Goal: Task Accomplishment & Management: Complete application form

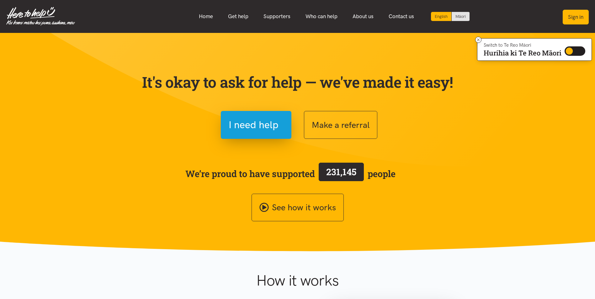
click at [579, 17] on button "Sign in" at bounding box center [576, 17] width 26 height 15
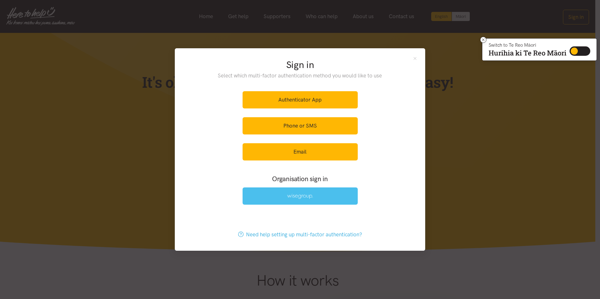
click at [322, 194] on link at bounding box center [300, 196] width 115 height 17
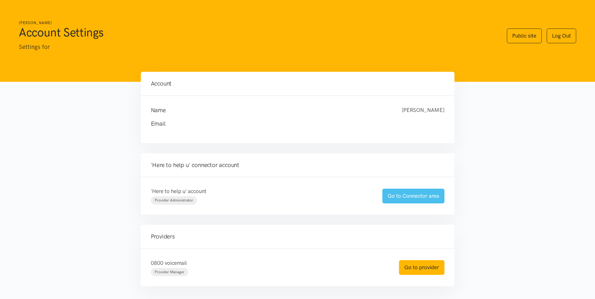
click at [426, 193] on link "Go to Connector area" at bounding box center [413, 196] width 62 height 15
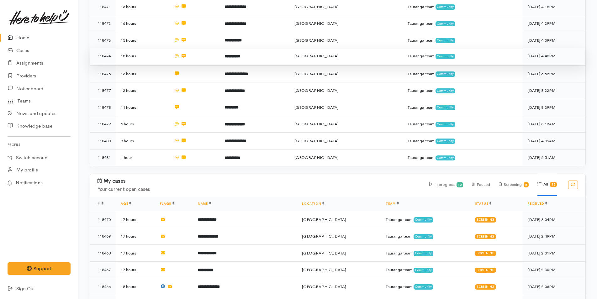
scroll to position [63, 0]
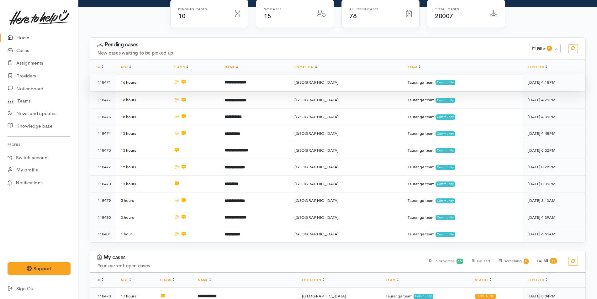
click at [247, 80] on b "**********" at bounding box center [236, 82] width 22 height 4
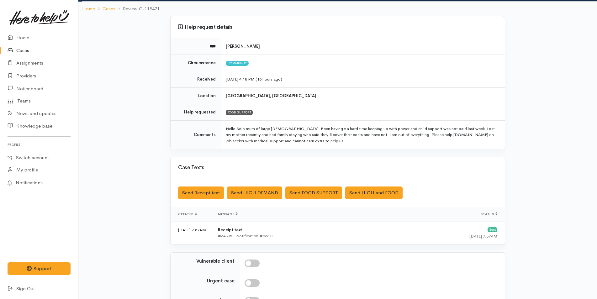
scroll to position [107, 0]
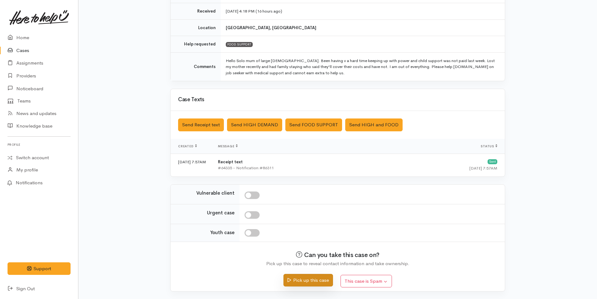
click at [324, 280] on button "Pick up this case" at bounding box center [308, 280] width 49 height 13
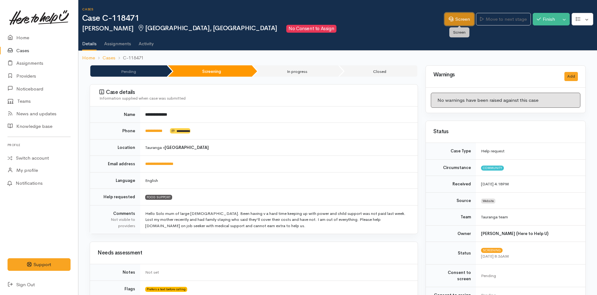
click at [461, 20] on link "Screen" at bounding box center [459, 19] width 29 height 13
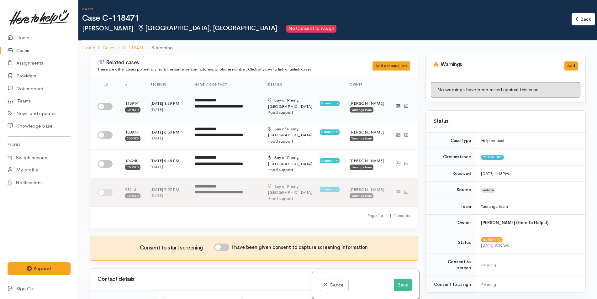
click at [107, 108] on input "checkbox" at bounding box center [105, 107] width 15 height 8
checkbox input "true"
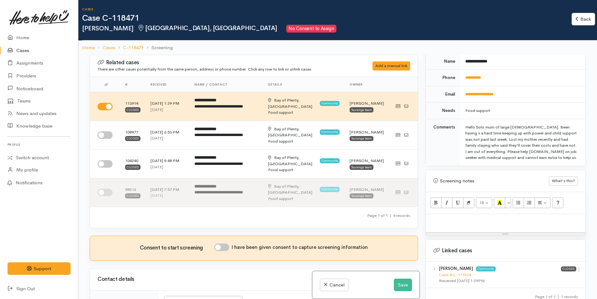
scroll to position [345, 0]
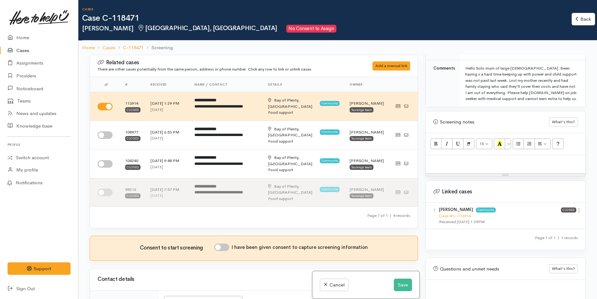
click at [577, 208] on icon at bounding box center [579, 210] width 5 height 5
click at [556, 218] on link "View case" at bounding box center [557, 223] width 50 height 10
click at [450, 161] on div at bounding box center [506, 164] width 160 height 19
paste div
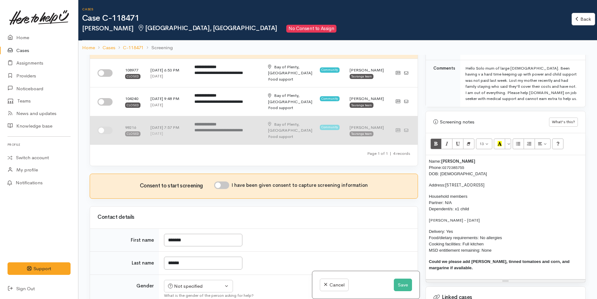
scroll to position [63, 0]
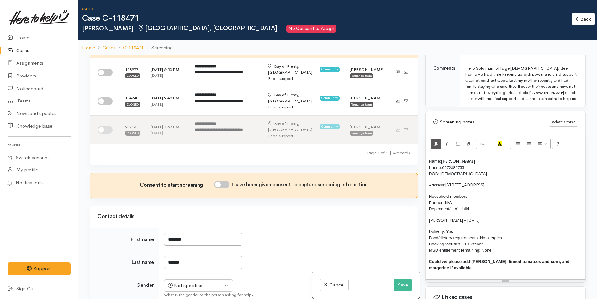
click at [227, 184] on input "I have been given consent to capture screening information" at bounding box center [221, 185] width 15 height 8
checkbox input "true"
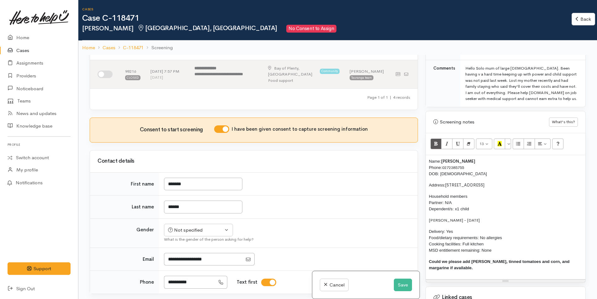
scroll to position [220, 0]
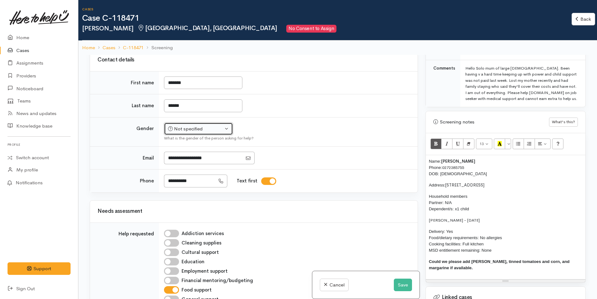
click at [192, 129] on div "Not specified" at bounding box center [195, 128] width 55 height 7
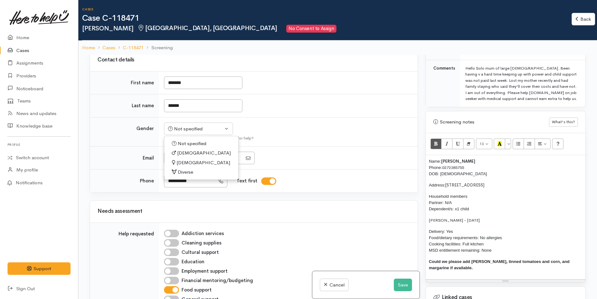
click at [190, 162] on span "[DEMOGRAPHIC_DATA]" at bounding box center [204, 162] width 54 height 7
select select "[DEMOGRAPHIC_DATA]"
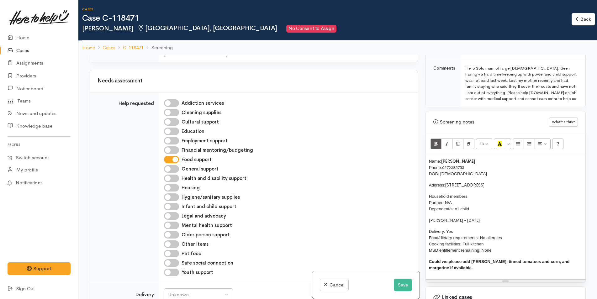
scroll to position [439, 0]
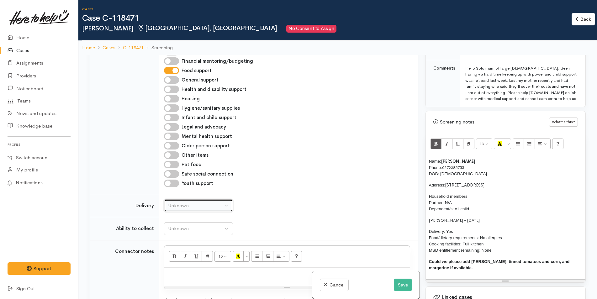
click at [206, 208] on div "Unknown" at bounding box center [195, 205] width 55 height 7
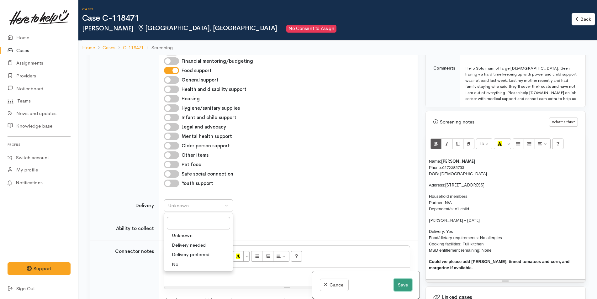
click at [402, 283] on button "Save" at bounding box center [403, 285] width 18 height 13
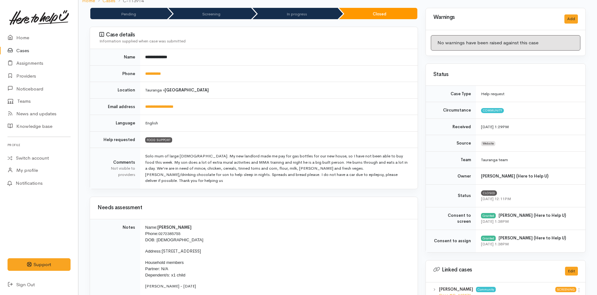
scroll to position [125, 0]
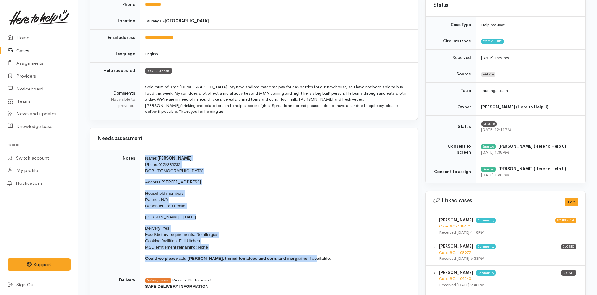
drag, startPoint x: 308, startPoint y: 255, endPoint x: 144, endPoint y: 148, distance: 195.6
click at [144, 150] on td "Name: [PERSON_NAME] Phone: [PHONE_NUMBER] DOB: [DEMOGRAPHIC_DATA] Address: [STR…" at bounding box center [279, 211] width 278 height 122
copy td "Name: [PERSON_NAME] Phone: [PHONE_NUMBER] DOB: [DEMOGRAPHIC_DATA] Address: [STR…"
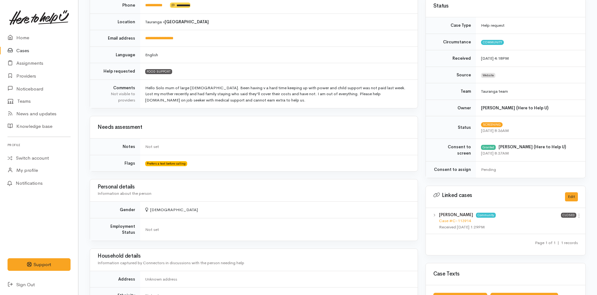
scroll to position [251, 0]
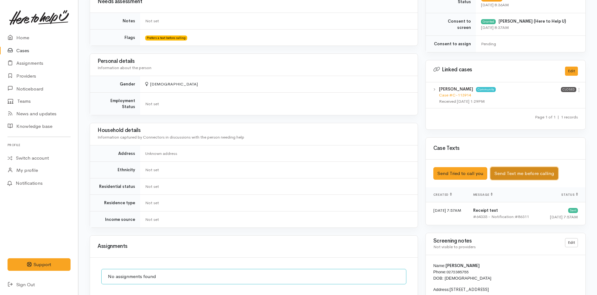
click at [528, 173] on button "Send Text me before calling" at bounding box center [525, 173] width 68 height 13
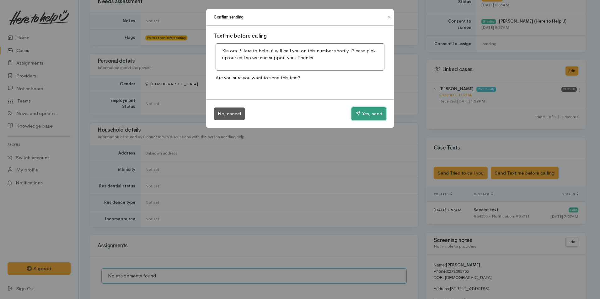
drag, startPoint x: 365, startPoint y: 117, endPoint x: 363, endPoint y: 113, distance: 4.6
click at [365, 116] on button "Yes, send" at bounding box center [368, 113] width 35 height 13
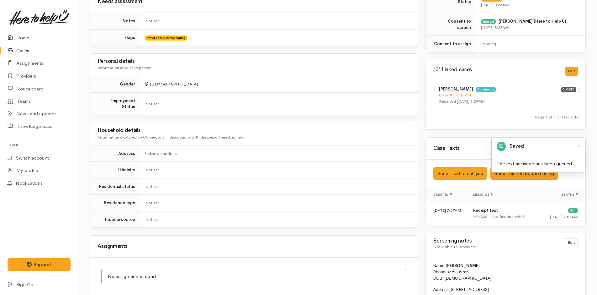
click at [24, 36] on link "Home" at bounding box center [39, 37] width 78 height 13
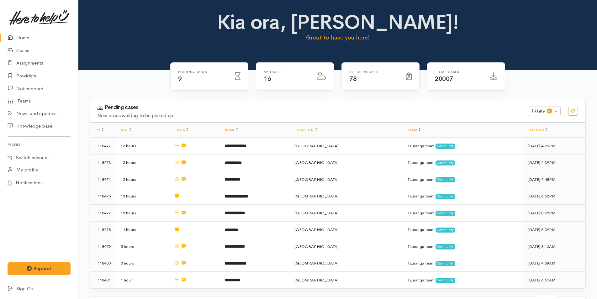
click at [26, 35] on link "Home" at bounding box center [39, 37] width 78 height 13
click at [16, 50] on icon at bounding box center [12, 51] width 9 height 8
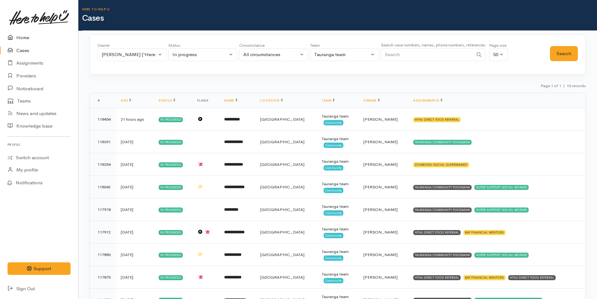
click at [20, 37] on link "Home" at bounding box center [39, 37] width 78 height 13
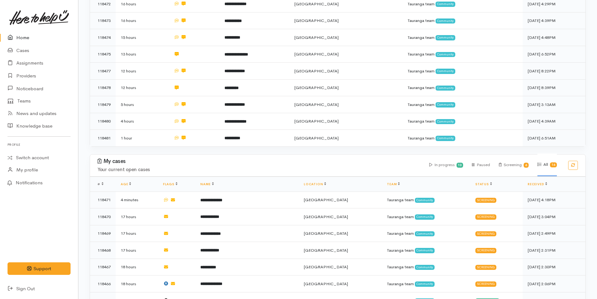
scroll to position [251, 0]
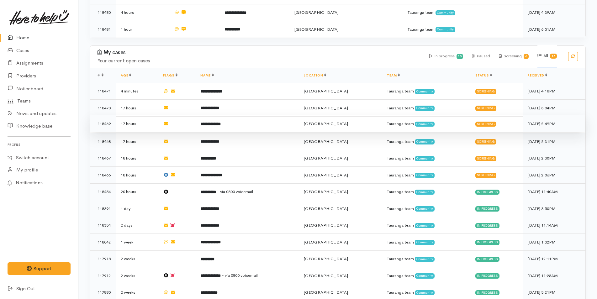
click at [239, 122] on td "**********" at bounding box center [247, 123] width 104 height 17
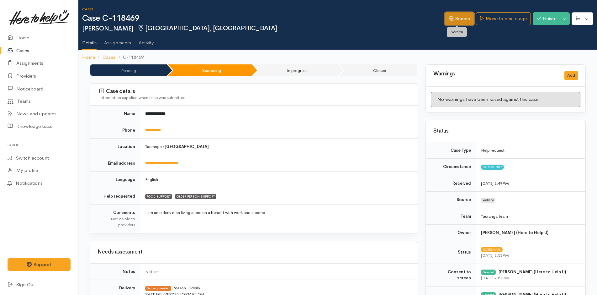
click at [450, 19] on icon at bounding box center [451, 18] width 5 height 5
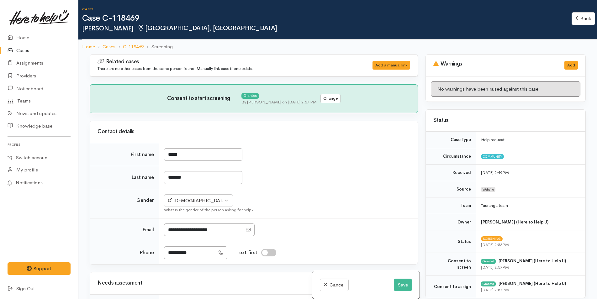
select select "6"
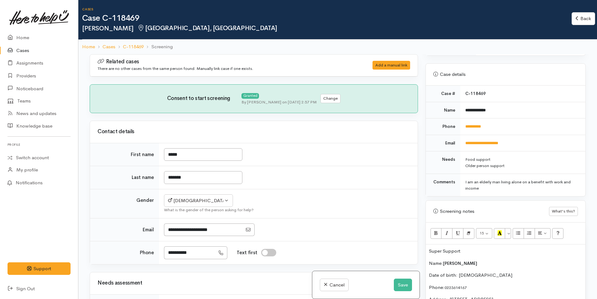
scroll to position [282, 0]
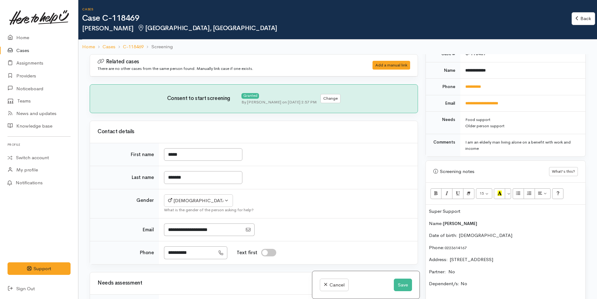
click at [475, 211] on p "Super Support" at bounding box center [505, 211] width 153 height 7
click at [493, 226] on p "Deliveries scheduled for" at bounding box center [505, 223] width 153 height 7
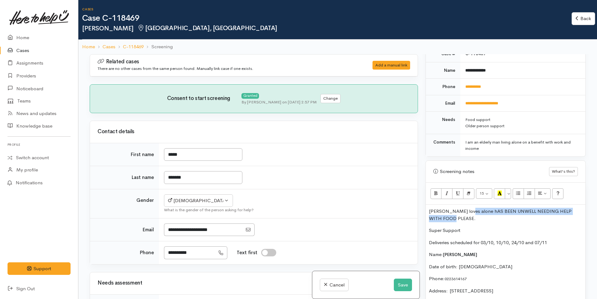
drag, startPoint x: 464, startPoint y: 211, endPoint x: 468, endPoint y: 218, distance: 8.0
click at [468, 218] on p "Kerry loves alone hAS BEEN UNWELL NEEDING HELP WITH FOOD PLEASE." at bounding box center [505, 215] width 153 height 14
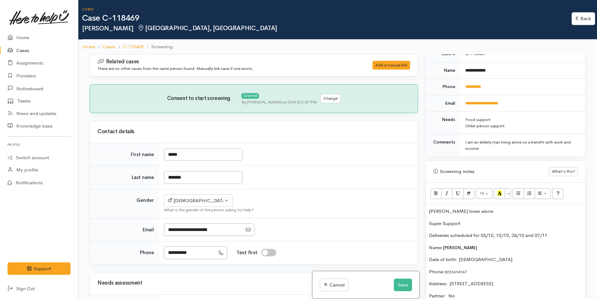
click at [452, 211] on p "Kerry loves alone" at bounding box center [505, 211] width 153 height 7
click at [479, 212] on p "Kerry lives alone" at bounding box center [505, 211] width 153 height 7
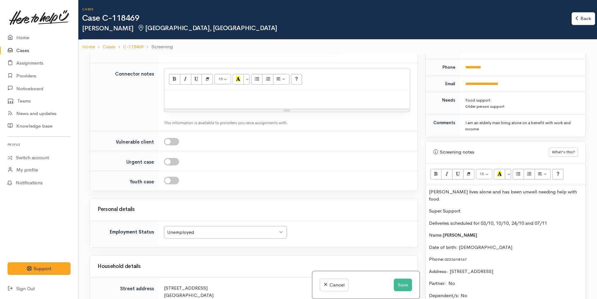
scroll to position [345, 0]
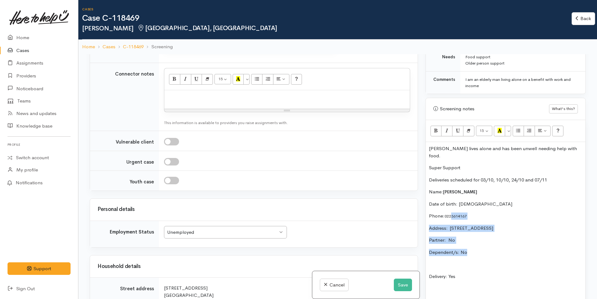
drag, startPoint x: 470, startPoint y: 246, endPoint x: 452, endPoint y: 203, distance: 45.9
click at [452, 203] on div "Kerry lives alone and has been unwell needing help with food. Super Support Del…" at bounding box center [506, 263] width 160 height 243
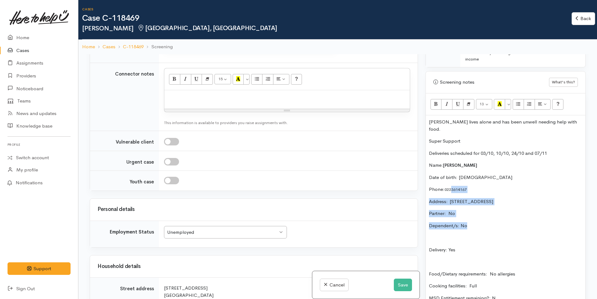
scroll to position [408, 0]
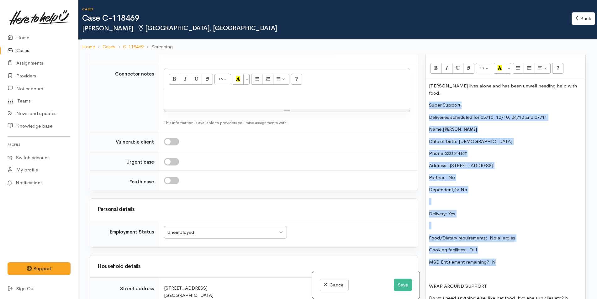
drag, startPoint x: 500, startPoint y: 258, endPoint x: 418, endPoint y: 98, distance: 179.6
click at [418, 98] on div "Related cases There are no other cases from the same person found. Manually lin…" at bounding box center [338, 203] width 504 height 299
copy div "Super Support Deliveries scheduled for 03/10, 10/10, 24/10 and 07/11 Name: Kerr…"
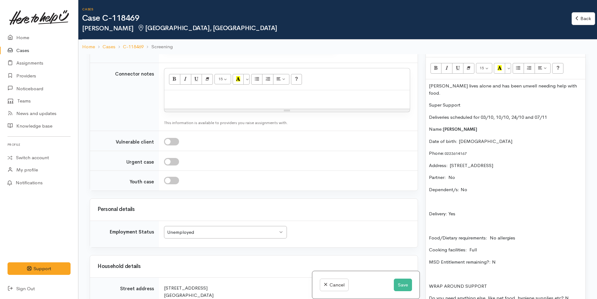
click at [190, 99] on p at bounding box center [287, 96] width 239 height 7
paste div
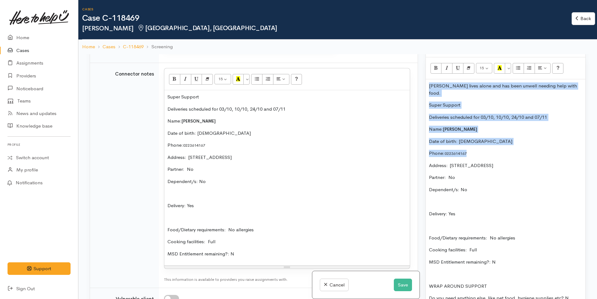
drag, startPoint x: 477, startPoint y: 147, endPoint x: 423, endPoint y: 82, distance: 85.4
click at [423, 82] on div "Warnings Add No warnings have been raised against this case Add Warning Title ●…" at bounding box center [506, 203] width 168 height 299
copy div "Kerry lives alone and has been unwell needing help with food. Super Support Del…"
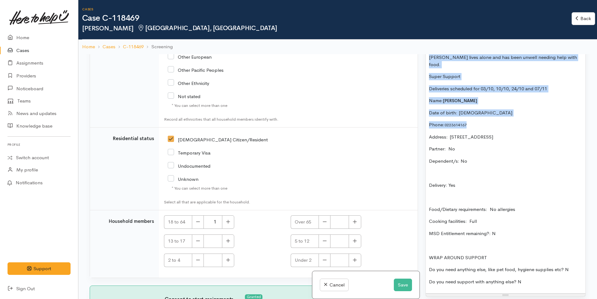
scroll to position [376, 0]
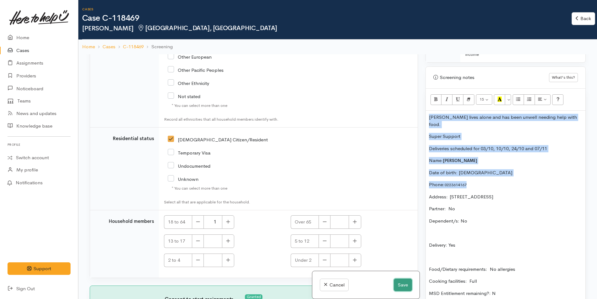
click at [404, 285] on button "Save" at bounding box center [403, 285] width 18 height 13
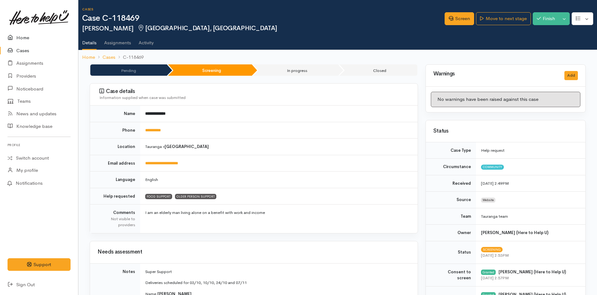
click at [25, 38] on link "Home" at bounding box center [39, 37] width 78 height 13
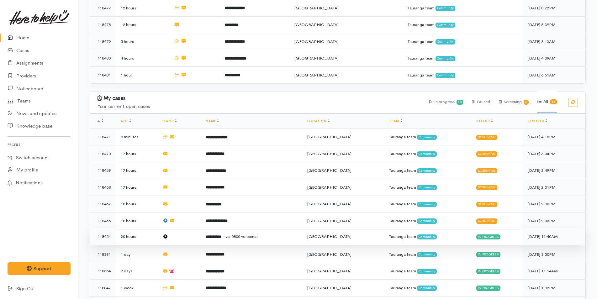
scroll to position [220, 0]
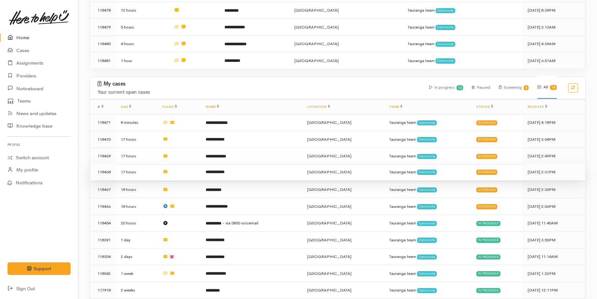
click at [225, 170] on b "**********" at bounding box center [215, 172] width 19 height 4
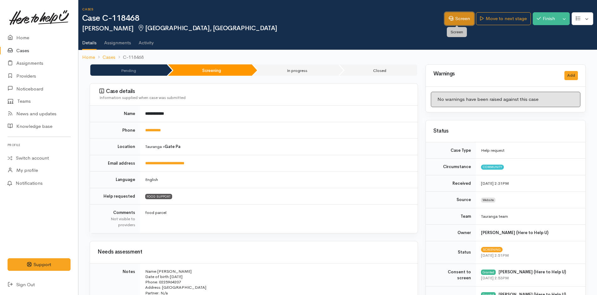
click at [455, 19] on link "Screen" at bounding box center [459, 18] width 29 height 13
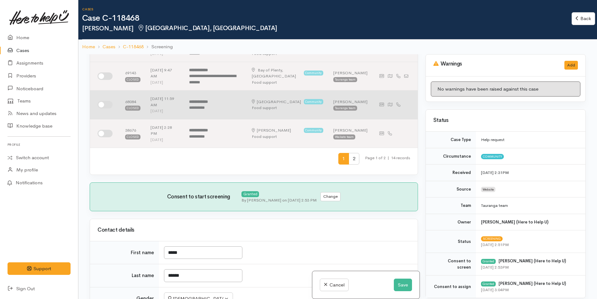
scroll to position [314, 0]
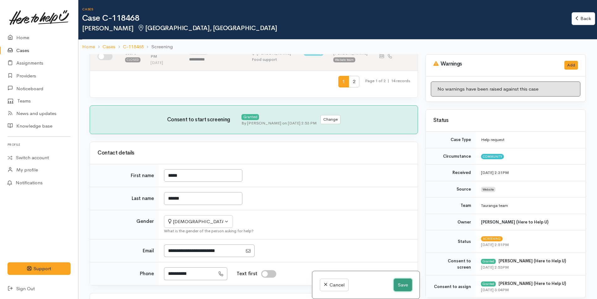
click at [394, 282] on button "Save" at bounding box center [403, 285] width 18 height 13
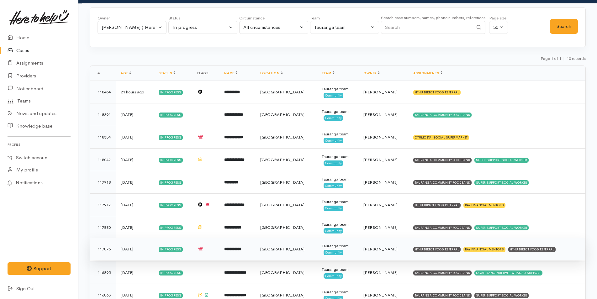
scroll to position [53, 0]
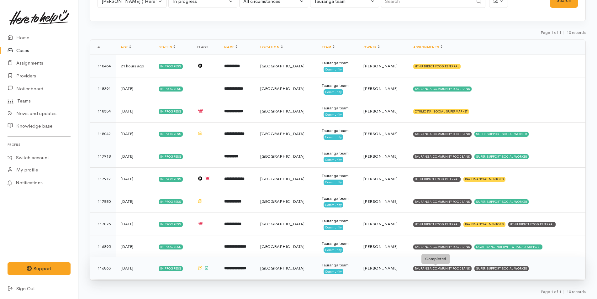
click at [443, 269] on div "TAURANGA COMMUNITY FOODBANK" at bounding box center [442, 268] width 58 height 5
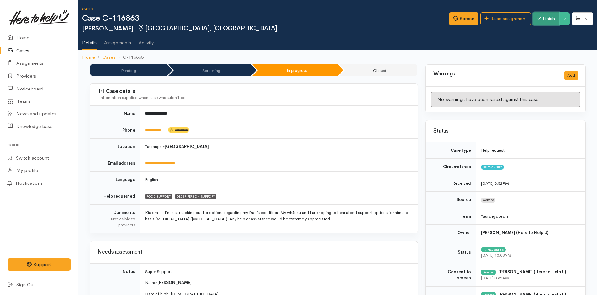
click at [545, 18] on button "Finish" at bounding box center [546, 18] width 26 height 13
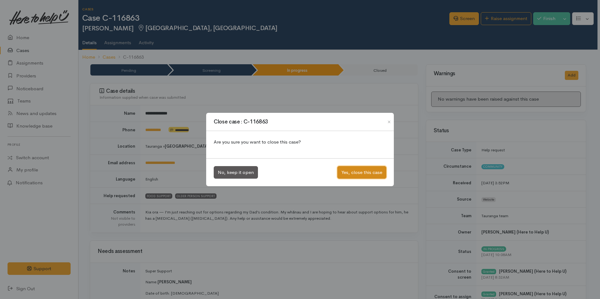
click at [351, 170] on button "Yes, close this case" at bounding box center [361, 172] width 49 height 13
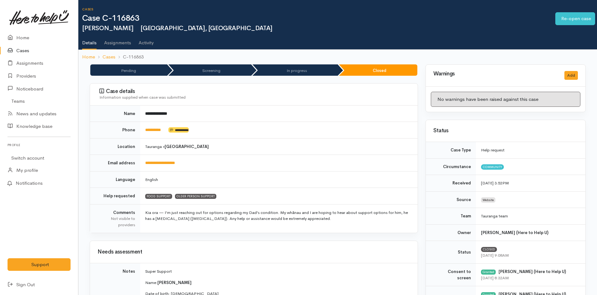
click at [23, 48] on link "Cases" at bounding box center [39, 50] width 78 height 13
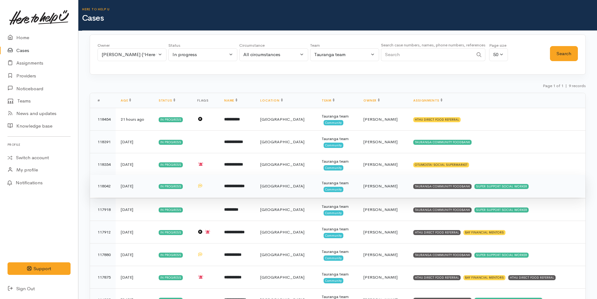
scroll to position [31, 0]
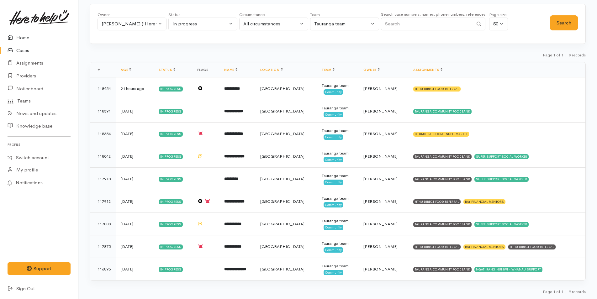
click at [26, 36] on link "Home" at bounding box center [39, 37] width 78 height 13
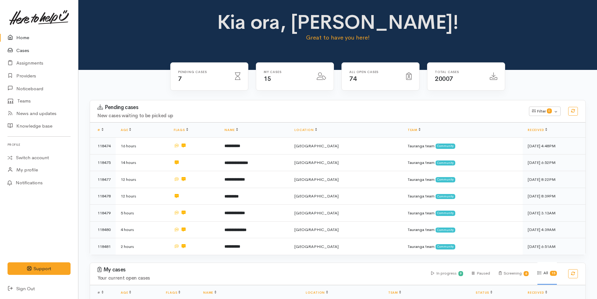
click at [23, 51] on link "Cases" at bounding box center [39, 50] width 78 height 13
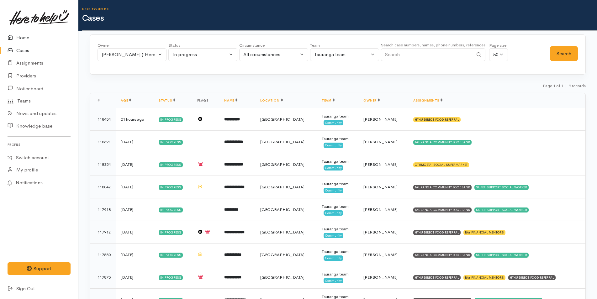
click at [22, 36] on link "Home" at bounding box center [39, 37] width 78 height 13
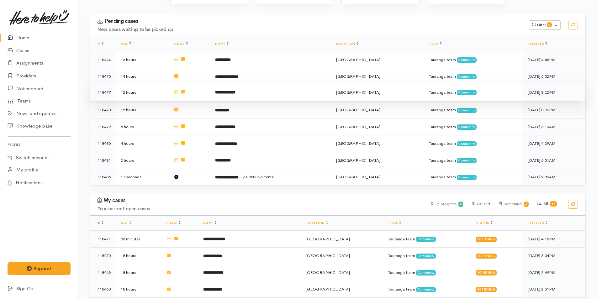
scroll to position [31, 0]
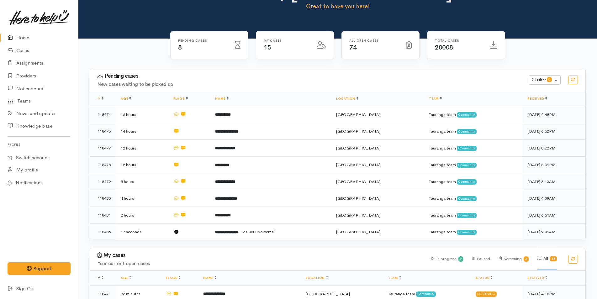
click at [19, 38] on link "Home" at bounding box center [39, 37] width 78 height 13
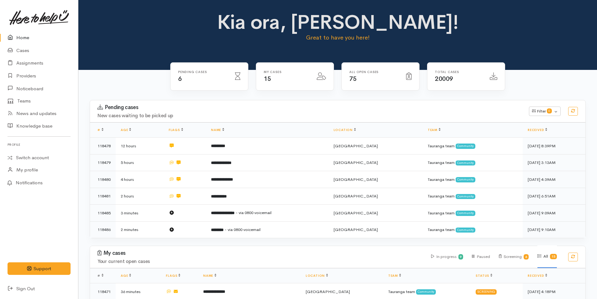
click at [23, 36] on link "Home" at bounding box center [39, 37] width 78 height 13
click at [27, 37] on link "Home" at bounding box center [39, 37] width 78 height 13
click at [418, 34] on p "Great to have you here!" at bounding box center [338, 37] width 244 height 9
click at [241, 18] on h1 "Kia ora, Rachel!" at bounding box center [338, 22] width 244 height 22
click at [255, 22] on h1 "Kia ora, Rachel!" at bounding box center [338, 22] width 244 height 22
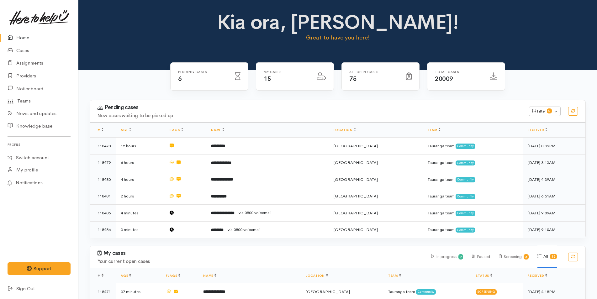
click at [416, 19] on h1 "Kia ora, Rachel!" at bounding box center [338, 22] width 244 height 22
click at [265, 27] on h1 "Kia ora, Rachel!" at bounding box center [338, 22] width 244 height 22
drag, startPoint x: 429, startPoint y: 28, endPoint x: 429, endPoint y: 21, distance: 6.9
click at [429, 25] on h1 "Kia ora, Rachel!" at bounding box center [338, 22] width 244 height 22
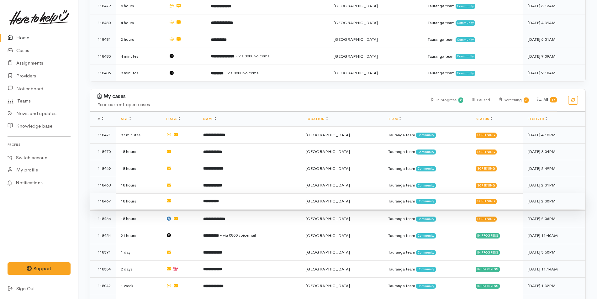
scroll to position [220, 0]
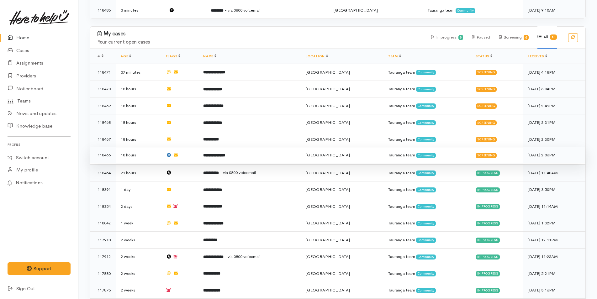
click at [225, 153] on b "**********" at bounding box center [214, 155] width 22 height 4
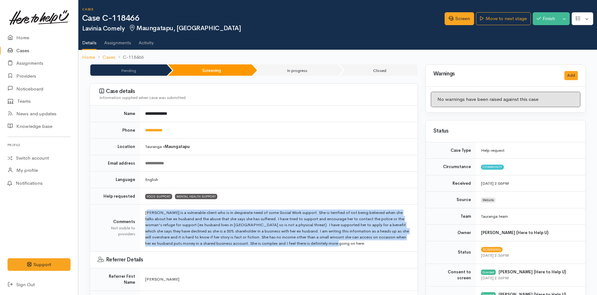
drag, startPoint x: 334, startPoint y: 245, endPoint x: 144, endPoint y: 209, distance: 193.0
click at [144, 209] on td "Lavinia is a vulnerable client who is in desperate need of some Social Work sup…" at bounding box center [279, 227] width 278 height 47
click at [346, 247] on td "Lavinia is a vulnerable client who is in desperate need of some Social Work sup…" at bounding box center [279, 227] width 278 height 47
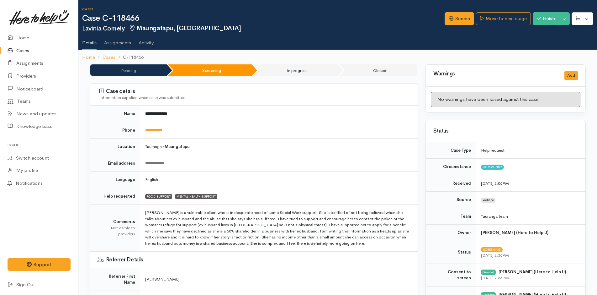
click at [333, 242] on td "Lavinia is a vulnerable client who is in desperate need of some Social Work sup…" at bounding box center [279, 227] width 278 height 47
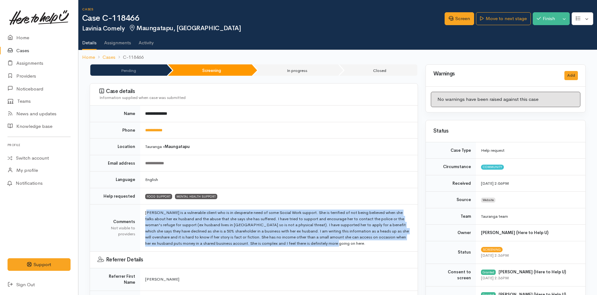
drag, startPoint x: 333, startPoint y: 242, endPoint x: 145, endPoint y: 208, distance: 190.7
click at [145, 208] on td "Lavinia is a vulnerable client who is in desperate need of some Social Work sup…" at bounding box center [279, 227] width 278 height 47
copy td "Lavinia is a vulnerable client who is in desperate need of some Social Work sup…"
click at [20, 32] on link "Home" at bounding box center [39, 37] width 78 height 13
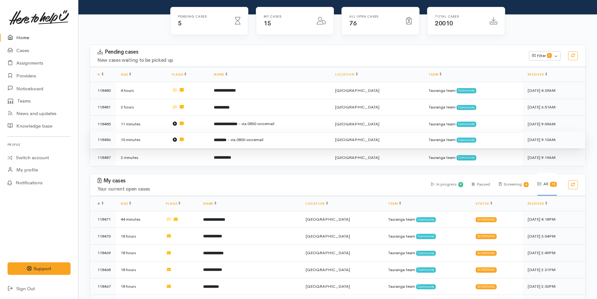
scroll to position [125, 0]
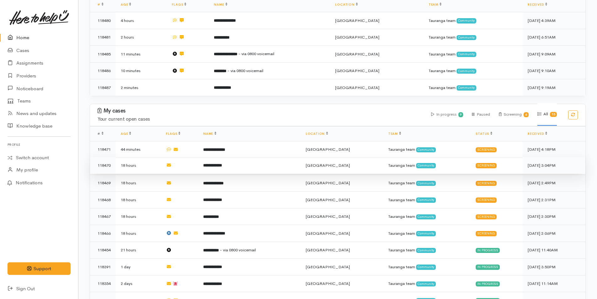
click at [222, 164] on b "**********" at bounding box center [212, 165] width 19 height 4
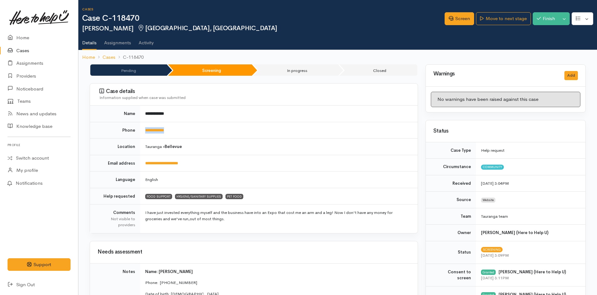
drag, startPoint x: 190, startPoint y: 131, endPoint x: 143, endPoint y: 129, distance: 47.7
click at [143, 129] on td "**********" at bounding box center [279, 130] width 278 height 17
copy link "**********"
click at [462, 17] on link "Screen" at bounding box center [459, 18] width 29 height 13
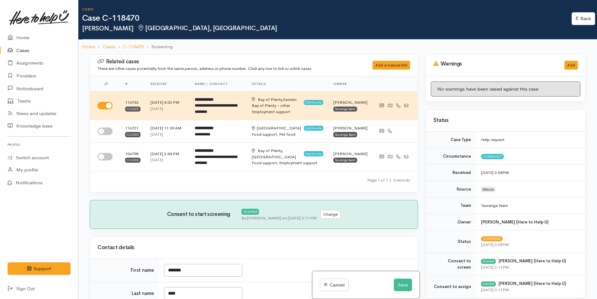
click at [314, 23] on div "Cases Case C-118470 Melissa Winn Bellevue, Tauranga" at bounding box center [327, 20] width 490 height 24
click at [23, 36] on link "Home" at bounding box center [39, 37] width 78 height 13
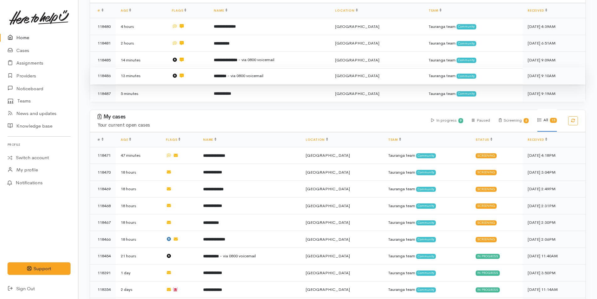
scroll to position [125, 0]
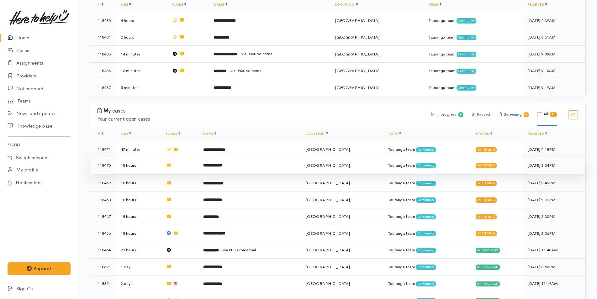
click at [222, 163] on b "**********" at bounding box center [212, 165] width 19 height 4
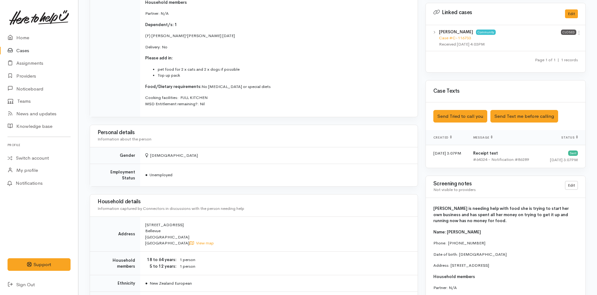
scroll to position [376, 0]
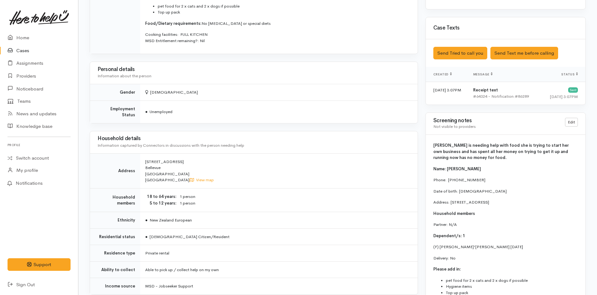
click at [464, 155] on span "[PERSON_NAME] is needing help with food she is trying to start her own business…" at bounding box center [502, 151] width 136 height 18
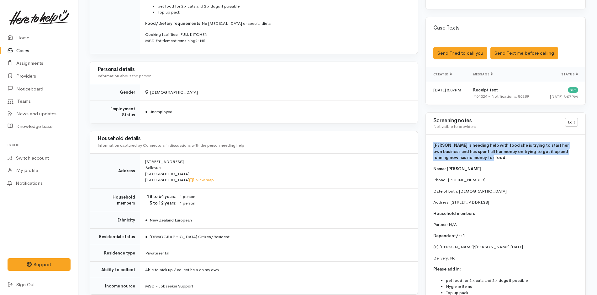
drag, startPoint x: 466, startPoint y: 160, endPoint x: 429, endPoint y: 146, distance: 39.3
click at [429, 146] on div "[PERSON_NAME] is needing help with food she is trying to start her own business…" at bounding box center [506, 236] width 160 height 202
copy span "[PERSON_NAME] is needing help with food she is trying to start her own business…"
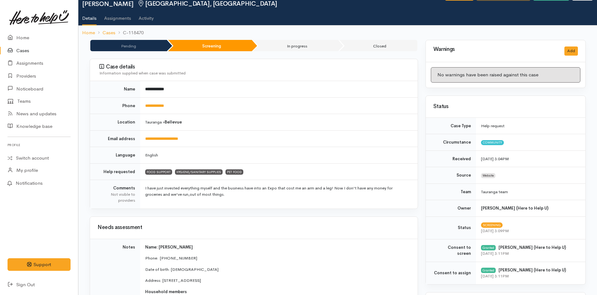
scroll to position [0, 0]
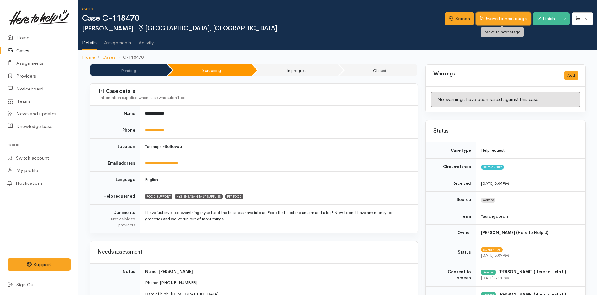
click at [508, 17] on link "Move to next stage" at bounding box center [503, 18] width 55 height 13
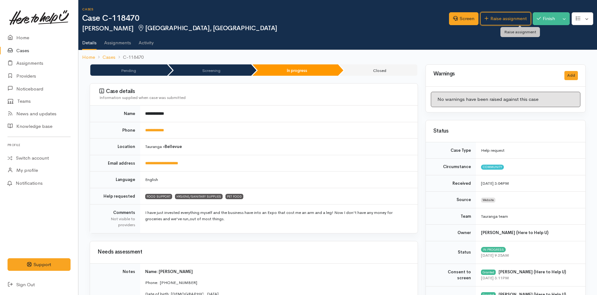
click at [508, 17] on link "Raise assignment" at bounding box center [506, 18] width 51 height 13
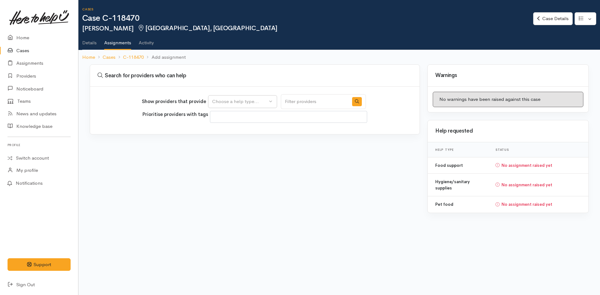
select select
click at [235, 99] on div "Choose a help type..." at bounding box center [239, 101] width 55 height 7
click at [234, 132] on span "Food support" at bounding box center [230, 131] width 29 height 7
select select "3"
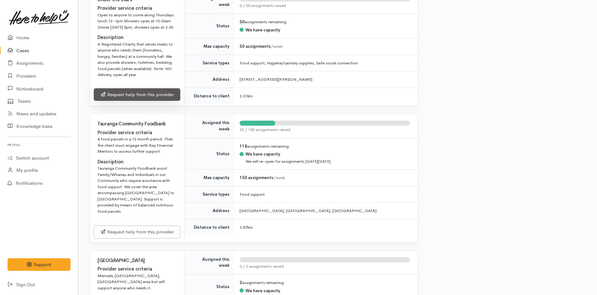
scroll to position [722, 0]
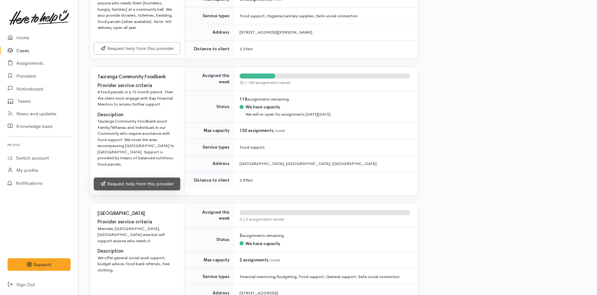
click at [155, 177] on link "Request help from this provider" at bounding box center [137, 183] width 87 height 13
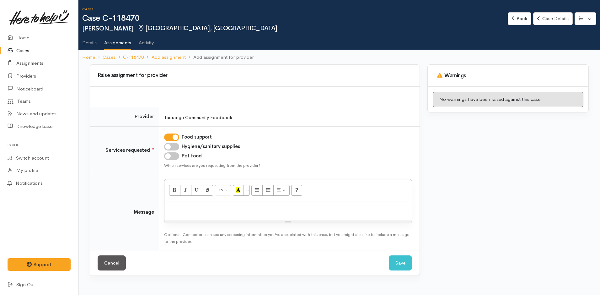
click at [177, 149] on input "Hygiene/sanitary supplies" at bounding box center [171, 147] width 15 height 8
checkbox input "true"
click at [174, 157] on input "Pet food" at bounding box center [171, 156] width 15 height 8
checkbox input "true"
click at [185, 209] on p at bounding box center [288, 207] width 241 height 7
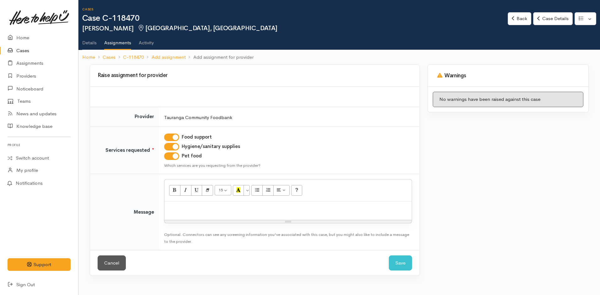
paste div
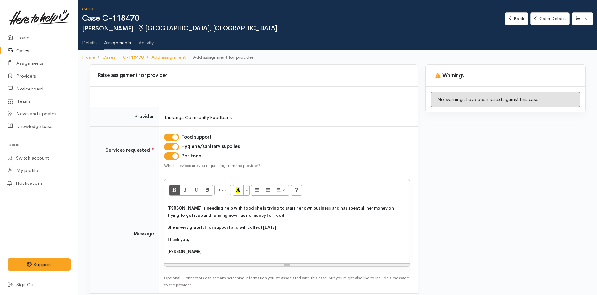
scroll to position [32, 0]
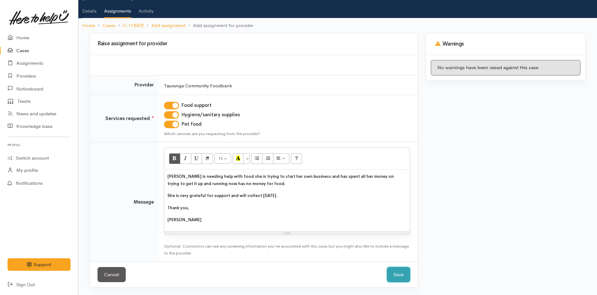
click at [397, 275] on button "Save" at bounding box center [398, 274] width 23 height 15
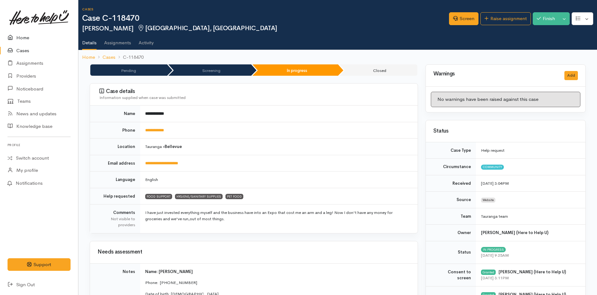
click at [24, 37] on link "Home" at bounding box center [39, 37] width 78 height 13
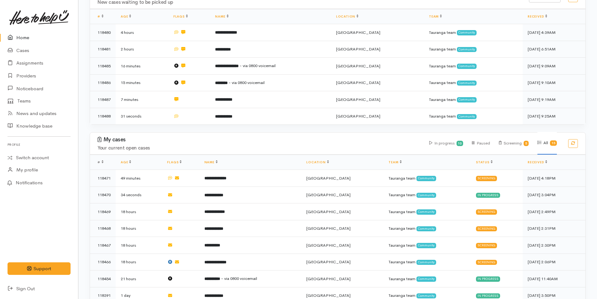
scroll to position [188, 0]
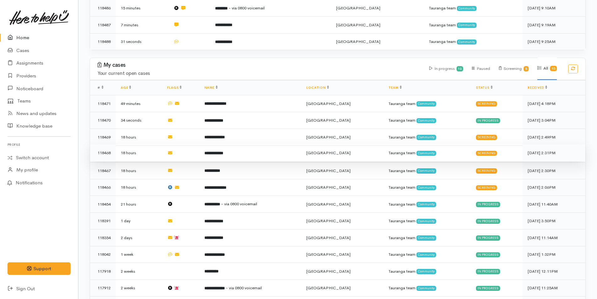
click at [223, 151] on b "**********" at bounding box center [214, 153] width 19 height 4
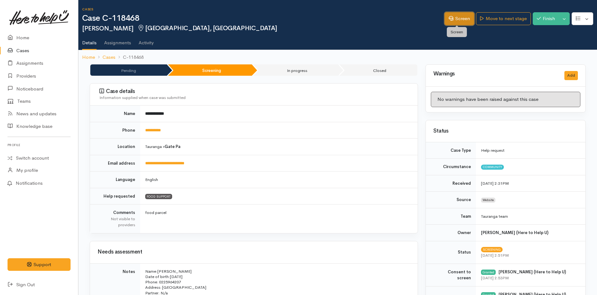
click at [453, 22] on link "Screen" at bounding box center [459, 18] width 29 height 13
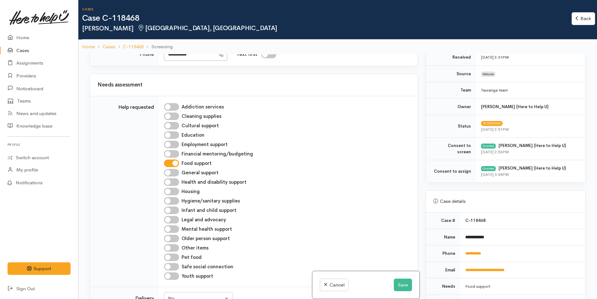
scroll to position [188, 0]
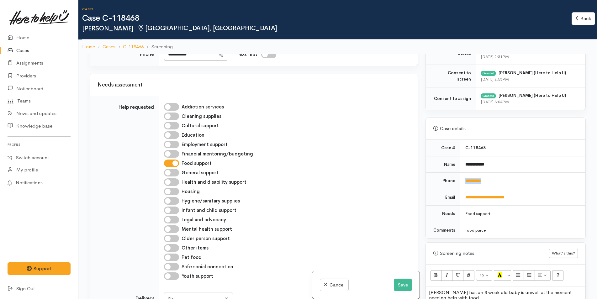
drag, startPoint x: 505, startPoint y: 178, endPoint x: 455, endPoint y: 180, distance: 50.9
click at [455, 180] on tr "**********" at bounding box center [506, 181] width 160 height 17
copy tr "**********"
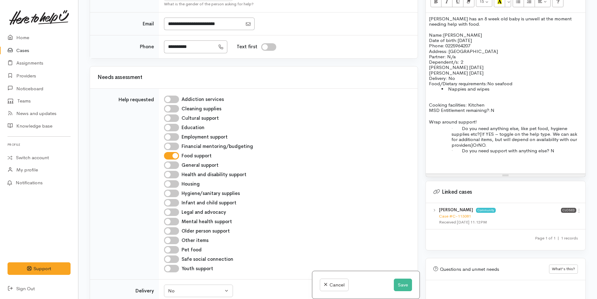
scroll to position [573, 0]
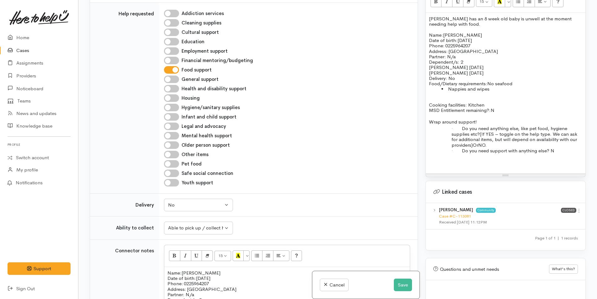
click at [175, 113] on input "Infant and child support" at bounding box center [171, 117] width 15 height 8
checkbox input "true"
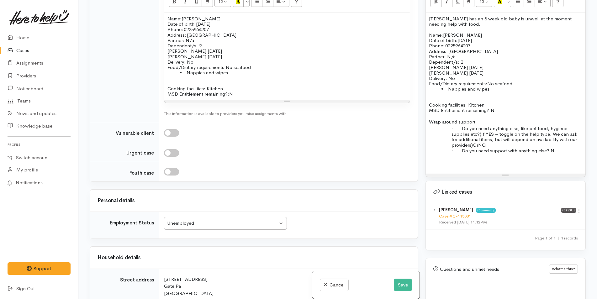
scroll to position [761, 0]
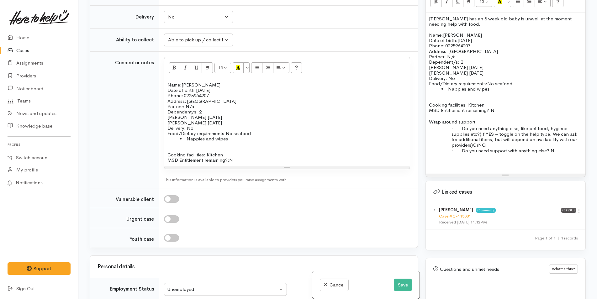
drag, startPoint x: 240, startPoint y: 147, endPoint x: 157, endPoint y: 71, distance: 112.6
click at [157, 71] on tr "Connector notes 15 8 9 10 11 12 14 18 24 36 Background Color Transparent Select…" at bounding box center [254, 119] width 328 height 137
click at [248, 62] on button "More Color" at bounding box center [246, 67] width 6 height 11
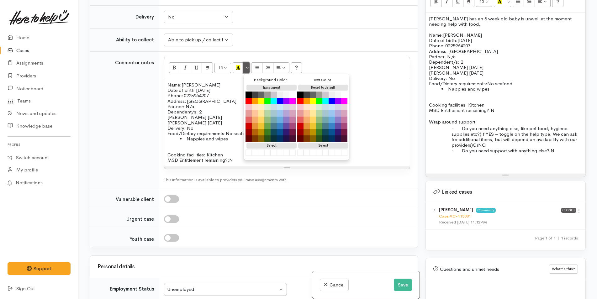
click at [248, 62] on button "More Color" at bounding box center [246, 67] width 6 height 11
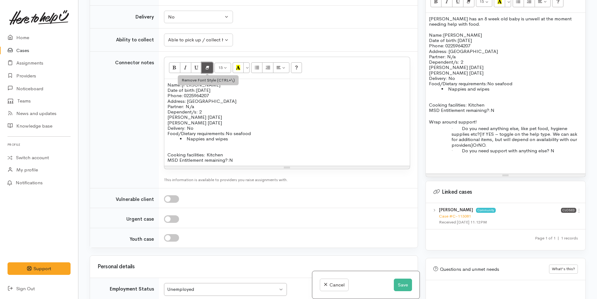
click at [206, 65] on icon "Remove Font Style (CTRL+\\)" at bounding box center [207, 67] width 4 height 5
click at [300, 125] on p "Delivery: No" at bounding box center [287, 127] width 239 height 5
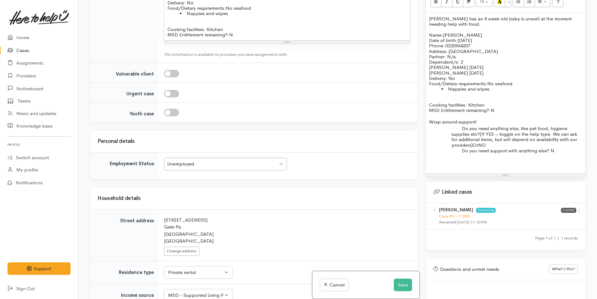
scroll to position [792, 0]
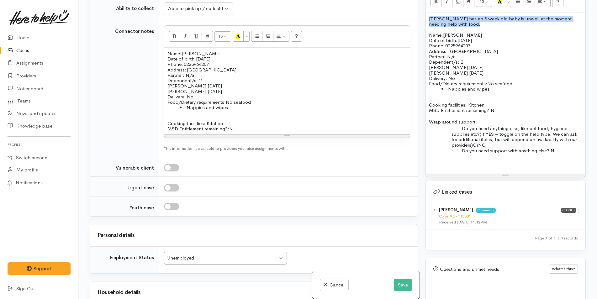
drag, startPoint x: 454, startPoint y: 27, endPoint x: 420, endPoint y: 20, distance: 34.6
click at [420, 20] on div "Related cases There are other cases potentially from the same person, address o…" at bounding box center [338, 149] width 504 height 299
copy span "Ferne has an 8 week old baby is unwell at the moment needing help with food."
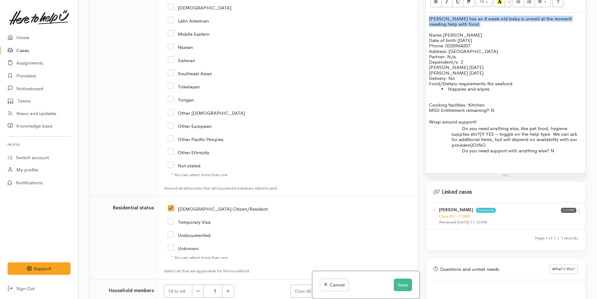
scroll to position [1200, 0]
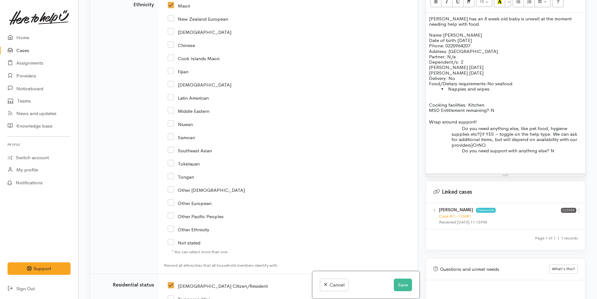
click at [463, 78] on p "Delivery: No" at bounding box center [505, 78] width 153 height 5
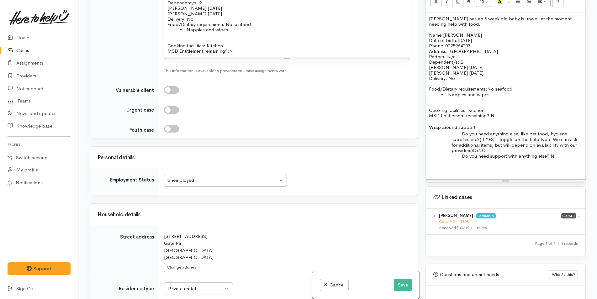
scroll to position [792, 0]
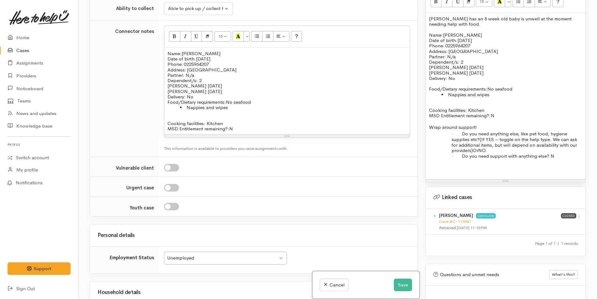
click at [200, 94] on p "Delivery: No" at bounding box center [287, 96] width 239 height 5
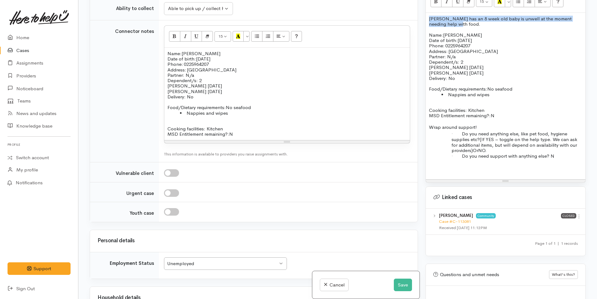
drag, startPoint x: 453, startPoint y: 24, endPoint x: 424, endPoint y: 18, distance: 29.2
click at [424, 18] on div "Warnings Add No warnings have been raised against this case Add Warning Title ●…" at bounding box center [506, 149] width 168 height 299
copy span "Ferne has an 8 week old baby is unwell at the moment needing help with food."
click at [402, 285] on button "Save" at bounding box center [403, 285] width 18 height 13
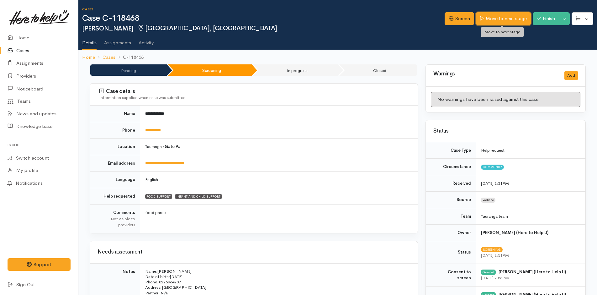
click at [503, 19] on link "Move to next stage" at bounding box center [503, 18] width 55 height 13
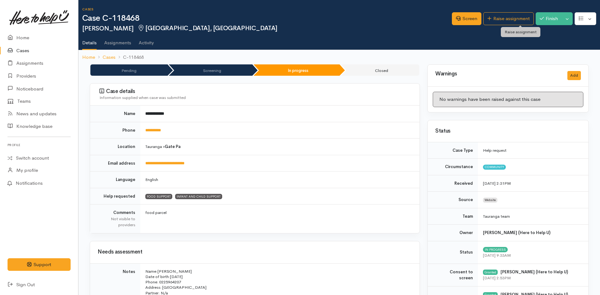
click at [503, 19] on link "Raise assignment" at bounding box center [508, 18] width 51 height 13
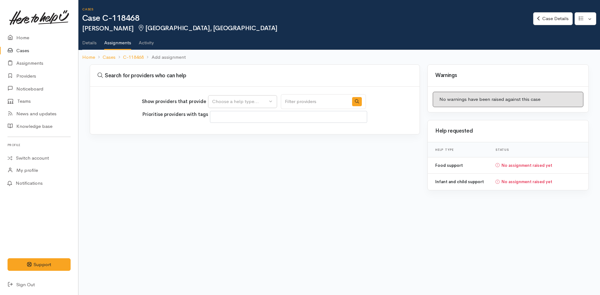
select select
click at [250, 101] on div "Choose a help type..." at bounding box center [239, 101] width 55 height 7
click at [232, 130] on span "Food support" at bounding box center [230, 131] width 29 height 7
select select "3"
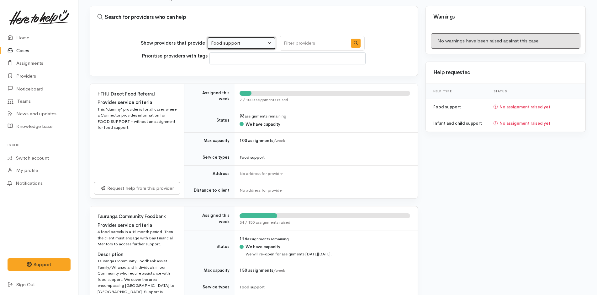
scroll to position [157, 0]
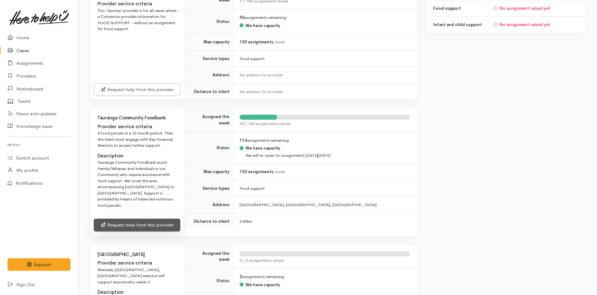
click at [147, 218] on link "Request help from this provider" at bounding box center [137, 224] width 87 height 13
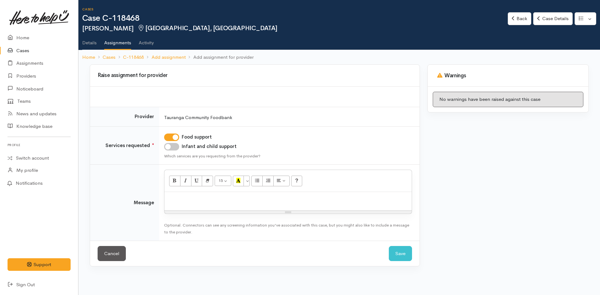
click at [173, 148] on input "Infant and child support" at bounding box center [171, 147] width 15 height 8
checkbox input "true"
click at [184, 199] on p at bounding box center [288, 198] width 241 height 7
paste div
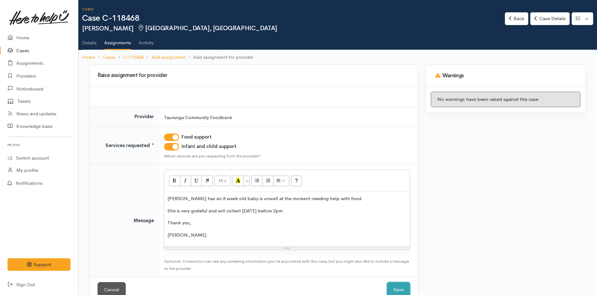
click at [404, 288] on button "Save" at bounding box center [398, 289] width 23 height 15
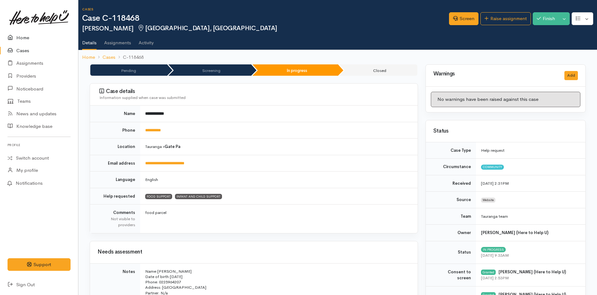
click at [21, 36] on link "Home" at bounding box center [39, 37] width 78 height 13
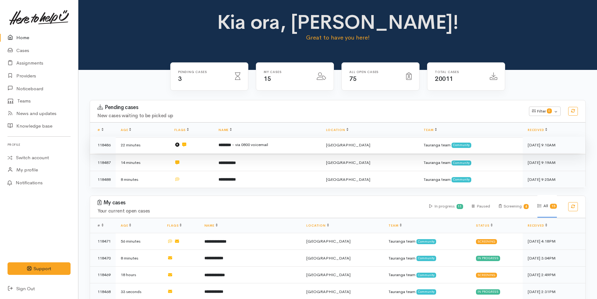
scroll to position [125, 0]
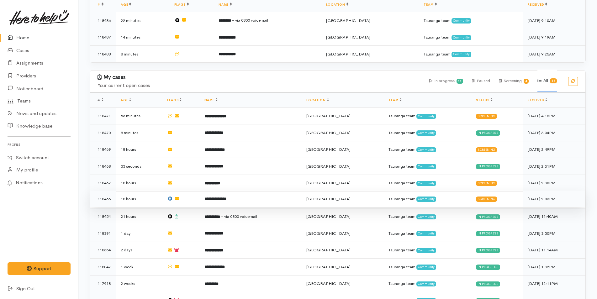
click at [227, 197] on b "**********" at bounding box center [216, 199] width 22 height 4
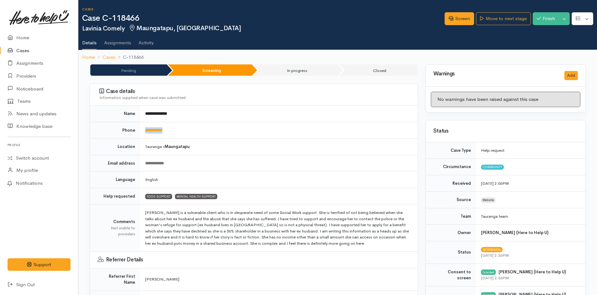
drag, startPoint x: 180, startPoint y: 126, endPoint x: 139, endPoint y: 127, distance: 41.4
click at [139, 127] on tr "**********" at bounding box center [254, 130] width 328 height 17
copy tr "**********"
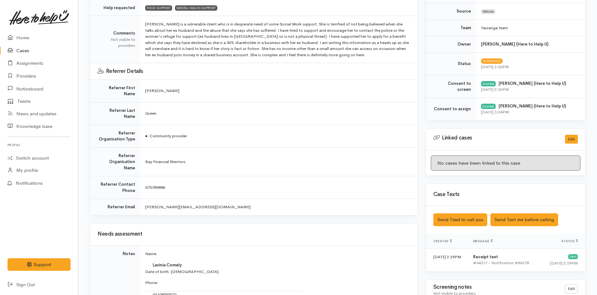
scroll to position [345, 0]
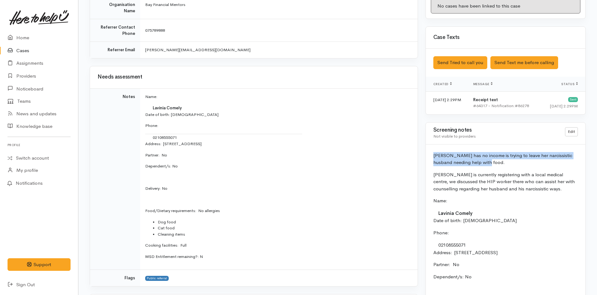
drag, startPoint x: 492, startPoint y: 163, endPoint x: 423, endPoint y: 157, distance: 69.2
click at [423, 157] on div "Warnings Add No warnings have been raised against this case Add Warning Title ●…" at bounding box center [506, 191] width 168 height 945
copy p "Lavinia has no income is trying to leave her narcissistic husband needing help …"
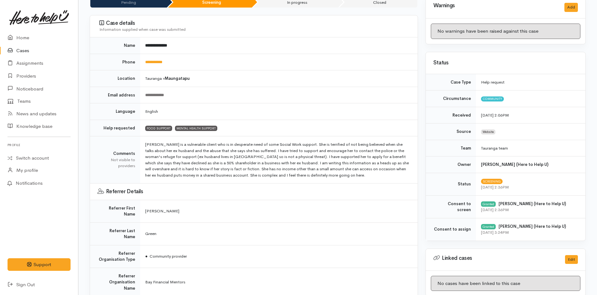
scroll to position [0, 0]
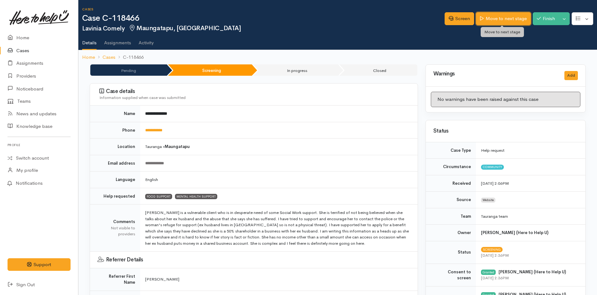
click at [512, 17] on link "Move to next stage" at bounding box center [503, 18] width 55 height 13
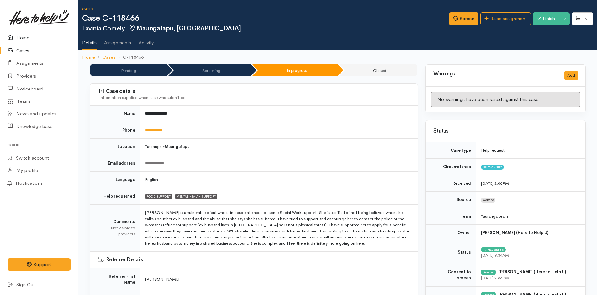
click at [18, 38] on link "Home" at bounding box center [39, 37] width 78 height 13
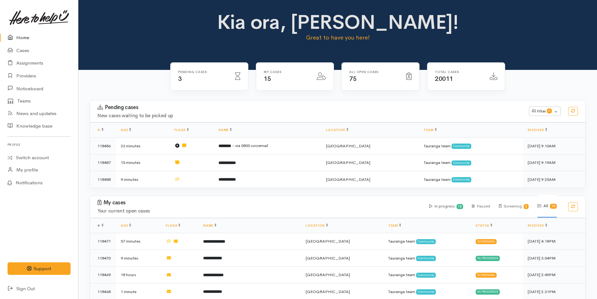
scroll to position [94, 0]
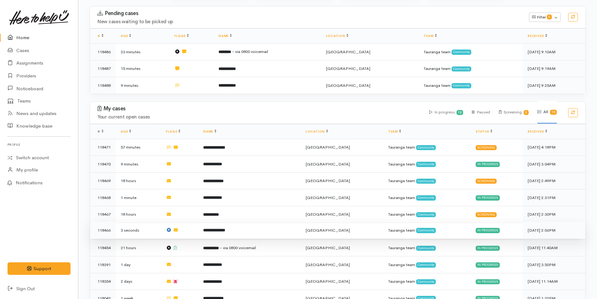
click at [215, 228] on b "**********" at bounding box center [214, 230] width 22 height 4
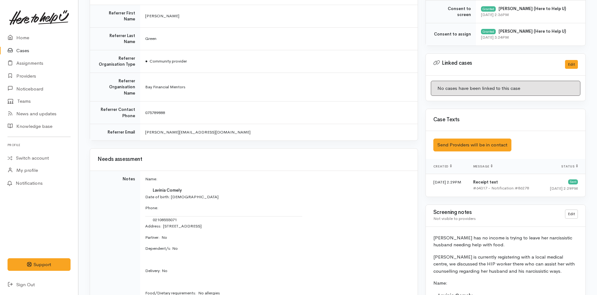
scroll to position [314, 0]
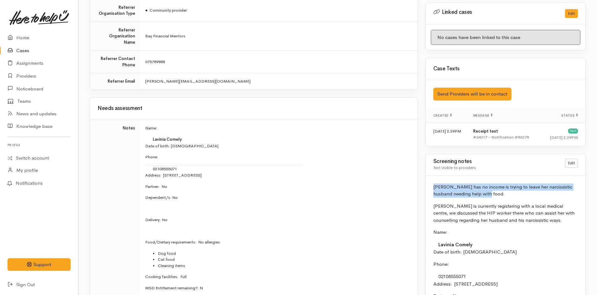
drag, startPoint x: 487, startPoint y: 191, endPoint x: 427, endPoint y: 189, distance: 60.0
copy p "[PERSON_NAME] has no income is trying to leave her narcissistic husband needing…"
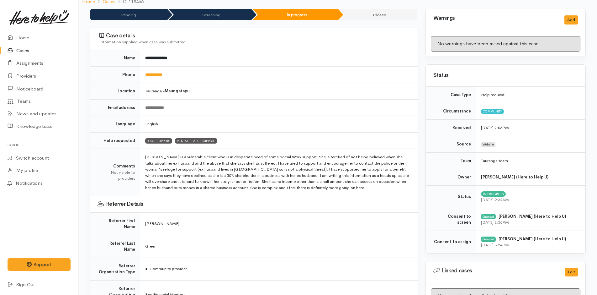
scroll to position [0, 0]
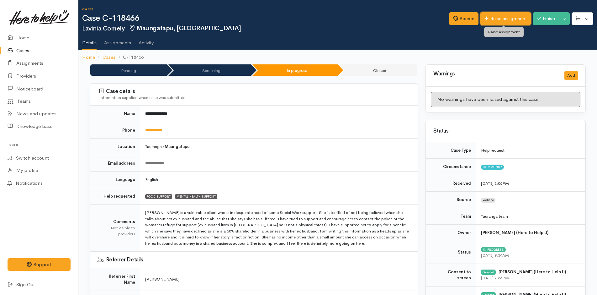
click at [510, 18] on link "Raise assignment" at bounding box center [506, 18] width 51 height 13
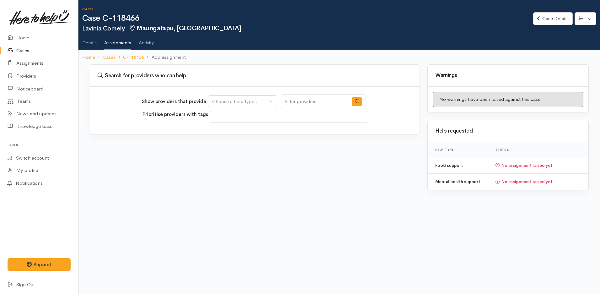
select select
click at [238, 100] on div "Choose a help type..." at bounding box center [239, 101] width 55 height 7
click at [231, 131] on span "Food support" at bounding box center [230, 131] width 29 height 7
select select "3"
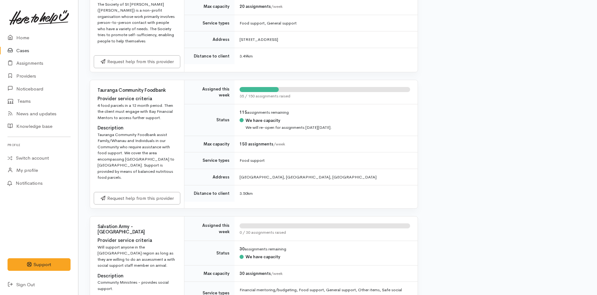
scroll to position [502, 0]
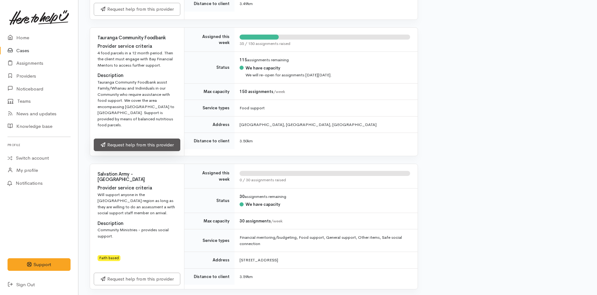
click at [152, 138] on link "Request help from this provider" at bounding box center [137, 144] width 87 height 13
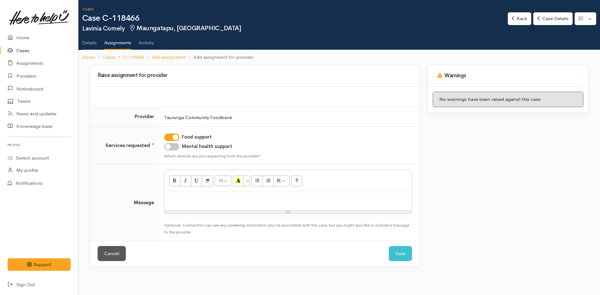
click at [191, 206] on div at bounding box center [287, 201] width 247 height 19
paste div
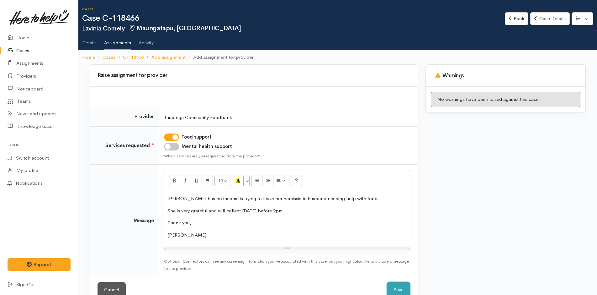
click at [405, 289] on button "Save" at bounding box center [398, 289] width 23 height 15
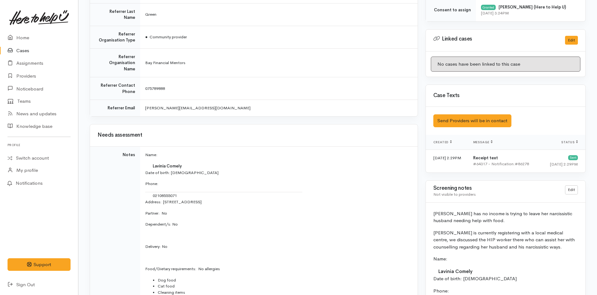
scroll to position [345, 0]
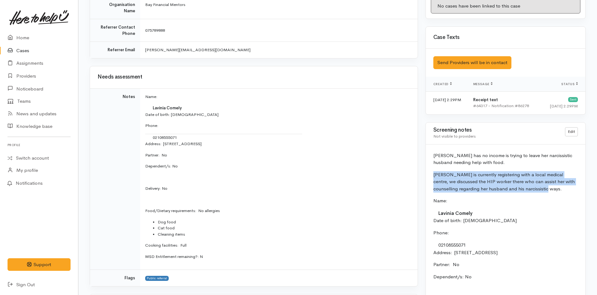
drag, startPoint x: 541, startPoint y: 189, endPoint x: 429, endPoint y: 177, distance: 112.7
click at [429, 177] on div "Lavinia has no income is trying to leave her narcissistic husband needing help …" at bounding box center [506, 291] width 160 height 295
copy p "Lavinia is currently registering with a local medical centre, we discussed the …"
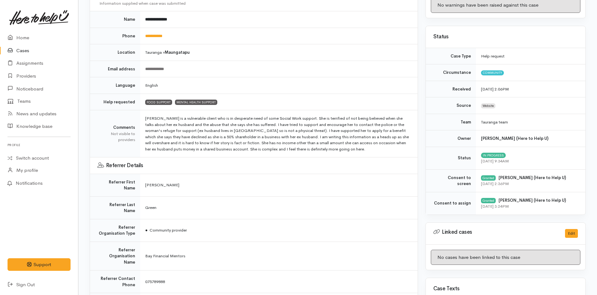
scroll to position [0, 0]
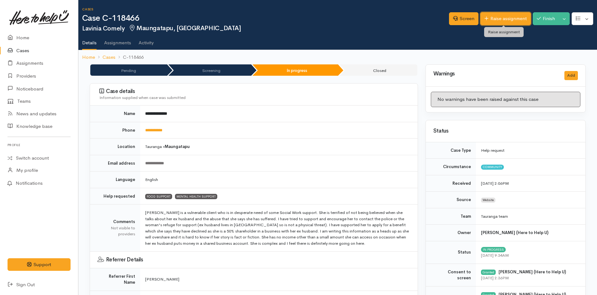
click at [513, 13] on link "Raise assignment" at bounding box center [506, 18] width 51 height 13
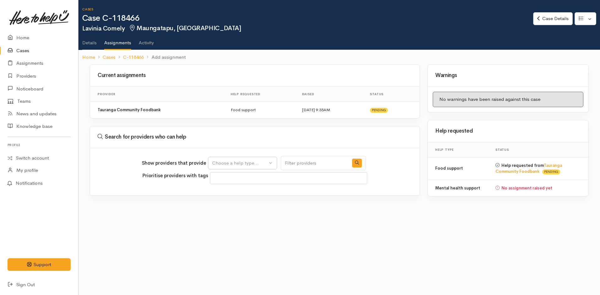
select select
click at [237, 163] on div "Choose a help type..." at bounding box center [239, 162] width 55 height 7
click at [233, 201] on span "Mental health support" at bounding box center [240, 202] width 48 height 7
select select "5"
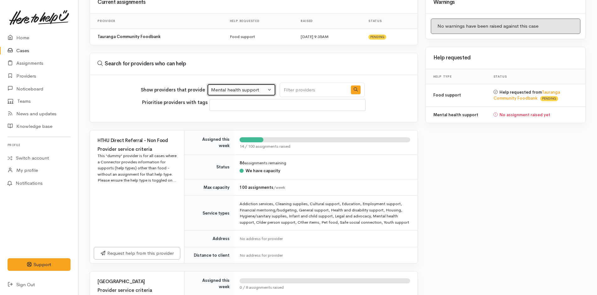
scroll to position [125, 0]
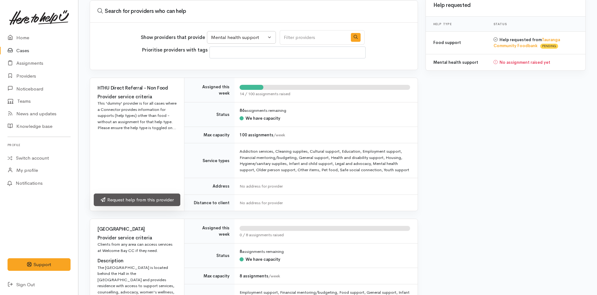
click at [151, 199] on link "Request help from this provider" at bounding box center [137, 199] width 87 height 13
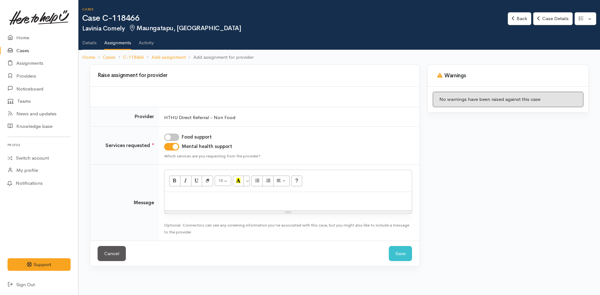
click at [193, 200] on p at bounding box center [288, 198] width 241 height 7
paste div
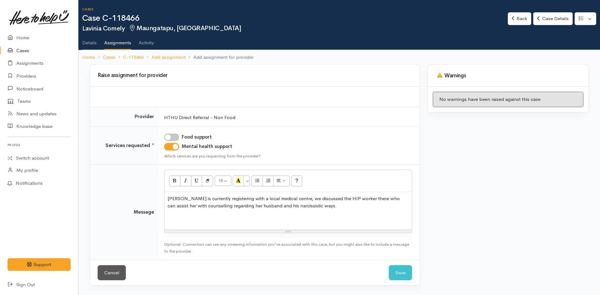
click at [174, 215] on p at bounding box center [288, 217] width 241 height 7
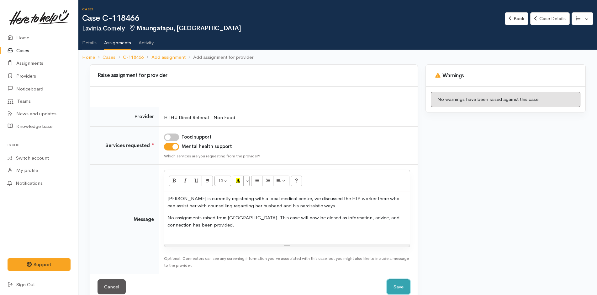
click at [401, 285] on button "Save" at bounding box center [398, 286] width 23 height 15
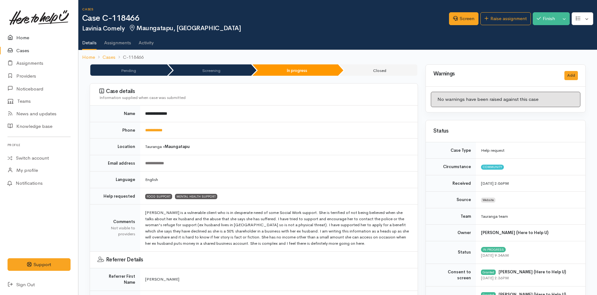
click at [24, 36] on link "Home" at bounding box center [39, 37] width 78 height 13
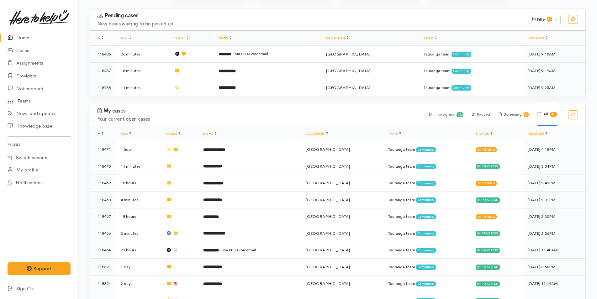
scroll to position [157, 0]
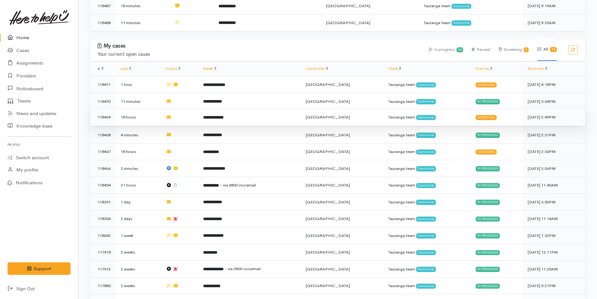
click at [224, 116] on b "**********" at bounding box center [213, 117] width 20 height 4
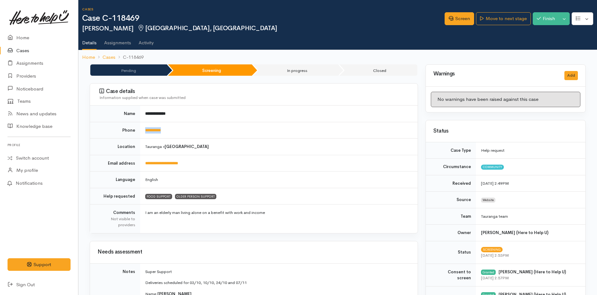
drag, startPoint x: 192, startPoint y: 131, endPoint x: 141, endPoint y: 130, distance: 50.2
click at [141, 130] on td "**********" at bounding box center [279, 130] width 278 height 17
copy link "**********"
click at [461, 18] on link "Screen" at bounding box center [459, 18] width 29 height 13
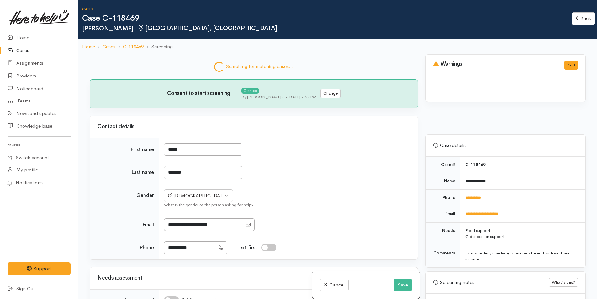
select select "6"
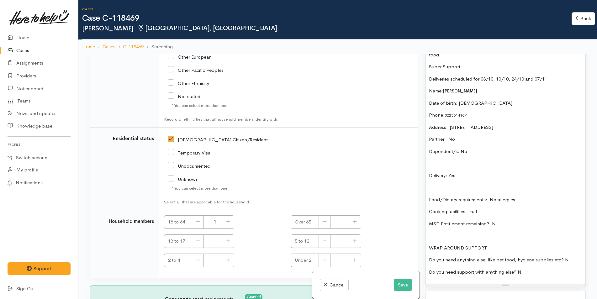
scroll to position [345, 0]
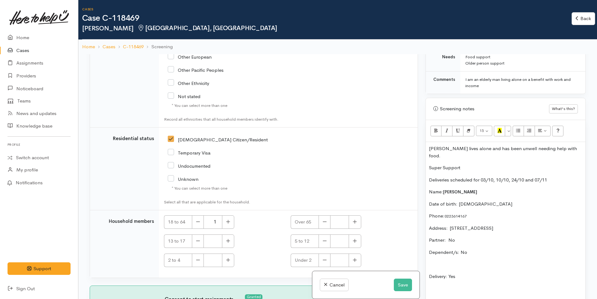
click at [563, 149] on p "Kerry lives alone and has been unwell needing help with food." at bounding box center [505, 152] width 153 height 14
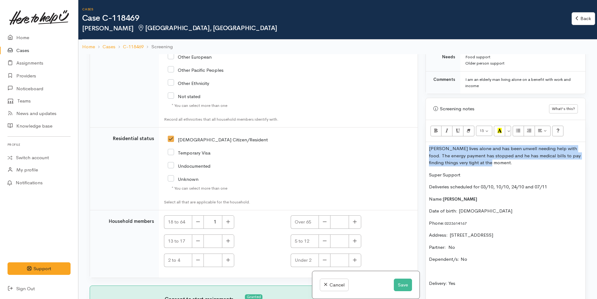
drag, startPoint x: 509, startPoint y: 162, endPoint x: 418, endPoint y: 149, distance: 91.9
click at [418, 149] on div "Related cases There are no other cases from the same person found. Manually lin…" at bounding box center [338, 203] width 504 height 299
drag, startPoint x: 558, startPoint y: 189, endPoint x: 418, endPoint y: 149, distance: 145.4
click at [418, 149] on div "Related cases There are no other cases from the same person found. Manually lin…" at bounding box center [338, 203] width 504 height 299
copy div "Kerry lives alone and has been unwell needing help with food. The energy paymen…"
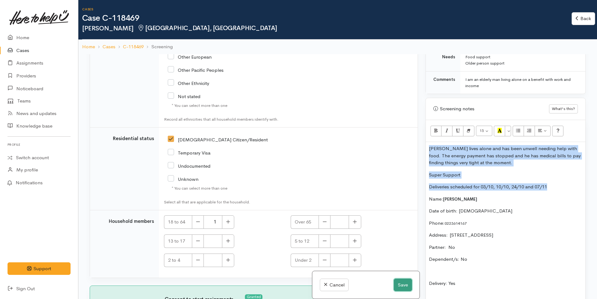
click at [403, 284] on button "Save" at bounding box center [403, 285] width 18 height 13
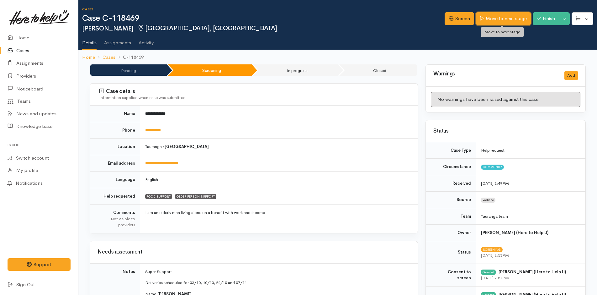
click at [518, 16] on link "Move to next stage" at bounding box center [503, 18] width 55 height 13
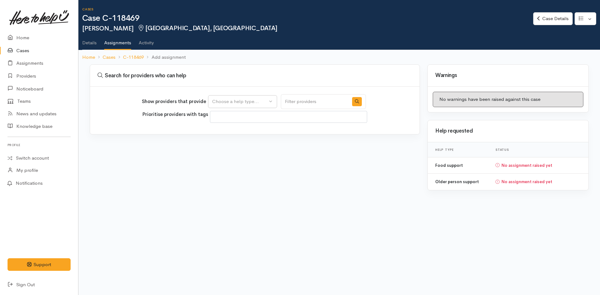
select select
click at [252, 104] on div "Choose a help type..." at bounding box center [239, 101] width 55 height 7
click at [240, 131] on span "Food support" at bounding box center [230, 131] width 29 height 7
select select "3"
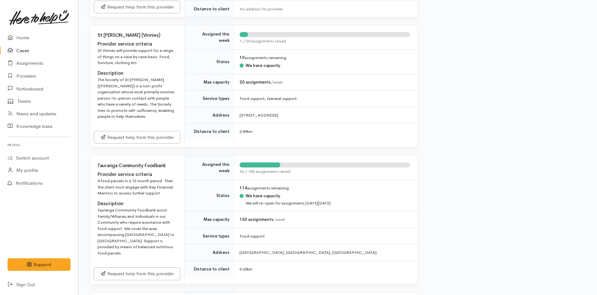
scroll to position [314, 0]
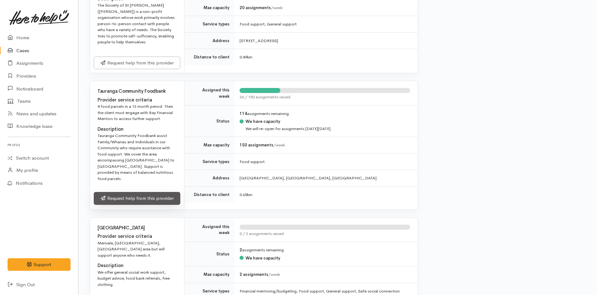
click at [168, 192] on link "Request help from this provider" at bounding box center [137, 198] width 87 height 13
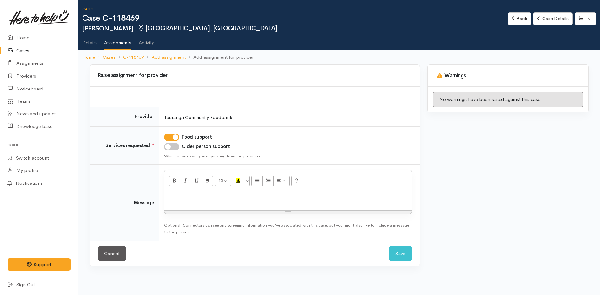
click at [203, 201] on p at bounding box center [288, 198] width 241 height 7
paste div
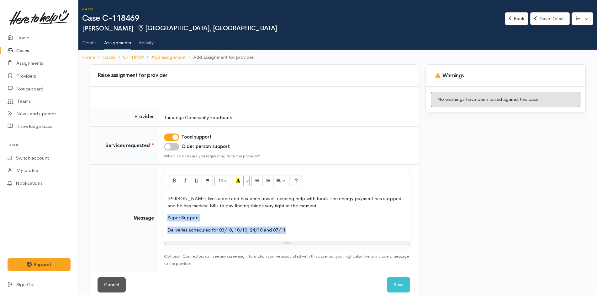
drag, startPoint x: 303, startPoint y: 230, endPoint x: 159, endPoint y: 217, distance: 144.9
click at [159, 217] on td "<p>[PERSON_NAME] lives alone and has been unwell needing help with food. The en…" at bounding box center [288, 217] width 259 height 107
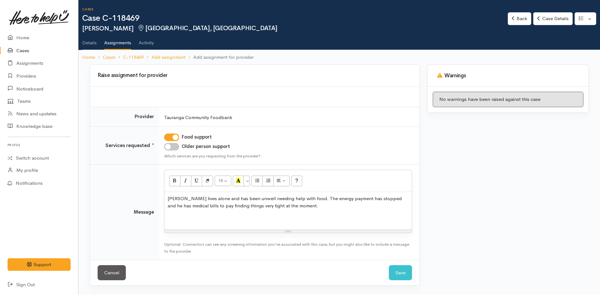
click at [165, 195] on div "[PERSON_NAME] lives alone and has been unwell needing help with food. The energ…" at bounding box center [287, 211] width 247 height 38
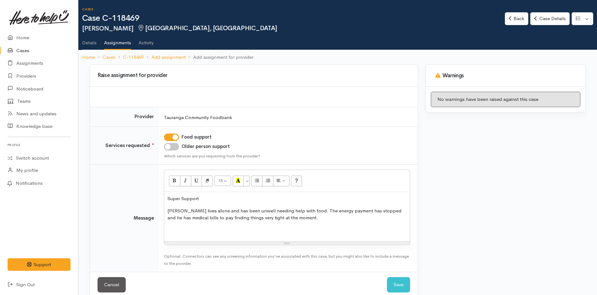
click at [318, 214] on p "[PERSON_NAME] lives alone and has been unwell needing help with food. The energ…" at bounding box center [287, 214] width 239 height 14
click at [318, 216] on p "[PERSON_NAME] lives alone and has been unwell needing help with food. The energ…" at bounding box center [287, 214] width 239 height 14
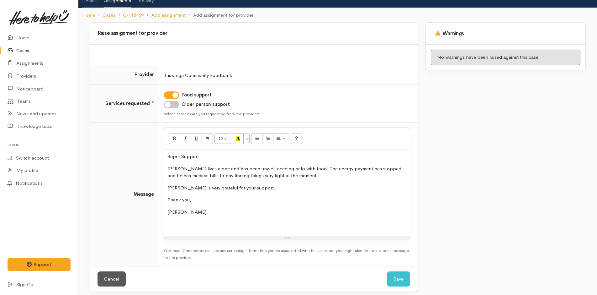
scroll to position [46, 0]
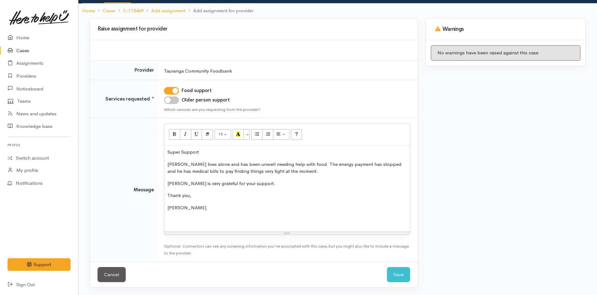
click at [174, 103] on input "Older person support" at bounding box center [171, 100] width 15 height 8
checkbox input "true"
click at [399, 273] on button "Save" at bounding box center [398, 274] width 23 height 15
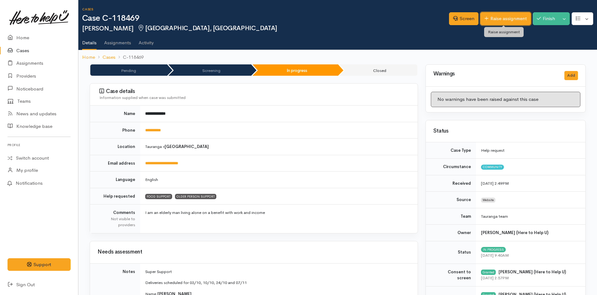
click at [510, 19] on link "Raise assignment" at bounding box center [506, 18] width 51 height 13
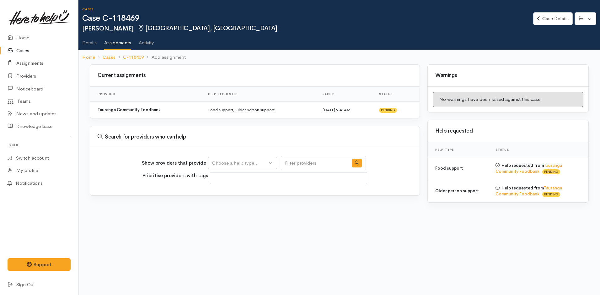
select select
click at [240, 164] on div "Choose a help type..." at bounding box center [239, 162] width 55 height 7
click at [240, 203] on span "Older person support" at bounding box center [239, 202] width 46 height 7
select select "29"
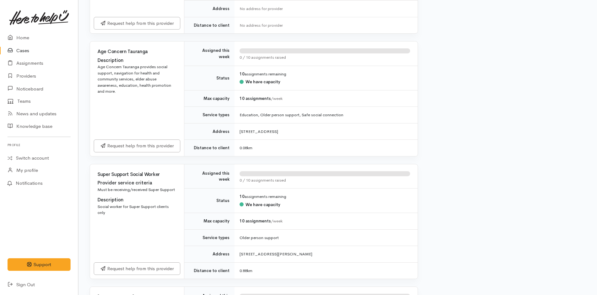
scroll to position [314, 0]
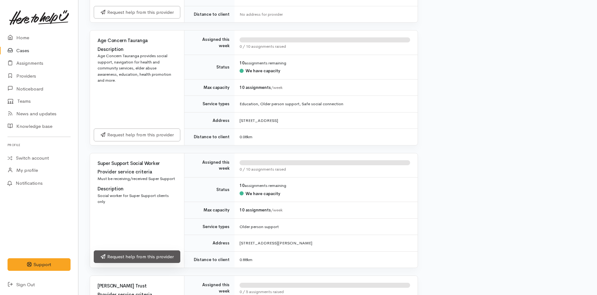
click at [144, 254] on link "Request help from this provider" at bounding box center [137, 256] width 87 height 13
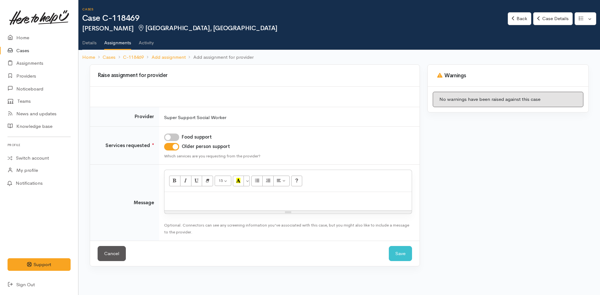
click at [237, 204] on div at bounding box center [287, 201] width 247 height 19
paste div
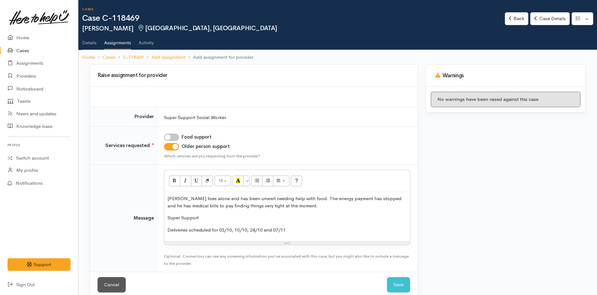
click at [166, 194] on div "[PERSON_NAME] lives alone and has been unwell needing help with food. The energ…" at bounding box center [287, 217] width 246 height 50
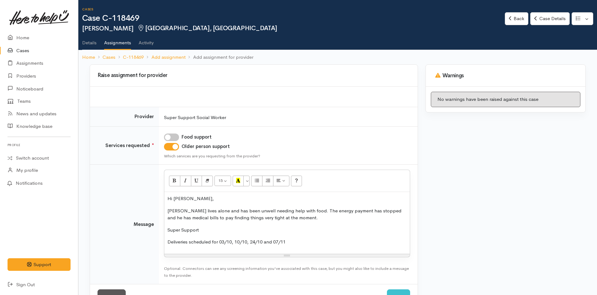
click at [297, 241] on p "Deliveries scheduled for 03/10, 10/10, 24/10 and 07/11" at bounding box center [287, 241] width 239 height 7
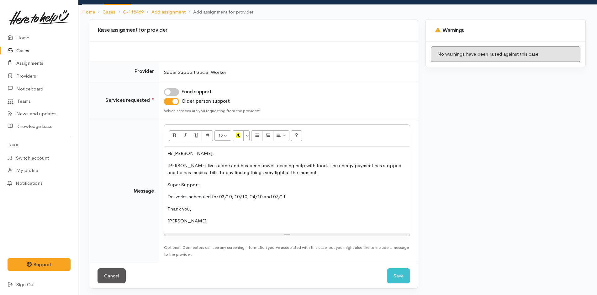
scroll to position [46, 0]
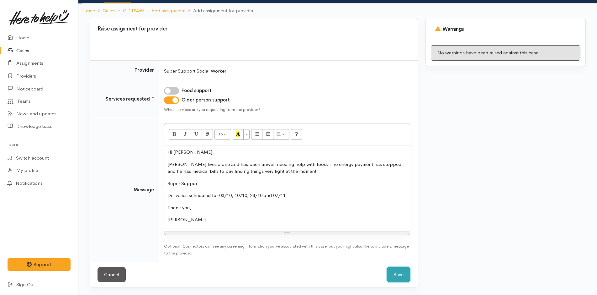
click at [400, 276] on button "Save" at bounding box center [398, 274] width 23 height 15
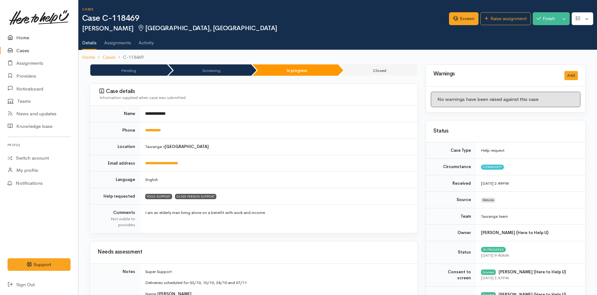
click at [22, 38] on link "Home" at bounding box center [39, 37] width 78 height 13
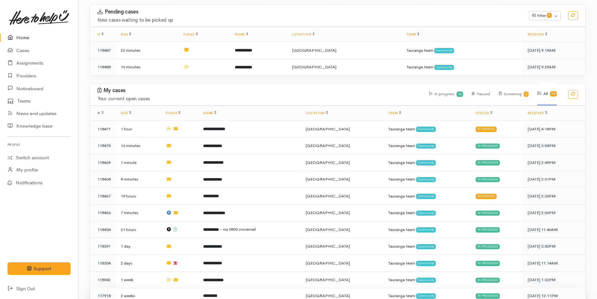
scroll to position [157, 0]
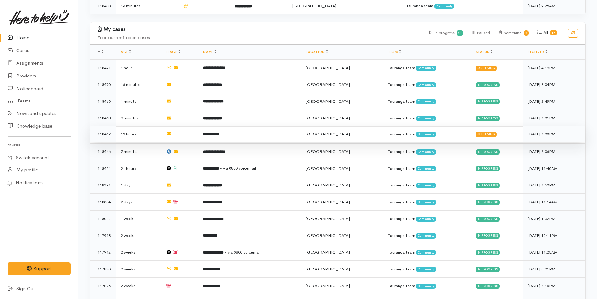
click at [215, 134] on b "**********" at bounding box center [211, 134] width 16 height 4
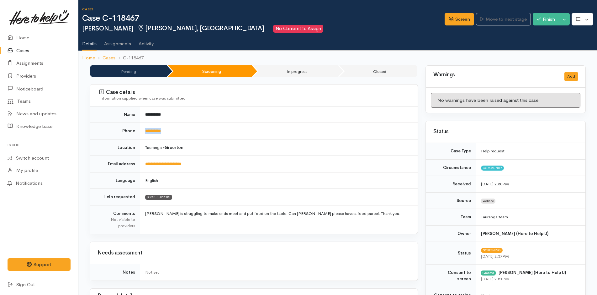
drag, startPoint x: 174, startPoint y: 130, endPoint x: 137, endPoint y: 125, distance: 37.3
click at [137, 125] on tr "**********" at bounding box center [254, 131] width 328 height 17
copy tr "**********"
click at [458, 24] on link "Screen" at bounding box center [459, 19] width 29 height 13
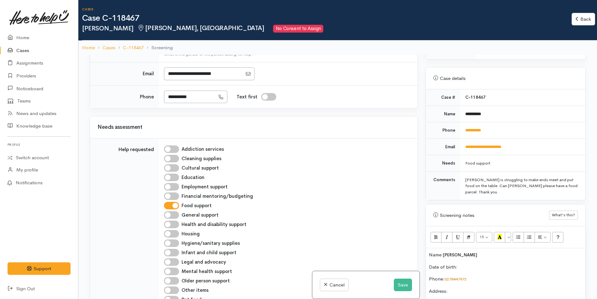
scroll to position [314, 0]
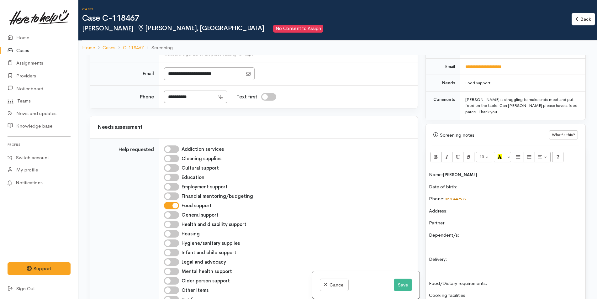
click at [498, 184] on p "Date of birth:" at bounding box center [505, 187] width 153 height 7
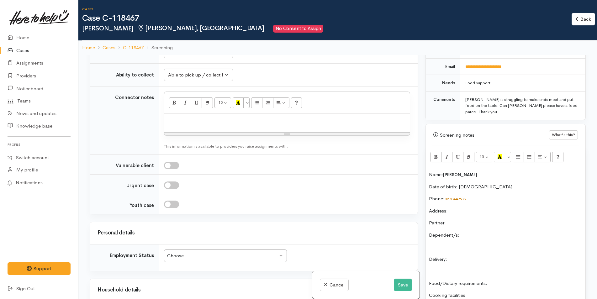
scroll to position [533, 0]
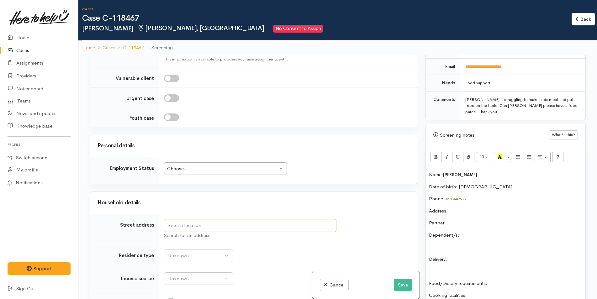
click at [206, 226] on input "text" at bounding box center [250, 225] width 173 height 13
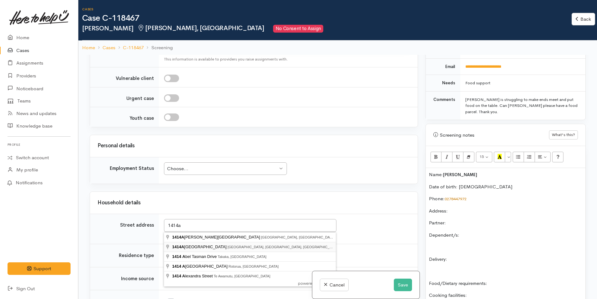
type input "1414A Cameron Road, Greerton, Tauranga, New Zealand"
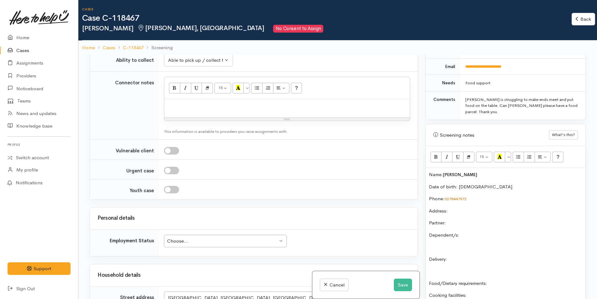
scroll to position [502, 0]
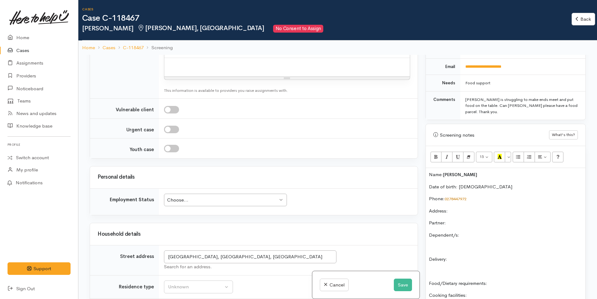
click at [184, 200] on div "Choose..." at bounding box center [222, 200] width 111 height 7
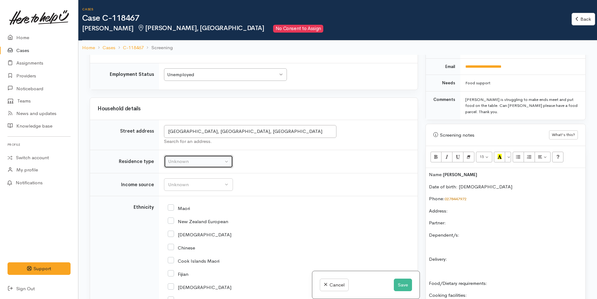
click at [200, 163] on div "Unknown" at bounding box center [195, 161] width 55 height 7
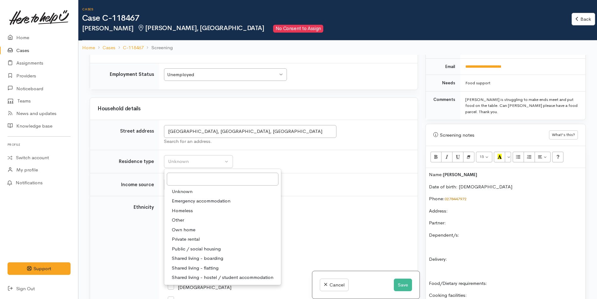
click at [196, 238] on span "Private rental" at bounding box center [186, 239] width 28 height 7
select select "2"
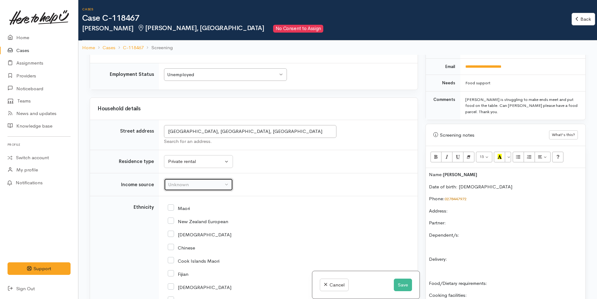
click at [196, 184] on div "Unknown" at bounding box center [195, 184] width 55 height 7
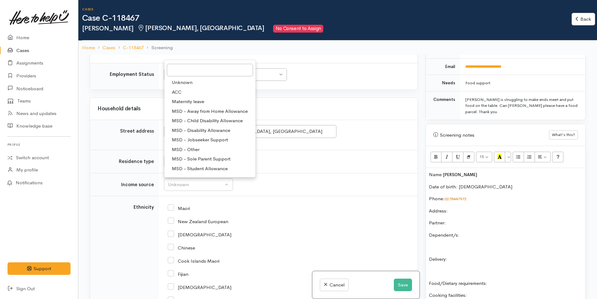
click at [221, 140] on span "MSD - Jobseeker Support" at bounding box center [200, 139] width 56 height 7
select select "4"
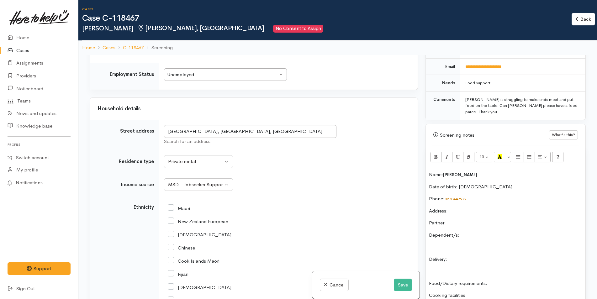
click at [172, 220] on input "New Zealand European" at bounding box center [198, 221] width 61 height 6
checkbox input "true"
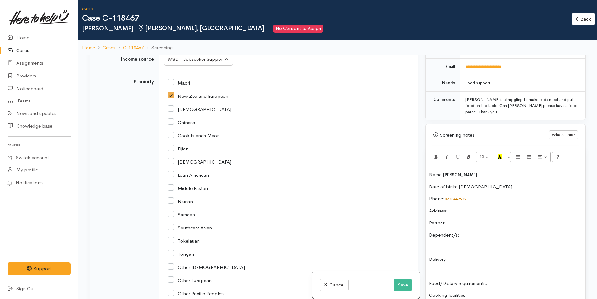
scroll to position [941, 0]
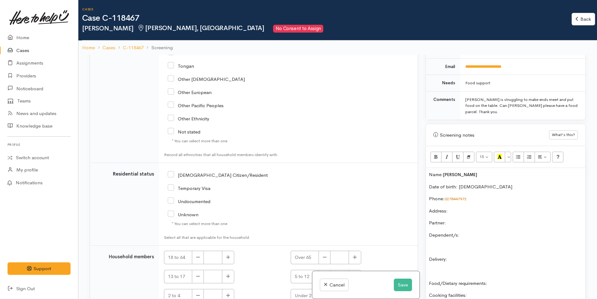
click at [172, 173] on input "NZ Citizen/Resident" at bounding box center [218, 175] width 100 height 6
checkbox input "true"
click at [231, 256] on button "button" at bounding box center [228, 257] width 12 height 13
type input "1"
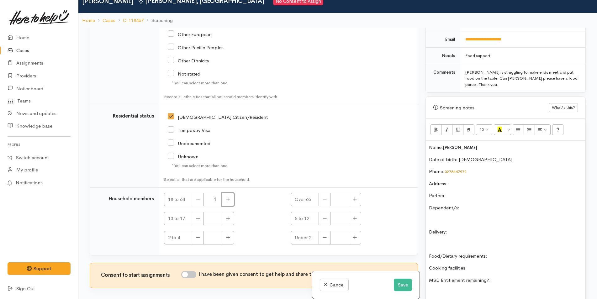
scroll to position [55, 0]
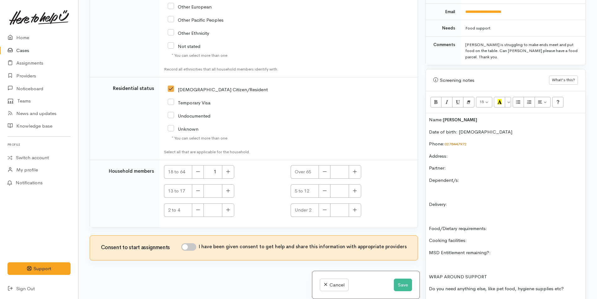
click at [194, 246] on input "I have been given consent to get help and share this information with appropria…" at bounding box center [188, 247] width 15 height 8
checkbox input "true"
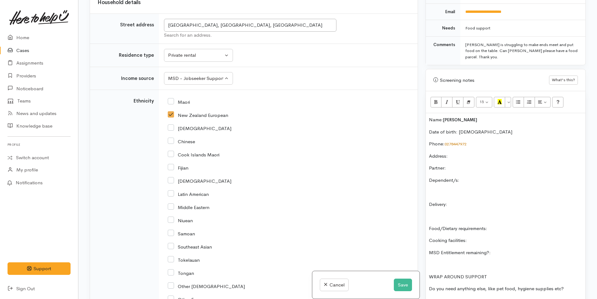
scroll to position [627, 0]
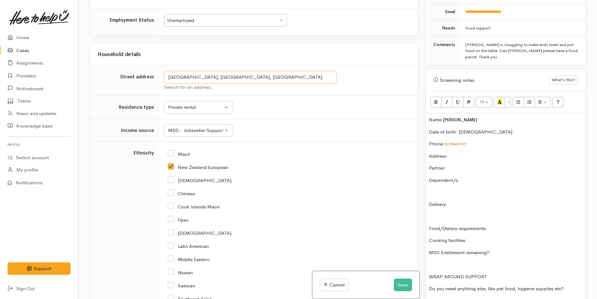
drag, startPoint x: 313, startPoint y: 77, endPoint x: 150, endPoint y: 87, distance: 163.4
click at [150, 87] on tr "Street address 1414A Cameron Road, Greerton, Tauranga, New Zealand Search for a…" at bounding box center [254, 81] width 328 height 30
click at [461, 153] on p "Address:" at bounding box center [505, 156] width 153 height 7
click at [475, 165] on p "Partner:" at bounding box center [505, 168] width 153 height 7
click at [499, 177] on p "Dependent/s:" at bounding box center [505, 180] width 153 height 7
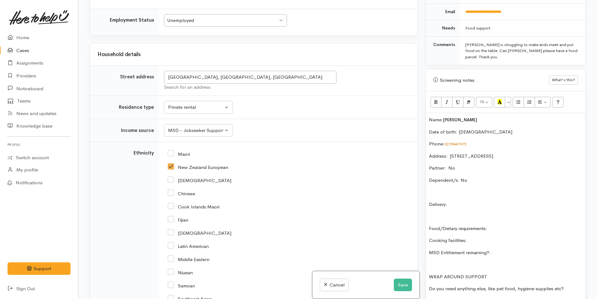
click at [487, 202] on div "Name: Nicci Pill Date of birth: 31/1/1973 Phone:  0278447972 Address:  1414A Ca…" at bounding box center [506, 213] width 160 height 200
click at [464, 201] on p "Delivery:" at bounding box center [505, 204] width 153 height 7
click at [509, 218] on div "Name: Nicci Pill Date of birth: 31/1/1973 Phone:  0278447972 Address:  1414A Ca…" at bounding box center [506, 213] width 160 height 200
drag, startPoint x: 483, startPoint y: 234, endPoint x: 486, endPoint y: 232, distance: 4.0
click at [483, 237] on p "Cooking facilities:" at bounding box center [505, 240] width 153 height 7
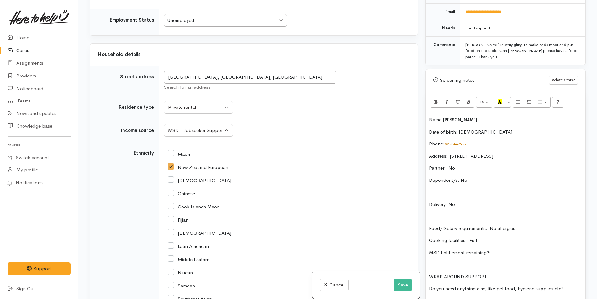
click at [524, 249] on p "MSD Entitlement remaining?:" at bounding box center [505, 252] width 153 height 7
click at [567, 285] on p "Do you need anything else, like pet food, hygiene supplies etc?" at bounding box center [505, 288] width 153 height 7
click at [556, 298] on p "Do you need support with anything else?" at bounding box center [505, 301] width 153 height 7
click at [428, 113] on div "Name: Nicci Pill Date of birth: 31/1/1973 Phone:  0278447972 Address:  1414A Ca…" at bounding box center [506, 213] width 160 height 200
click at [497, 202] on div "Name: Nicci Pill Date of birth: 31/1/1973 Phone:  0278447972 Address:  1414A Ca…" at bounding box center [506, 213] width 160 height 200
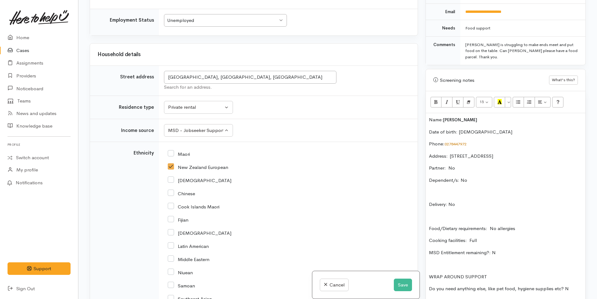
click at [497, 201] on p "Delivery: No" at bounding box center [505, 204] width 153 height 7
click at [427, 113] on div "Name: Nicci Pill Date of birth: 31/1/1973 Phone:  0278447972 Address:  1414A Ca…" at bounding box center [506, 213] width 160 height 200
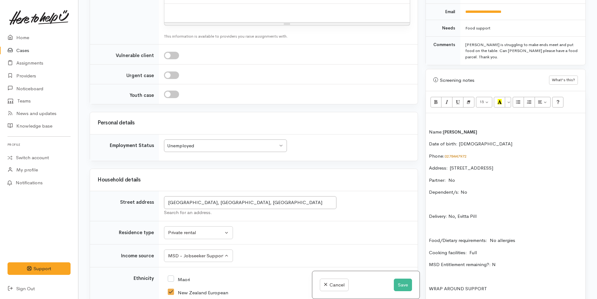
scroll to position [376, 0]
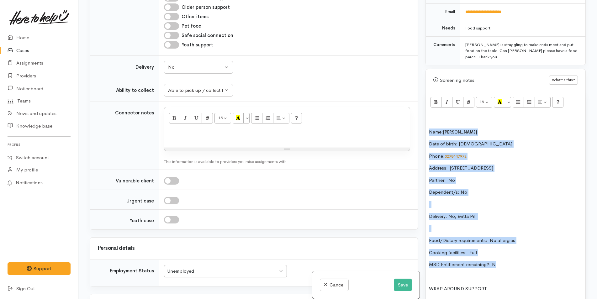
drag, startPoint x: 507, startPoint y: 260, endPoint x: 423, endPoint y: 125, distance: 159.0
click at [423, 125] on div "Warnings Add No warnings have been raised against this case Add Warning Title ●…" at bounding box center [506, 149] width 168 height 299
copy div "Name: Nicci Pill Date of birth: 31/1/1973 Phone:  0278447972 Address:  1414A Ca…"
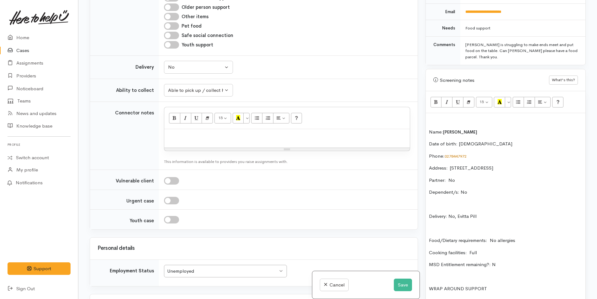
click at [328, 135] on p at bounding box center [287, 135] width 239 height 7
paste div
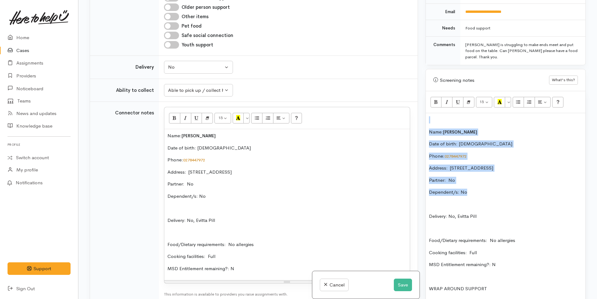
drag, startPoint x: 481, startPoint y: 185, endPoint x: 408, endPoint y: 114, distance: 101.4
click at [408, 114] on div "Related cases There are no other cases from the same person found. Manually lin…" at bounding box center [338, 149] width 504 height 299
copy div "Name: Nicci Pill Date of birth: 31/1/1973 Phone:  0278447972 Address:  1414A Ca…"
click at [453, 120] on div "Name: Nicci Pill Date of birth: 31/1/1973 Phone:  0278447972 Address:  1414A Ca…" at bounding box center [506, 219] width 160 height 212
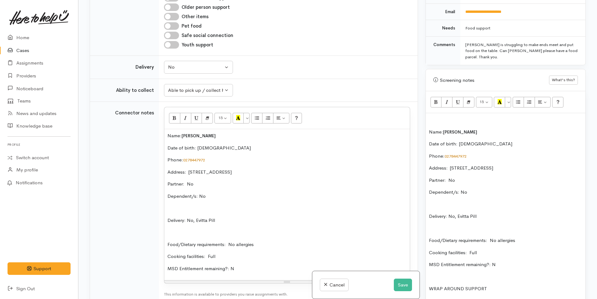
click at [439, 116] on p at bounding box center [505, 119] width 153 height 7
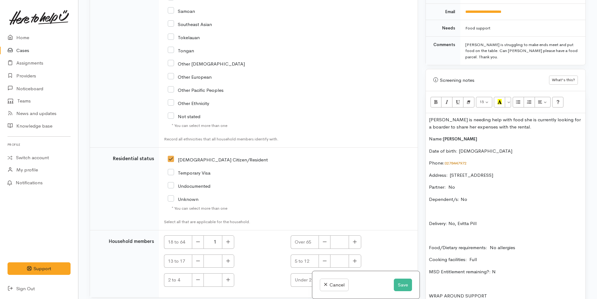
scroll to position [1105, 0]
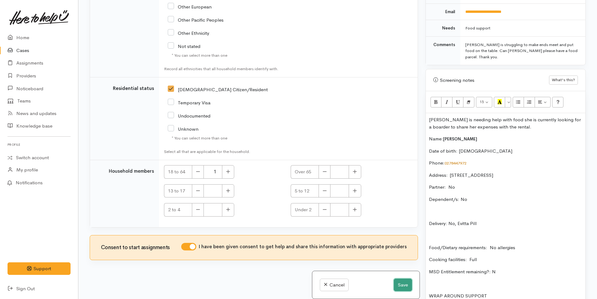
click at [402, 283] on button "Save" at bounding box center [403, 285] width 18 height 13
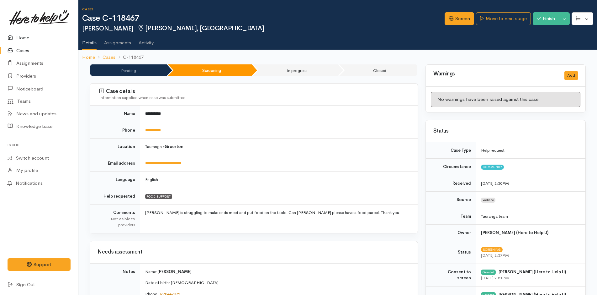
click at [26, 36] on link "Home" at bounding box center [39, 37] width 78 height 13
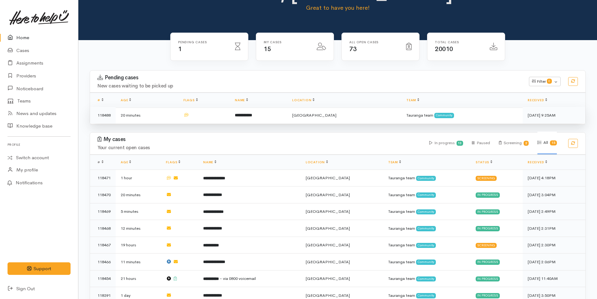
scroll to position [63, 0]
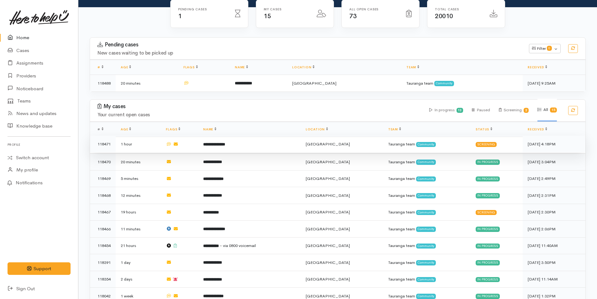
click at [240, 142] on td "**********" at bounding box center [249, 144] width 103 height 17
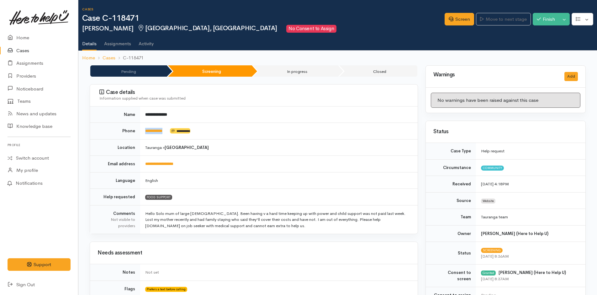
drag, startPoint x: 169, startPoint y: 131, endPoint x: 140, endPoint y: 128, distance: 29.0
click at [140, 128] on td "**********" at bounding box center [279, 131] width 278 height 17
copy td "**********"
click at [23, 37] on link "Home" at bounding box center [39, 37] width 78 height 13
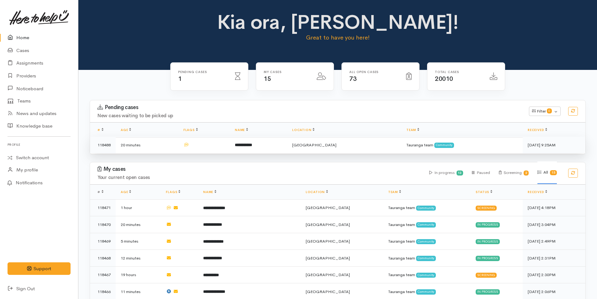
click at [252, 143] on b "**********" at bounding box center [243, 145] width 17 height 4
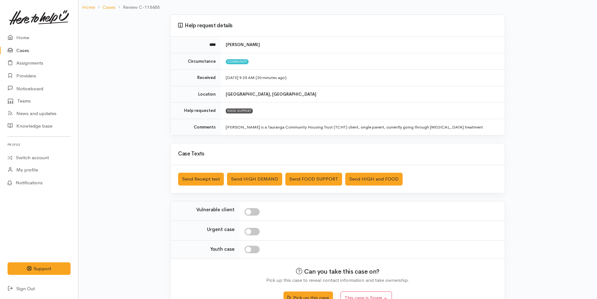
scroll to position [57, 0]
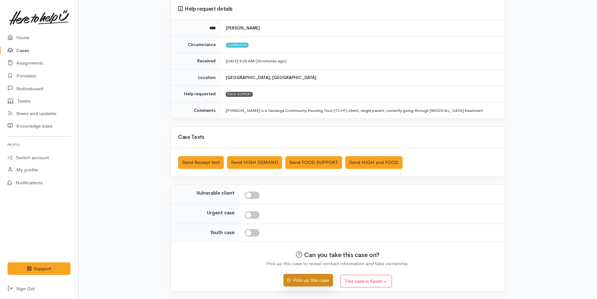
click at [320, 276] on button "Pick up this case" at bounding box center [308, 280] width 49 height 13
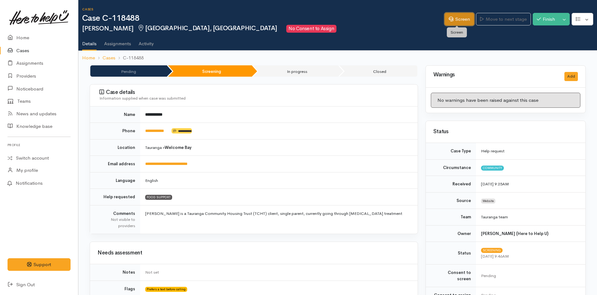
click at [462, 16] on link "Screen" at bounding box center [459, 19] width 29 height 13
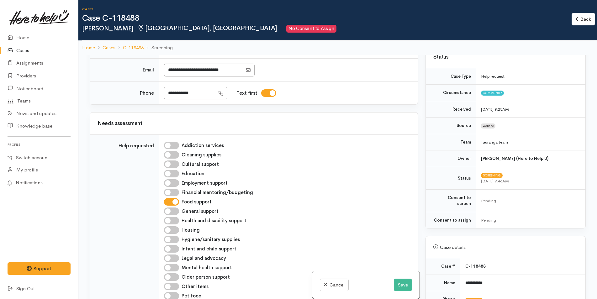
scroll to position [125, 0]
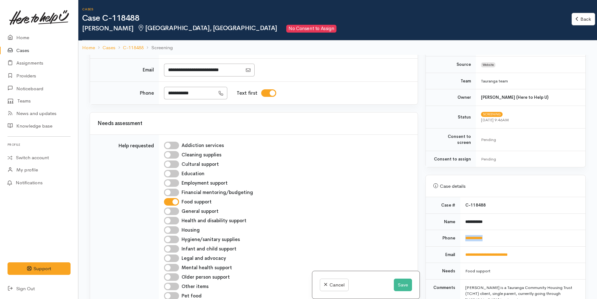
drag, startPoint x: 509, startPoint y: 232, endPoint x: 463, endPoint y: 232, distance: 45.8
click at [463, 232] on td "**********" at bounding box center [523, 238] width 125 height 17
copy link "**********"
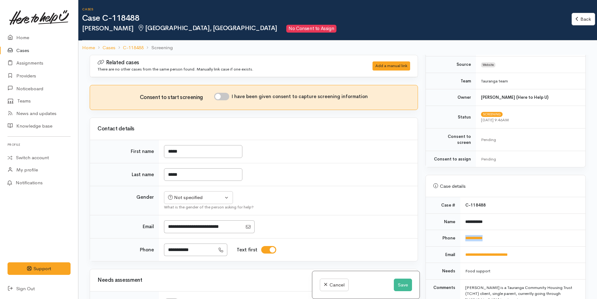
click at [226, 97] on input "I have been given consent to capture screening information" at bounding box center [221, 97] width 15 height 8
checkbox input "true"
click at [200, 197] on div "Not specified" at bounding box center [195, 197] width 55 height 7
click at [189, 232] on span "[DEMOGRAPHIC_DATA]" at bounding box center [204, 231] width 54 height 7
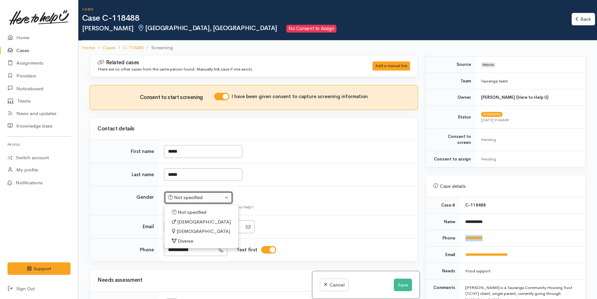
select select "Female"
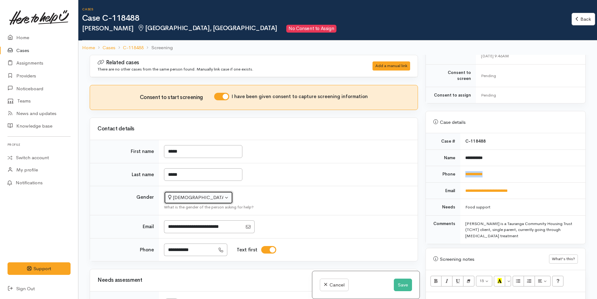
scroll to position [251, 0]
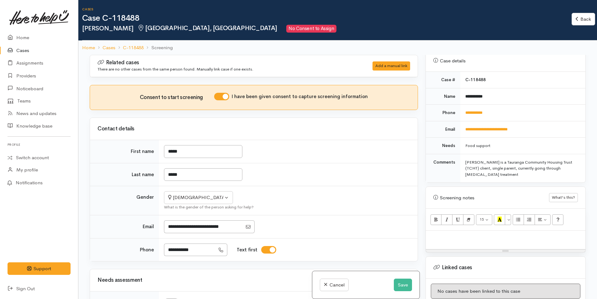
click at [441, 231] on div at bounding box center [506, 240] width 160 height 19
paste div
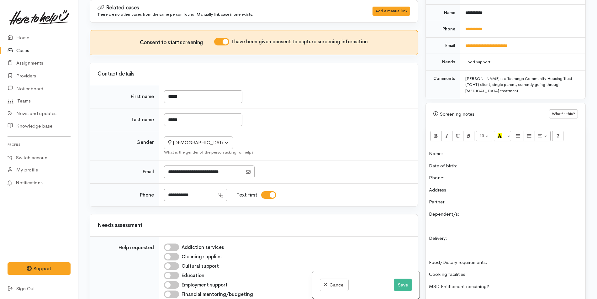
scroll to position [243, 0]
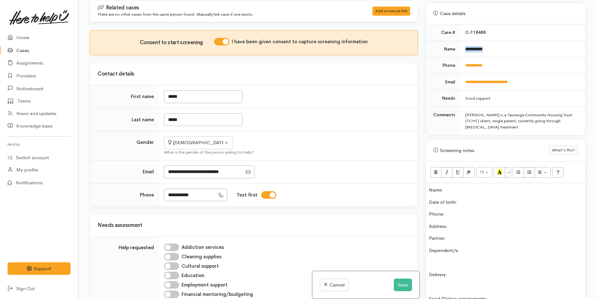
drag, startPoint x: 494, startPoint y: 41, endPoint x: 462, endPoint y: 38, distance: 32.5
click at [462, 41] on td "**********" at bounding box center [523, 49] width 125 height 17
copy b "**********"
click at [468, 187] on p "Name:" at bounding box center [505, 190] width 153 height 7
drag, startPoint x: 500, startPoint y: 61, endPoint x: 461, endPoint y: 62, distance: 38.9
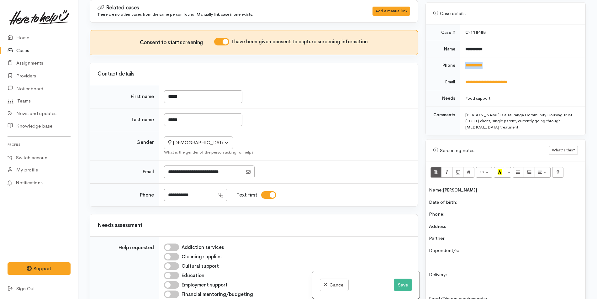
click at [461, 65] on td "**********" at bounding box center [523, 65] width 125 height 17
copy link "**********"
click at [454, 211] on p "Phone:" at bounding box center [505, 214] width 153 height 7
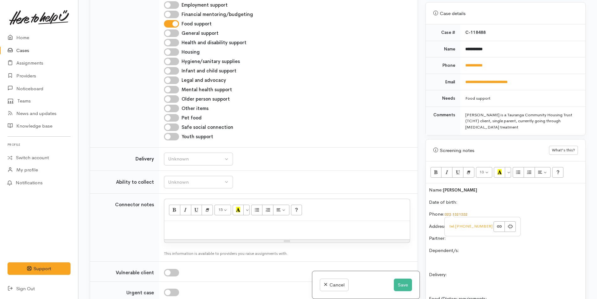
scroll to position [282, 0]
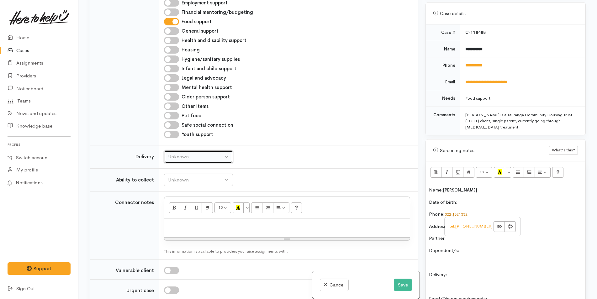
click at [179, 151] on button "Unknown" at bounding box center [198, 157] width 69 height 13
click at [174, 216] on span "No" at bounding box center [175, 215] width 7 height 7
select select "1"
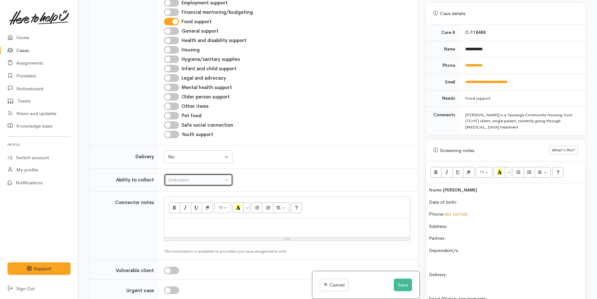
click at [182, 181] on div "Unknown" at bounding box center [195, 180] width 55 height 7
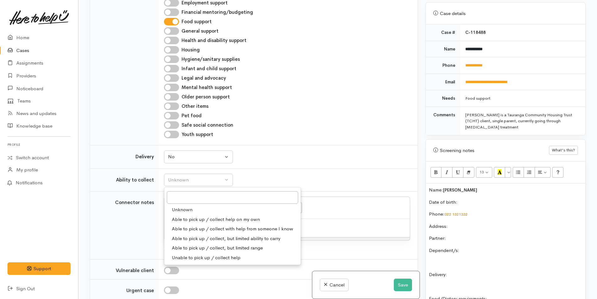
click at [199, 221] on span "Able to pick up / collect help on my own" at bounding box center [216, 219] width 88 height 7
select select "2"
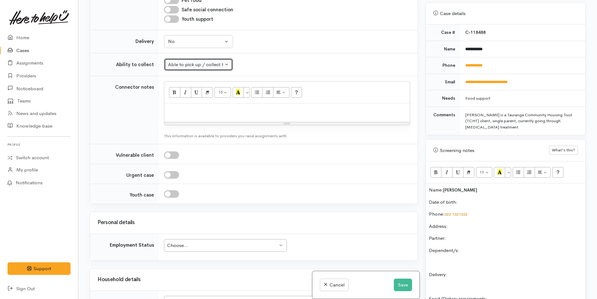
scroll to position [471, 0]
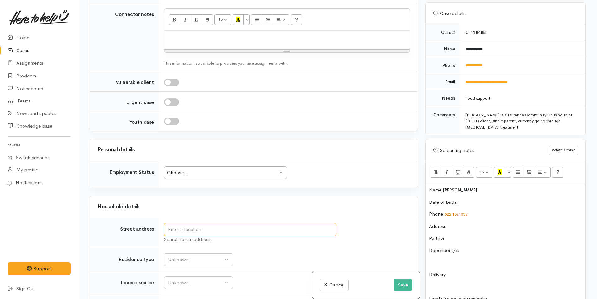
click at [206, 229] on input "text" at bounding box center [250, 229] width 173 height 13
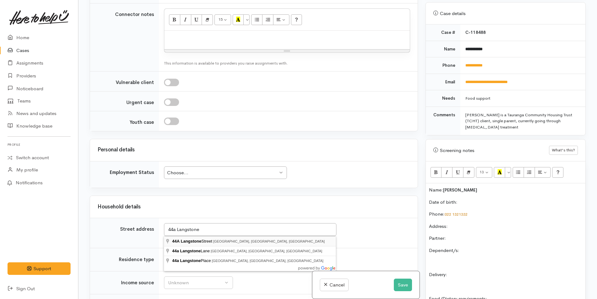
type input "44A Langstone Street, Welcome Bay, Tauranga, New Zealand"
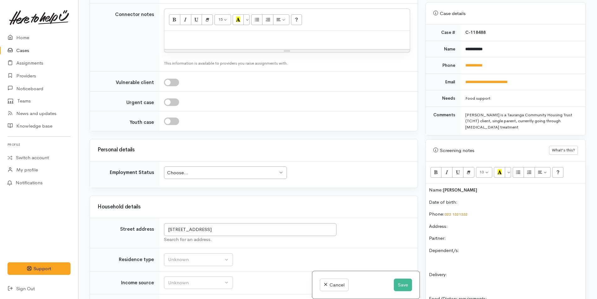
click at [209, 174] on div "Choose..." at bounding box center [222, 172] width 111 height 7
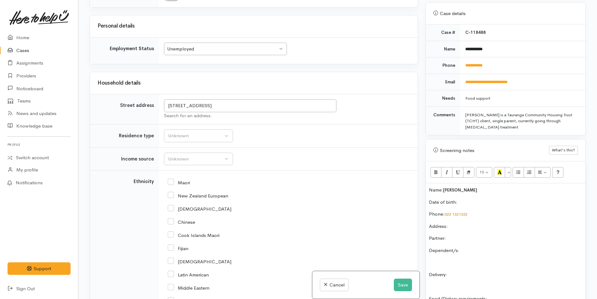
scroll to position [659, 0]
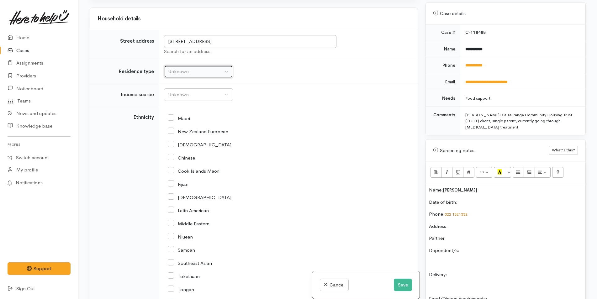
click at [195, 72] on div "Unknown" at bounding box center [195, 71] width 55 height 7
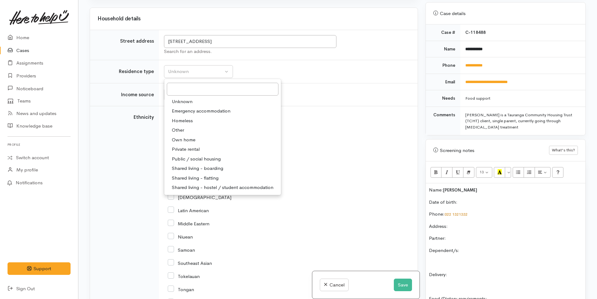
click at [196, 147] on span "Private rental" at bounding box center [186, 149] width 28 height 7
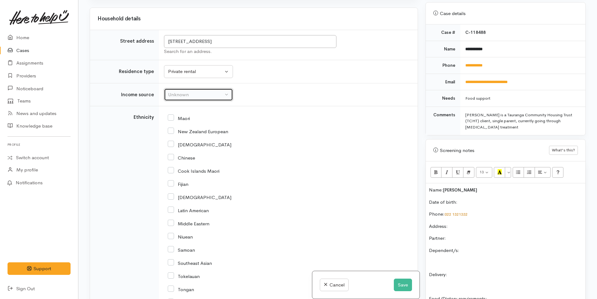
click at [177, 96] on div "Unknown" at bounding box center [195, 94] width 55 height 7
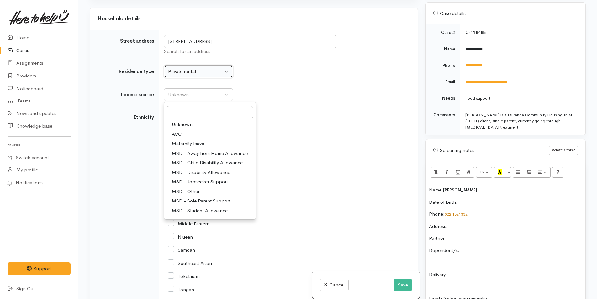
click at [193, 72] on div "Private rental" at bounding box center [195, 71] width 55 height 7
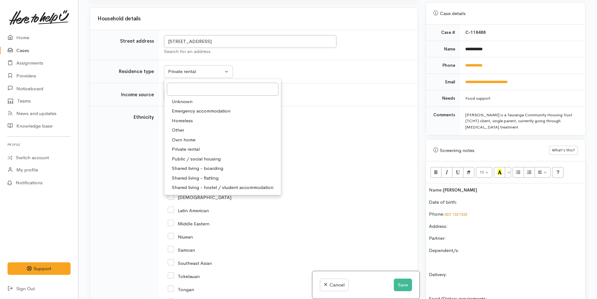
click at [215, 159] on span "Public / social housing" at bounding box center [196, 159] width 49 height 7
select select "3"
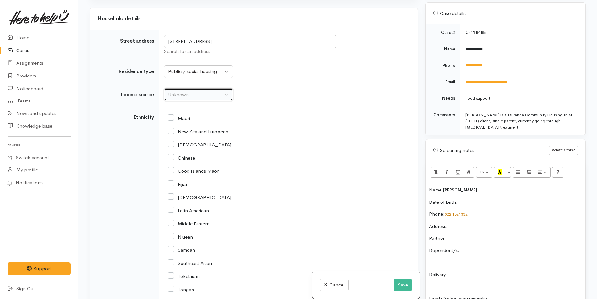
click at [188, 95] on div "Unknown" at bounding box center [195, 94] width 55 height 7
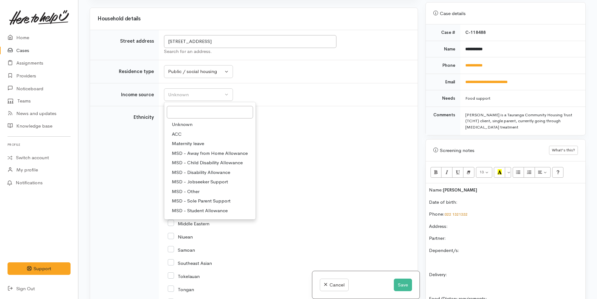
click at [200, 180] on span "MSD - Jobseeker Support" at bounding box center [200, 182] width 56 height 7
select select "4"
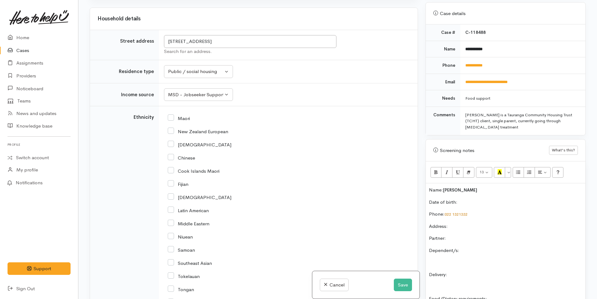
click at [172, 118] on input "Maori" at bounding box center [179, 118] width 22 height 6
checkbox input "true"
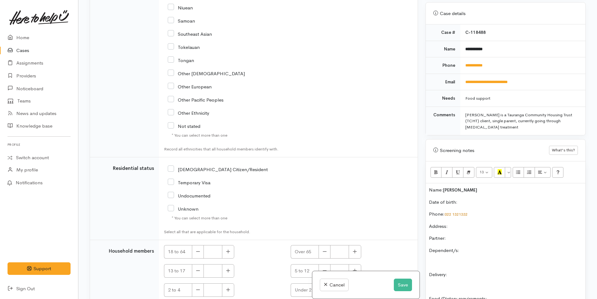
scroll to position [941, 0]
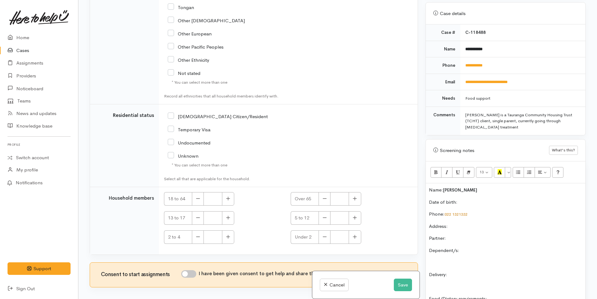
click at [171, 115] on input "[DEMOGRAPHIC_DATA] Citizen/Resident" at bounding box center [218, 116] width 100 height 6
checkbox input "true"
click at [229, 201] on icon "button" at bounding box center [228, 198] width 4 height 5
type input "1"
click at [194, 273] on input "I have been given consent to get help and share this information with appropria…" at bounding box center [188, 274] width 15 height 8
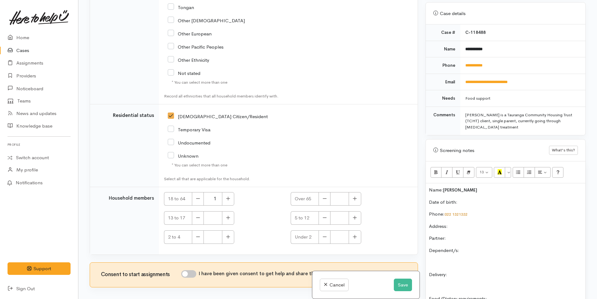
checkbox input "true"
click at [474, 199] on p "Date of birth:" at bounding box center [505, 202] width 153 height 7
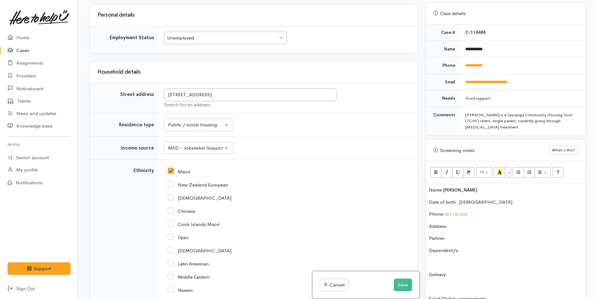
scroll to position [533, 0]
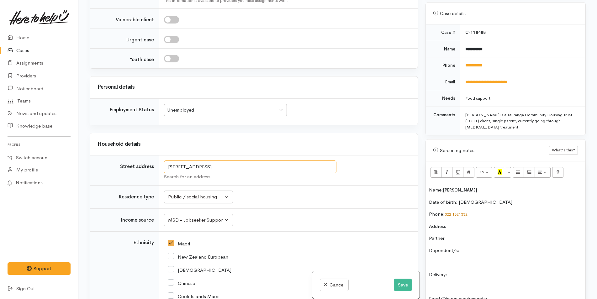
drag, startPoint x: 312, startPoint y: 168, endPoint x: 173, endPoint y: 149, distance: 139.9
click at [163, 156] on td "44A Langstone Street, Welcome Bay, Tauranga, New Zealand Search for an address." at bounding box center [288, 171] width 259 height 30
click at [477, 206] on div "Name: Lydia Kumar Date of birth: 8/10/1968 Phone:  022 1321332 Address:  Partne…" at bounding box center [506, 284] width 160 height 200
click at [466, 235] on p "Partner:" at bounding box center [505, 238] width 153 height 7
click at [472, 247] on p "Dependent/s:" at bounding box center [505, 250] width 153 height 7
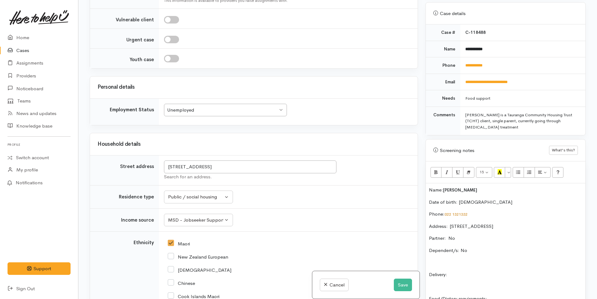
click at [480, 271] on p "Delivery:" at bounding box center [505, 274] width 153 height 7
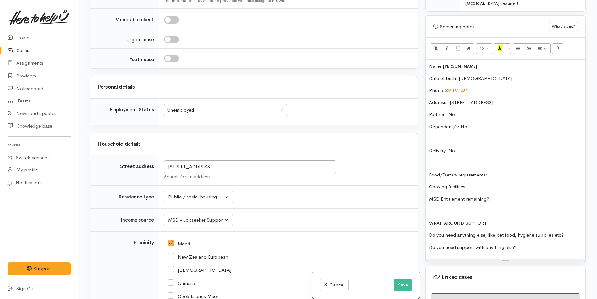
scroll to position [369, 0]
click at [529, 170] on p "Food/Dietary requirements:" at bounding box center [505, 173] width 153 height 7
click at [518, 169] on div "Name: Lydia Kumar Date of birth: 8/10/1968 Phone:  022 1321332 Address:  44A La…" at bounding box center [506, 158] width 160 height 200
click at [521, 194] on p "MSD Entitlement remaining?:" at bounding box center [505, 197] width 153 height 7
drag, startPoint x: 573, startPoint y: 221, endPoint x: 574, endPoint y: 218, distance: 3.7
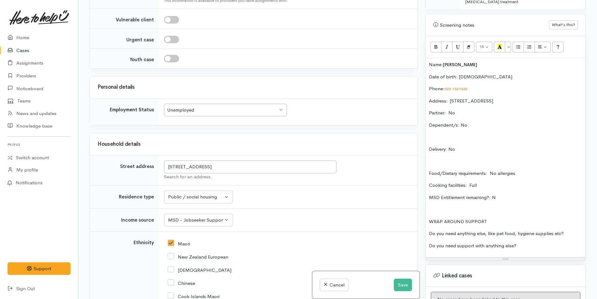
click at [573, 230] on p "Do you need anything else, like pet food, hygiene supplies etc?" at bounding box center [505, 233] width 153 height 7
click at [530, 243] on p "Do you need support with anything else?" at bounding box center [505, 246] width 153 height 7
click at [572, 218] on div "Name: Lydia Kumar Date of birth: 8/10/1968 Phone:  022 1321332 Address:  44A La…" at bounding box center [506, 158] width 160 height 200
click at [523, 170] on p "Food/Dietary requirements: No allergies" at bounding box center [505, 173] width 153 height 7
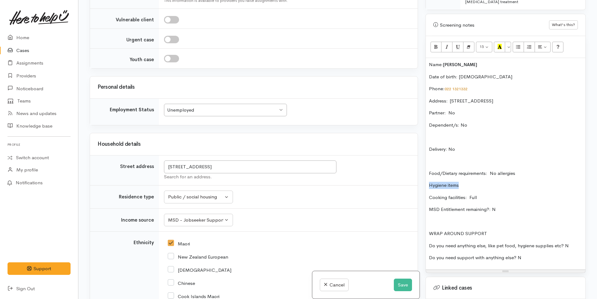
drag, startPoint x: 480, startPoint y: 168, endPoint x: 429, endPoint y: 168, distance: 50.8
click at [429, 168] on div "Name: Lydia Kumar Date of birth: 8/10/1968 Phone:  022 1321332 Address:  44A La…" at bounding box center [506, 164] width 160 height 212
click at [515, 42] on button "Unordered list (CTRL+SHIFT+NUM7)" at bounding box center [518, 47] width 11 height 11
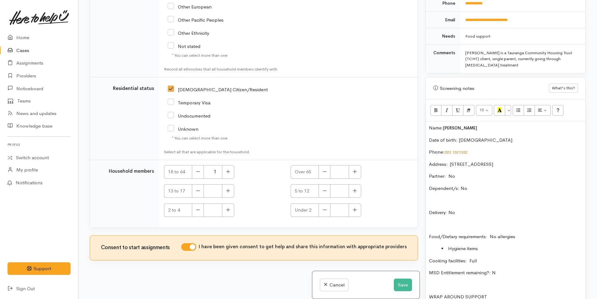
scroll to position [306, 0]
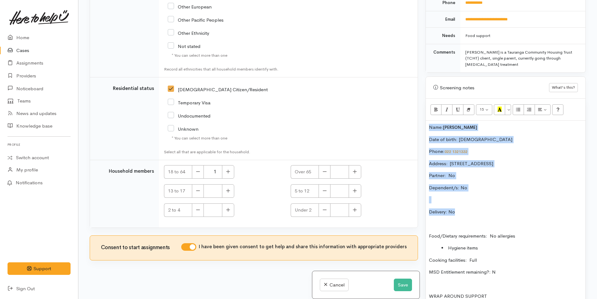
drag, startPoint x: 461, startPoint y: 200, endPoint x: 422, endPoint y: 118, distance: 91.1
click at [422, 118] on div "Warnings Add No warnings have been raised against this case Add Warning Title ●…" at bounding box center [506, 149] width 168 height 299
copy div "Name: Lydia Kumar Date of birth: 8/10/1968 Phone:  022 1321332 Address:  44A La…"
click at [428, 121] on div "Name: Lydia Kumar Date of birth: 8/10/1968 Phone:  022 1321332 Address:  44A La…" at bounding box center [506, 227] width 160 height 212
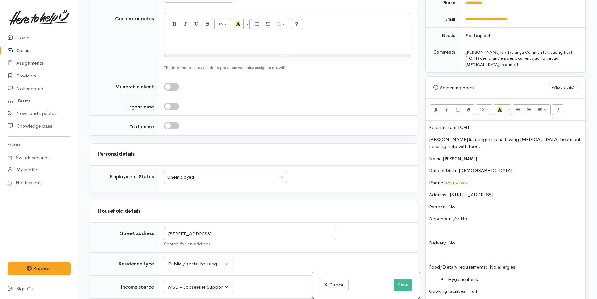
scroll to position [372, 0]
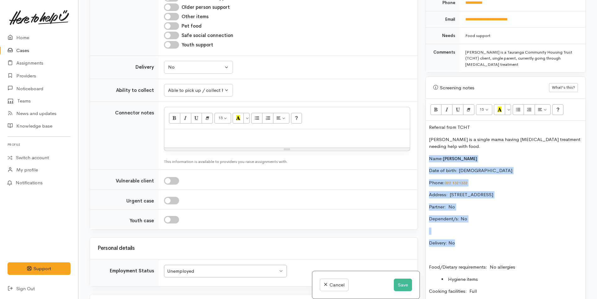
drag, startPoint x: 464, startPoint y: 234, endPoint x: 418, endPoint y: 146, distance: 99.5
click at [418, 146] on div "Related cases There are no other cases from the same person found. Manually lin…" at bounding box center [338, 149] width 504 height 299
drag, startPoint x: 507, startPoint y: 292, endPoint x: 423, endPoint y: 144, distance: 170.3
click at [423, 144] on div "Warnings Add No warnings have been raised against this case Add Warning Title ●…" at bounding box center [506, 149] width 168 height 299
copy div "Name: Lydia Kumar Date of birth: 8/10/1968 Phone:  022 1321332 Address:  44A La…"
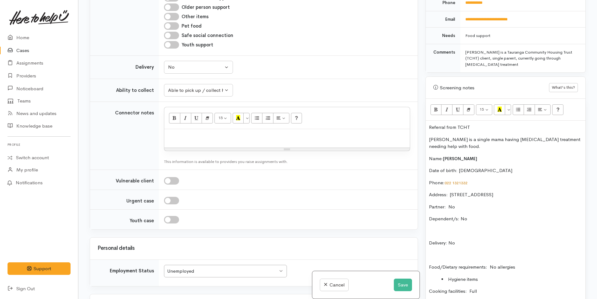
click at [185, 135] on p at bounding box center [287, 135] width 239 height 7
paste div
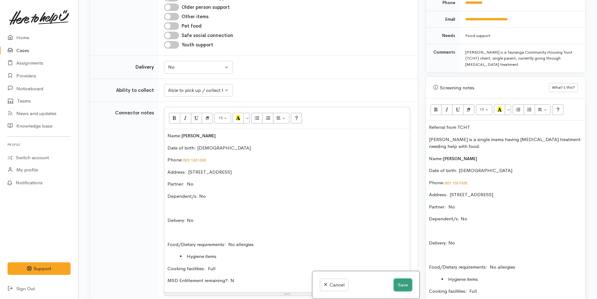
click at [397, 286] on button "Save" at bounding box center [403, 285] width 18 height 13
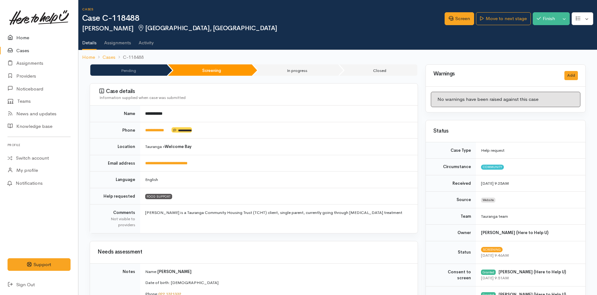
click at [27, 37] on link "Home" at bounding box center [39, 37] width 78 height 13
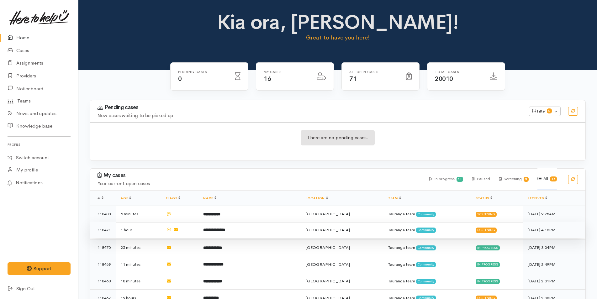
click at [225, 228] on b "**********" at bounding box center [214, 230] width 22 height 4
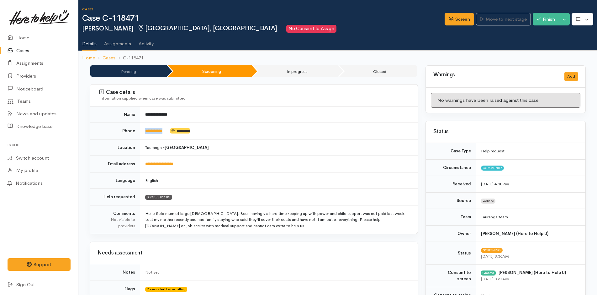
drag, startPoint x: 171, startPoint y: 129, endPoint x: 140, endPoint y: 130, distance: 30.5
click at [140, 130] on td "**********" at bounding box center [279, 131] width 278 height 17
copy td "**********"
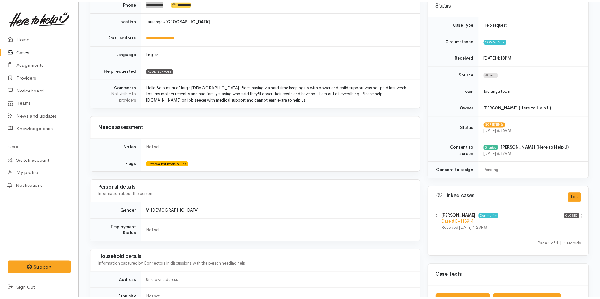
scroll to position [188, 0]
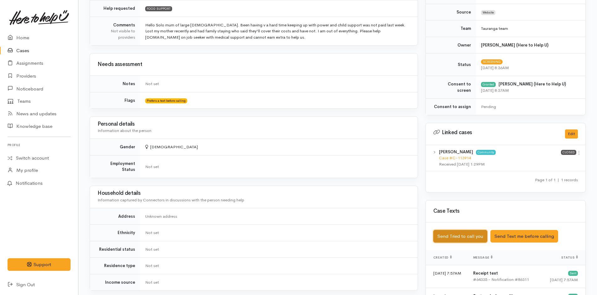
click at [475, 235] on button "Send Tried to call you" at bounding box center [461, 236] width 54 height 13
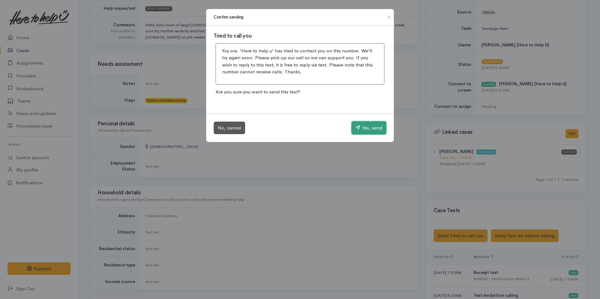
click at [379, 128] on button "Yes, send" at bounding box center [368, 127] width 35 height 13
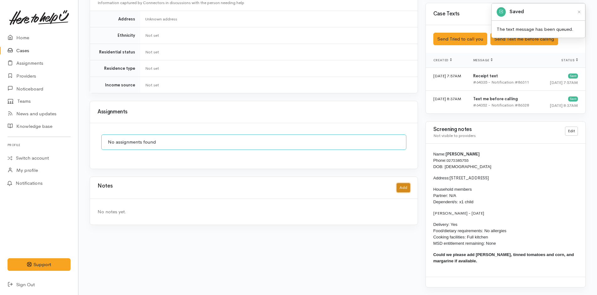
click at [403, 183] on button "Add" at bounding box center [403, 187] width 13 height 9
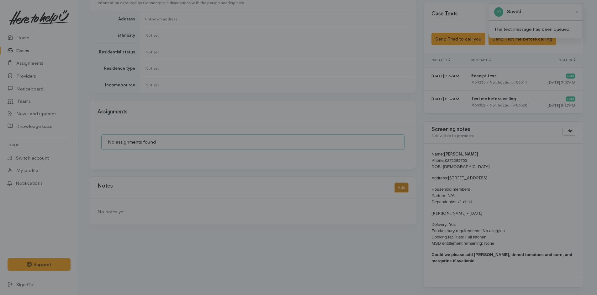
scroll to position [381, 0]
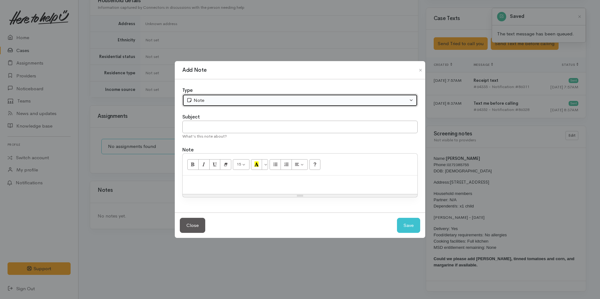
click at [250, 102] on div "Note" at bounding box center [296, 100] width 221 height 7
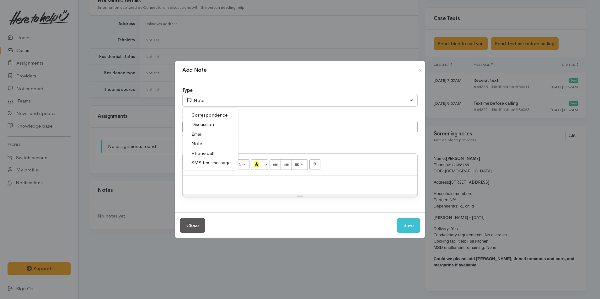
click at [207, 151] on span "Phone call" at bounding box center [202, 153] width 23 height 7
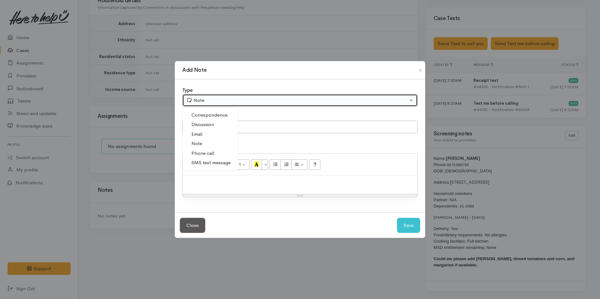
select select "3"
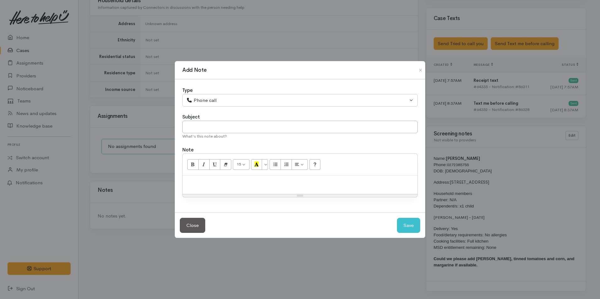
click at [233, 185] on p at bounding box center [300, 182] width 228 height 7
click at [243, 185] on p at bounding box center [300, 182] width 228 height 7
paste div
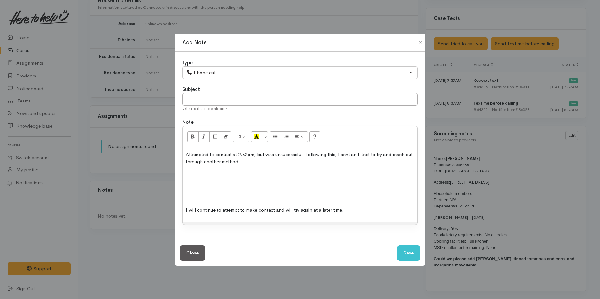
click at [240, 200] on p at bounding box center [300, 198] width 228 height 7
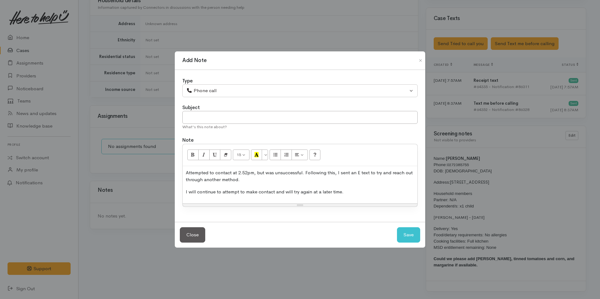
click at [250, 171] on p "Attempted to contact at 2.52pm, but was unsuccessful. Following this, I sent an…" at bounding box center [300, 176] width 228 height 14
click at [410, 233] on button "Save" at bounding box center [408, 234] width 23 height 15
select select "1"
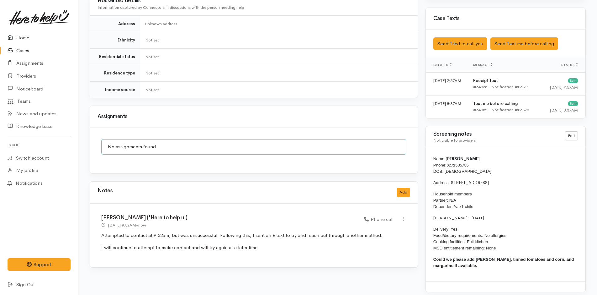
click at [26, 35] on link "Home" at bounding box center [39, 37] width 78 height 13
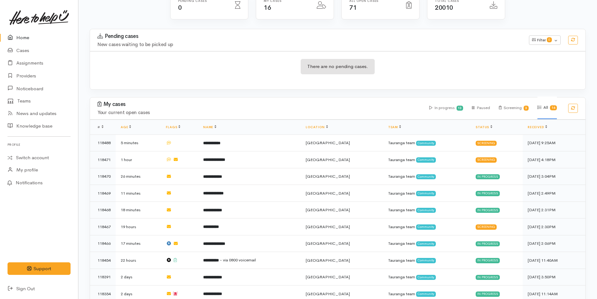
scroll to position [125, 0]
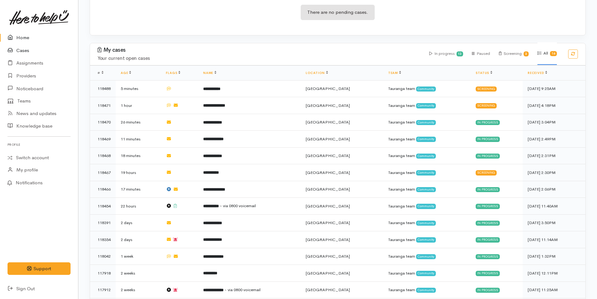
click at [28, 49] on link "Cases" at bounding box center [39, 50] width 78 height 13
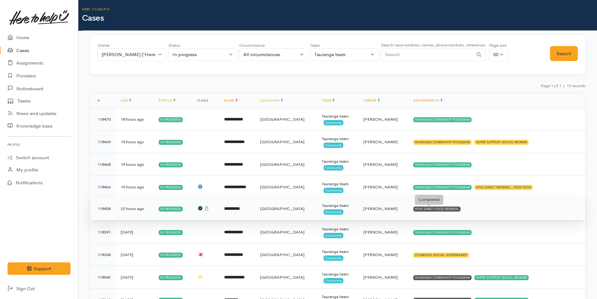
click at [418, 210] on div "HTHU DIRECT FOOD REFERRAL" at bounding box center [436, 209] width 47 height 5
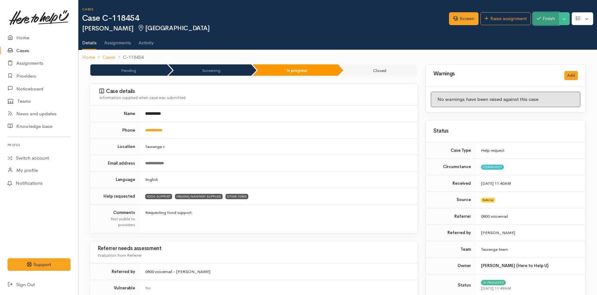
click at [546, 16] on button "Finish" at bounding box center [546, 18] width 26 height 13
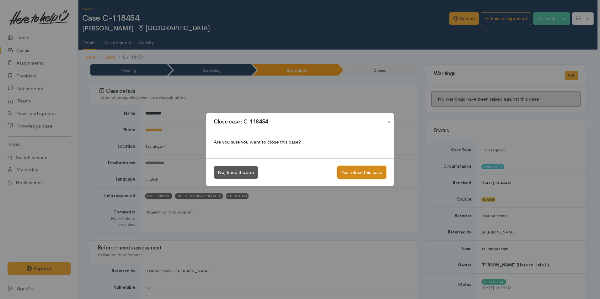
click at [370, 172] on button "Yes, close this case" at bounding box center [361, 172] width 49 height 13
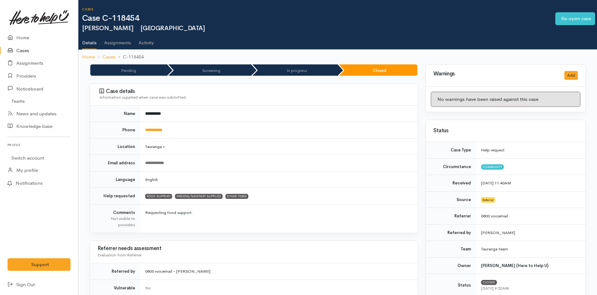
click at [24, 50] on link "Cases" at bounding box center [39, 50] width 78 height 13
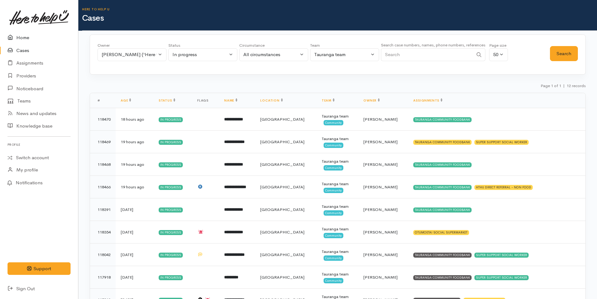
click at [22, 34] on link "Home" at bounding box center [39, 37] width 78 height 13
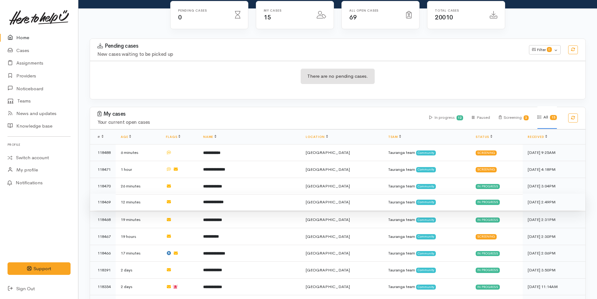
scroll to position [63, 0]
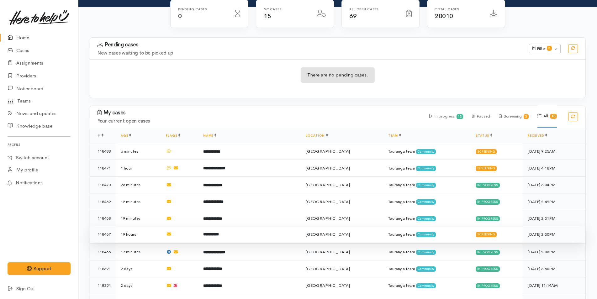
click at [237, 233] on td "**********" at bounding box center [249, 234] width 103 height 17
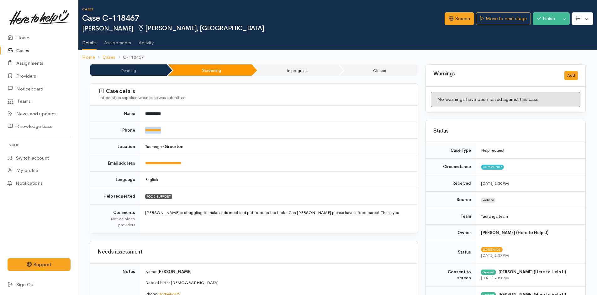
drag, startPoint x: 182, startPoint y: 134, endPoint x: 144, endPoint y: 134, distance: 37.7
click at [144, 134] on td "**********" at bounding box center [279, 130] width 278 height 17
copy link "**********"
click at [454, 17] on link "Screen" at bounding box center [459, 18] width 29 height 13
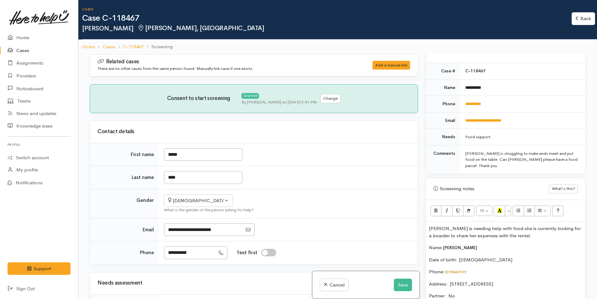
scroll to position [314, 0]
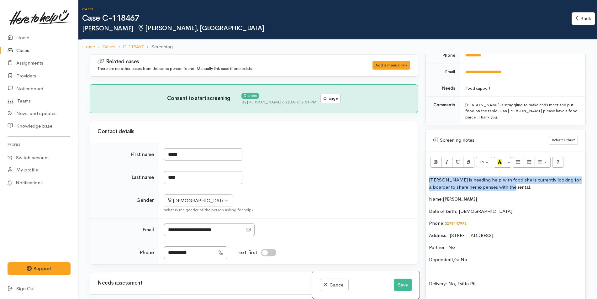
drag, startPoint x: 514, startPoint y: 182, endPoint x: 418, endPoint y: 173, distance: 97.4
click at [418, 173] on div "Related cases There are no other cases from the same person found. Manually lin…" at bounding box center [338, 203] width 504 height 299
copy p "[PERSON_NAME] is needing help with food she is currently looking for a boarder …"
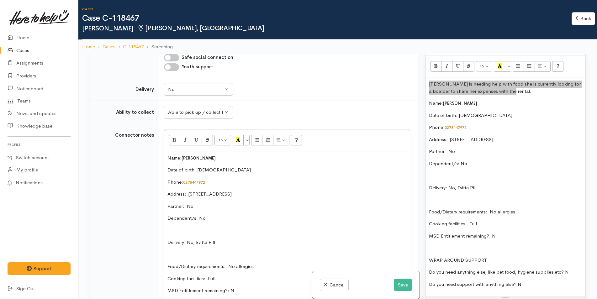
scroll to position [345, 0]
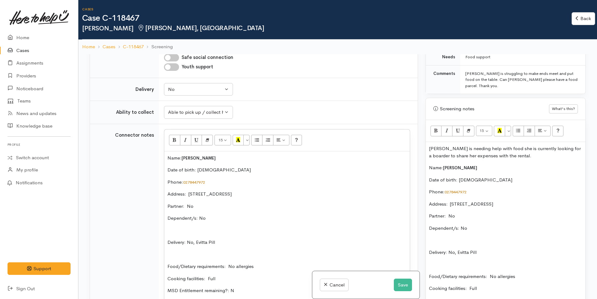
click at [518, 164] on p "Name: Nicci Pill" at bounding box center [505, 167] width 153 height 7
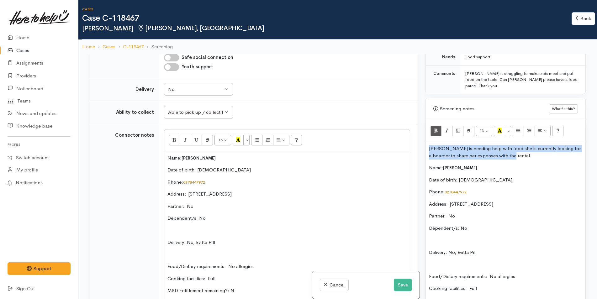
drag, startPoint x: 507, startPoint y: 149, endPoint x: 424, endPoint y: 141, distance: 83.5
click at [424, 141] on div "Warnings Add No warnings have been raised against this case Add Warning Title ●…" at bounding box center [506, 203] width 168 height 299
copy p "[PERSON_NAME] is needing help with food she is currently looking for a boarder …"
click at [407, 285] on button "Save" at bounding box center [403, 285] width 18 height 13
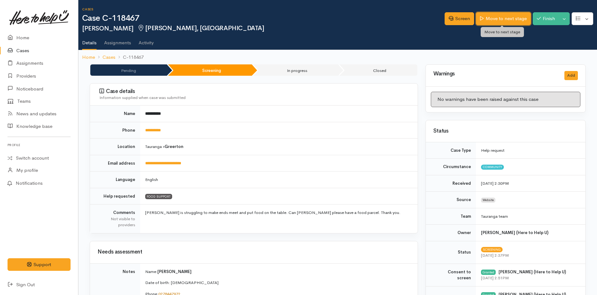
click at [509, 19] on link "Move to next stage" at bounding box center [503, 18] width 55 height 13
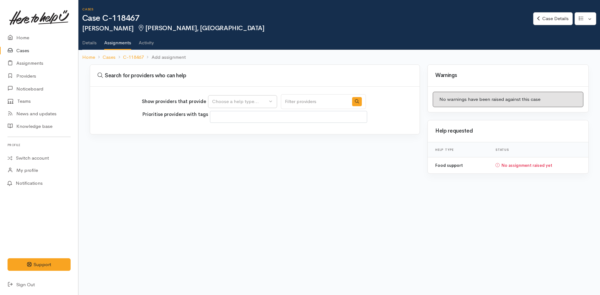
select select
click at [229, 105] on button "Choose a help type..." at bounding box center [242, 101] width 69 height 13
click at [224, 130] on span "Food support" at bounding box center [230, 131] width 29 height 7
select select "3"
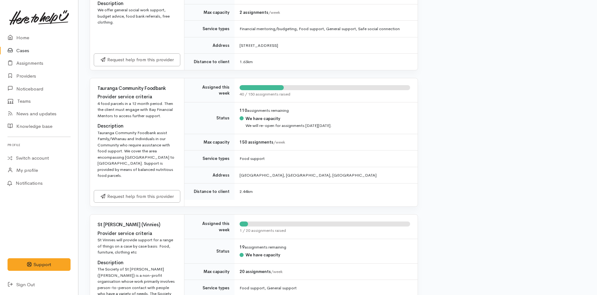
scroll to position [314, 0]
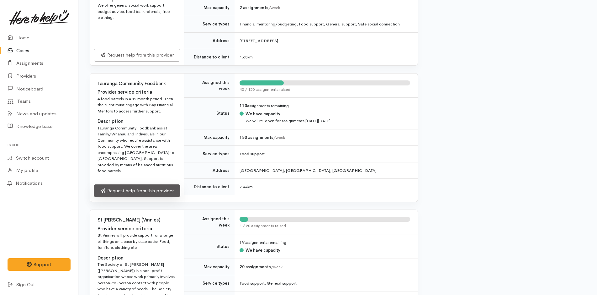
click at [161, 184] on link "Request help from this provider" at bounding box center [137, 190] width 87 height 13
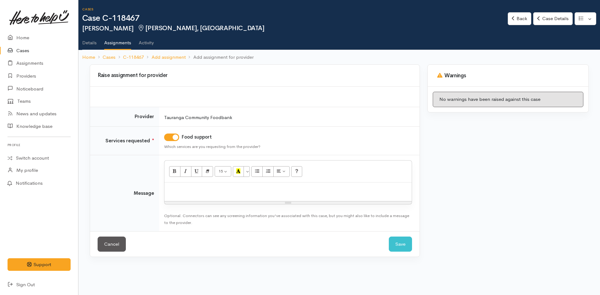
click at [183, 189] on p at bounding box center [288, 188] width 241 height 7
paste div
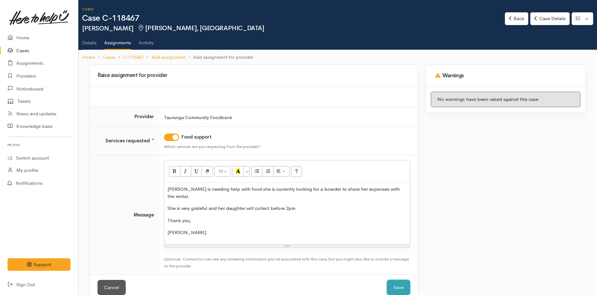
click at [403, 280] on button "Save" at bounding box center [398, 287] width 23 height 15
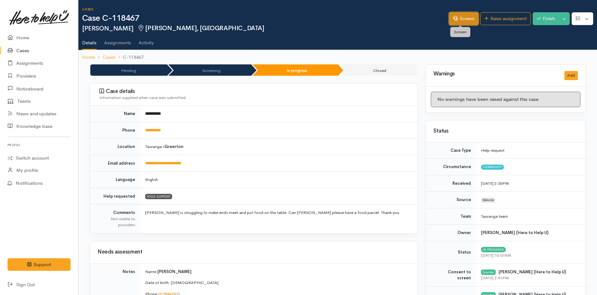
click at [470, 18] on link "Screen" at bounding box center [463, 18] width 29 height 13
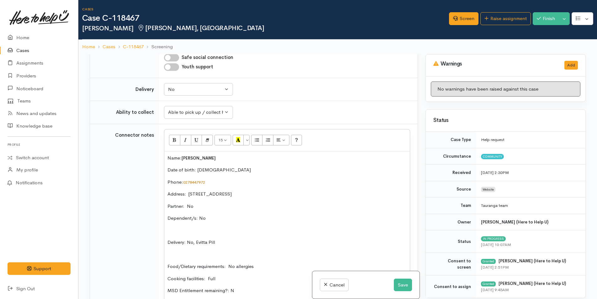
scroll to position [533, 0]
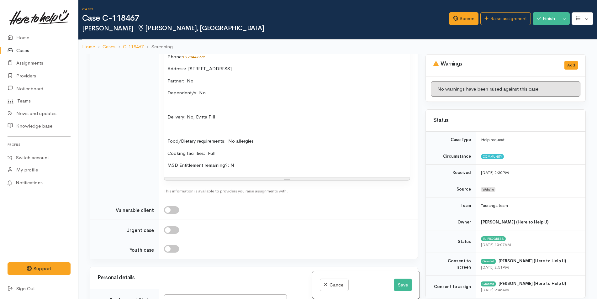
click at [240, 119] on p "Delivery: No, Evitta Pill" at bounding box center [287, 117] width 239 height 7
click at [404, 285] on button "Save" at bounding box center [403, 285] width 18 height 13
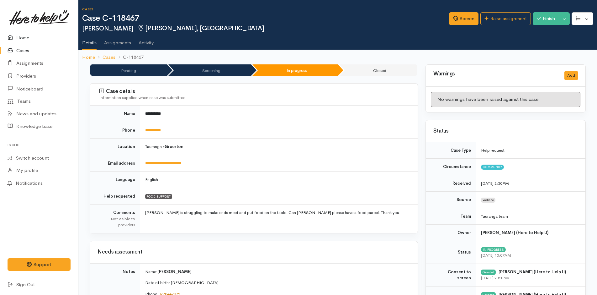
click at [24, 37] on link "Home" at bounding box center [39, 37] width 78 height 13
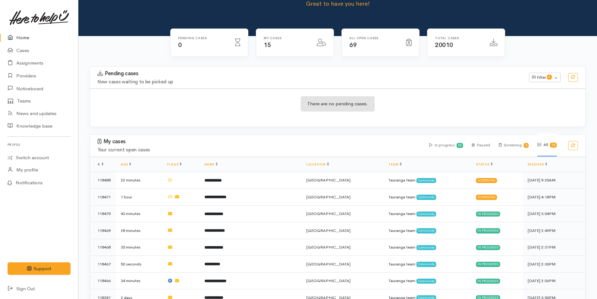
scroll to position [94, 0]
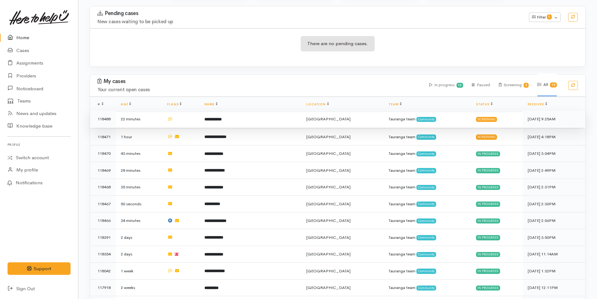
click at [222, 118] on b "**********" at bounding box center [213, 119] width 17 height 4
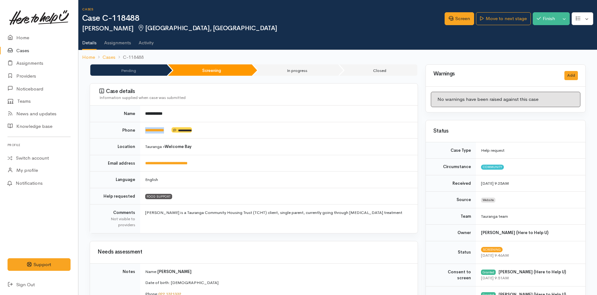
drag, startPoint x: 174, startPoint y: 132, endPoint x: 143, endPoint y: 131, distance: 30.8
click at [143, 131] on td "**********" at bounding box center [279, 130] width 278 height 17
copy td "**********"
click at [458, 15] on link "Screen" at bounding box center [459, 18] width 29 height 13
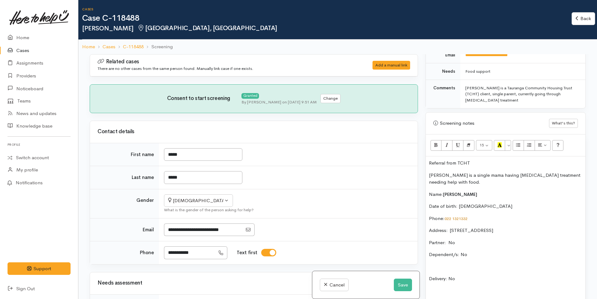
scroll to position [376, 0]
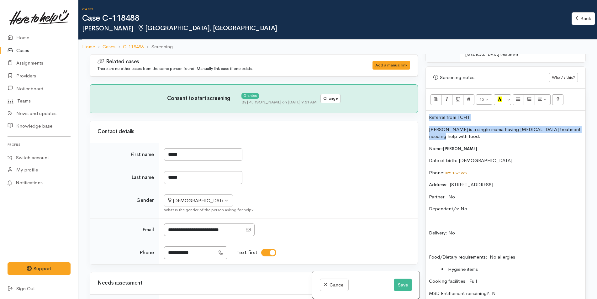
drag, startPoint x: 445, startPoint y: 132, endPoint x: 422, endPoint y: 108, distance: 33.5
click at [422, 108] on div "Warnings Add No warnings have been raised against this case Add Warning Title ●…" at bounding box center [506, 203] width 168 height 299
copy div "Referral from TCHT Lydia is a single mama having cancer treatment needing help …"
click at [466, 132] on p "[PERSON_NAME] is a single mama having [MEDICAL_DATA] treatment needing help wit…" at bounding box center [505, 133] width 153 height 14
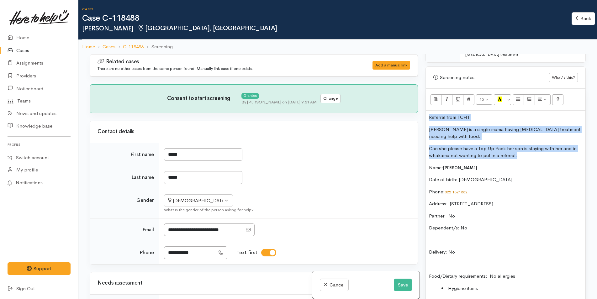
drag, startPoint x: 522, startPoint y: 152, endPoint x: 412, endPoint y: 102, distance: 121.2
click at [412, 102] on div "Related cases There are no other cases from the same person found. Manually lin…" at bounding box center [338, 203] width 504 height 299
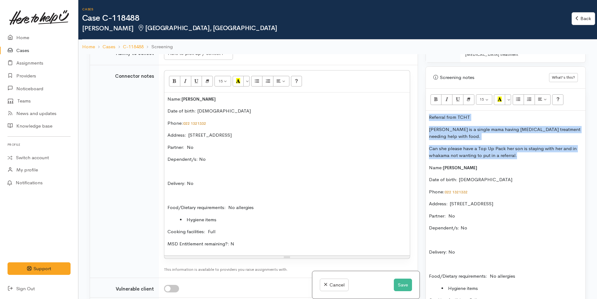
scroll to position [502, 0]
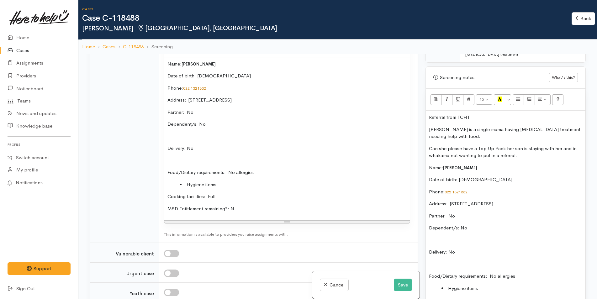
click at [230, 184] on li "Hygiene items" at bounding box center [293, 184] width 227 height 7
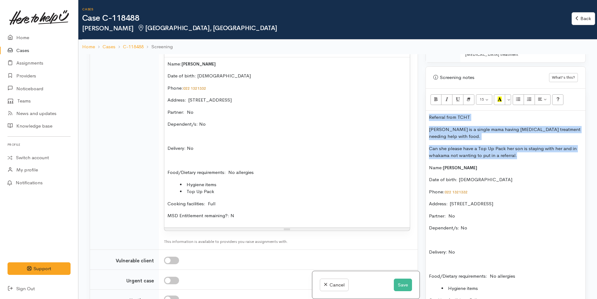
drag, startPoint x: 526, startPoint y: 151, endPoint x: 415, endPoint y: 115, distance: 116.8
click at [415, 115] on div "Related cases There are no other cases from the same person found. Manually lin…" at bounding box center [338, 203] width 504 height 299
copy div "Referral from TCHT Lydia is a single mama having cancer treatment needing help …"
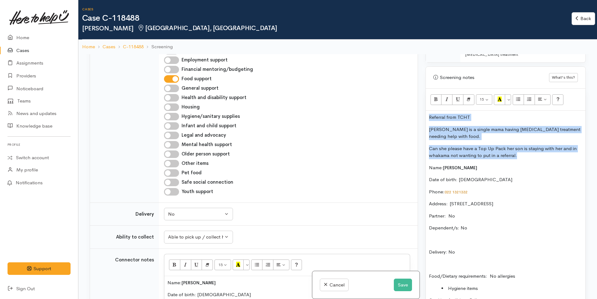
scroll to position [220, 0]
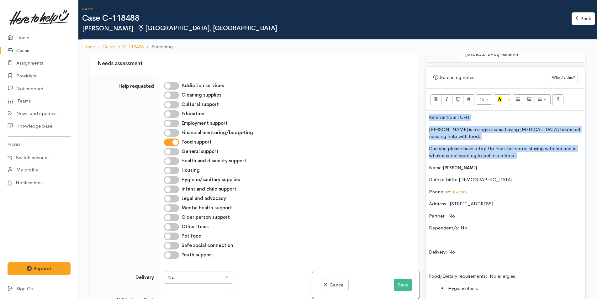
click at [176, 227] on input "Other items" at bounding box center [171, 227] width 15 height 8
checkbox input "true"
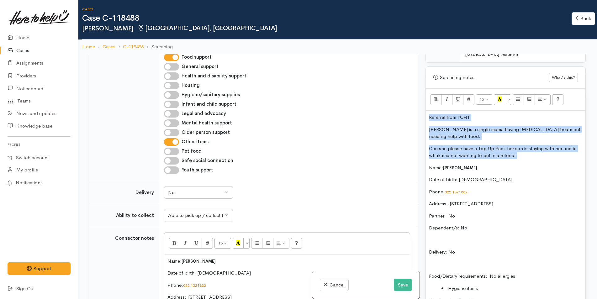
scroll to position [251, 0]
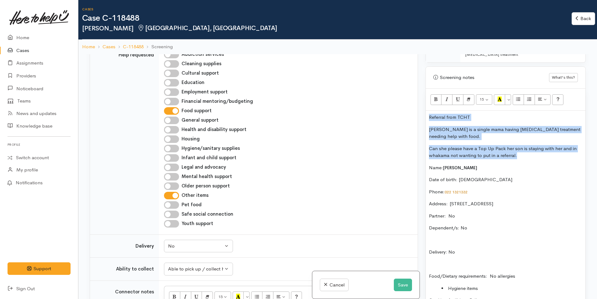
click at [175, 148] on input "Hygiene/sanitary supplies" at bounding box center [171, 149] width 15 height 8
checkbox input "true"
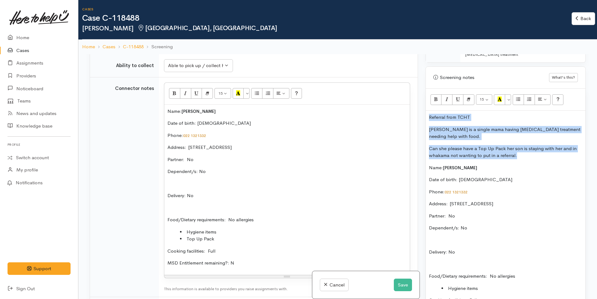
scroll to position [565, 0]
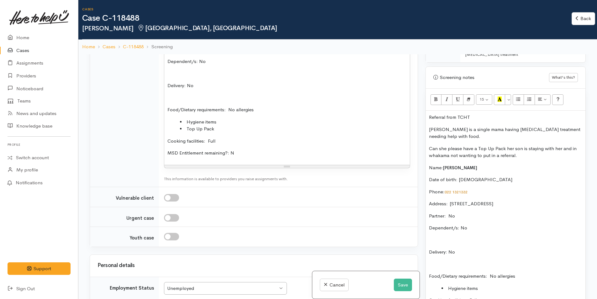
click at [223, 123] on li "Hygiene items" at bounding box center [293, 122] width 227 height 7
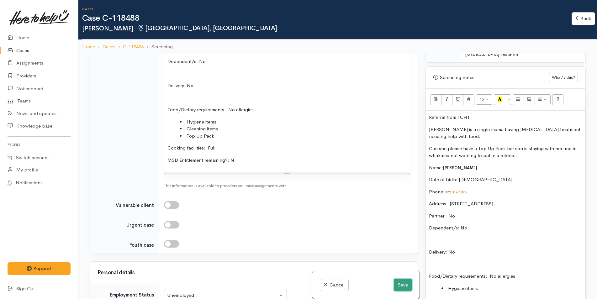
click at [405, 285] on button "Save" at bounding box center [403, 285] width 18 height 13
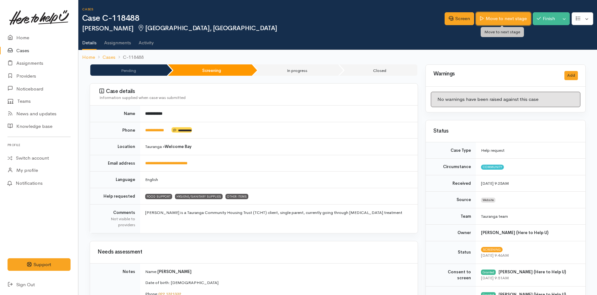
click at [498, 19] on link "Move to next stage" at bounding box center [503, 18] width 55 height 13
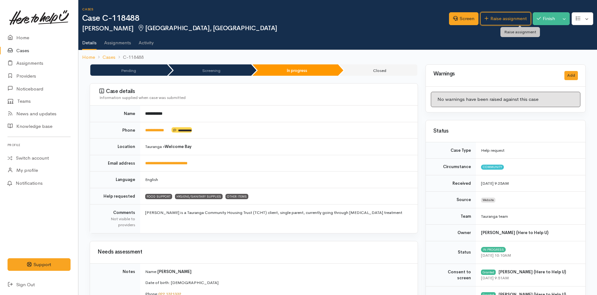
click at [498, 19] on link "Raise assignment" at bounding box center [506, 18] width 51 height 13
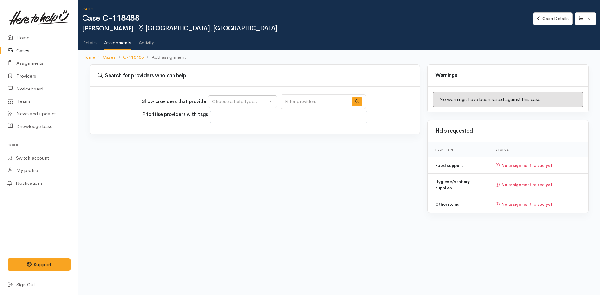
select select
click at [225, 99] on div "Choose a help type..." at bounding box center [239, 101] width 55 height 7
click at [245, 129] on span "Food support" at bounding box center [230, 131] width 29 height 7
select select "3"
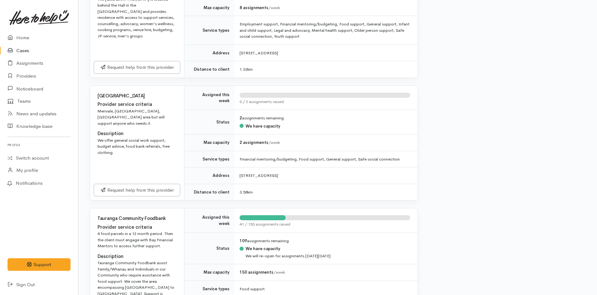
scroll to position [471, 0]
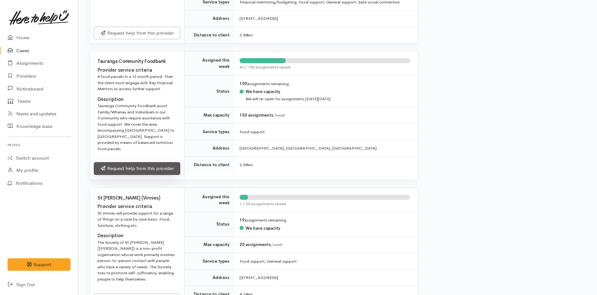
click at [166, 162] on link "Request help from this provider" at bounding box center [137, 168] width 87 height 13
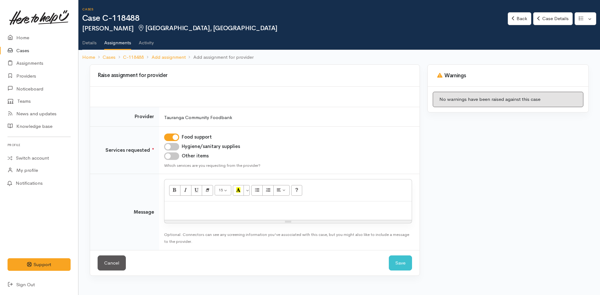
click at [175, 145] on input "Hygiene/sanitary supplies" at bounding box center [171, 147] width 15 height 8
checkbox input "true"
click at [171, 156] on input "Other items" at bounding box center [171, 156] width 15 height 8
checkbox input "true"
click at [191, 216] on div at bounding box center [287, 210] width 247 height 19
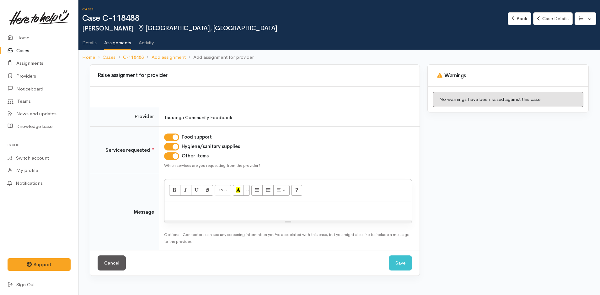
paste div
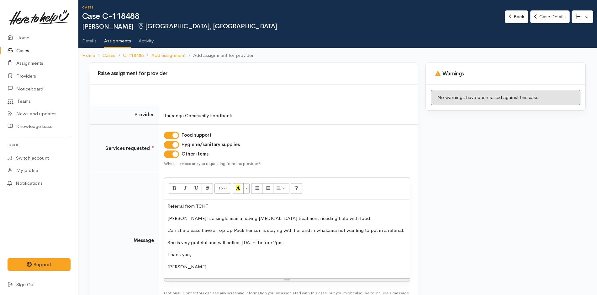
scroll to position [49, 0]
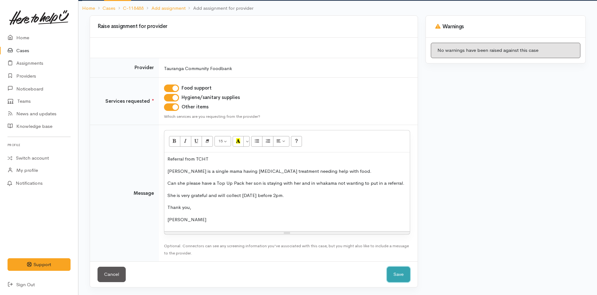
click at [397, 275] on button "Save" at bounding box center [398, 273] width 23 height 15
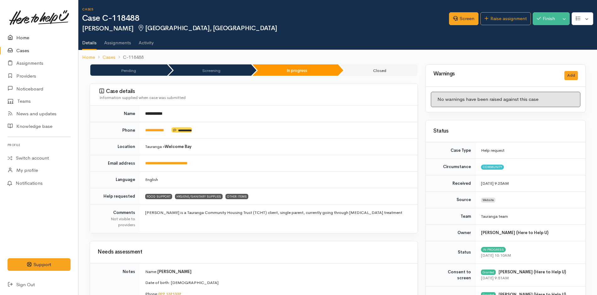
click at [23, 37] on link "Home" at bounding box center [39, 37] width 78 height 13
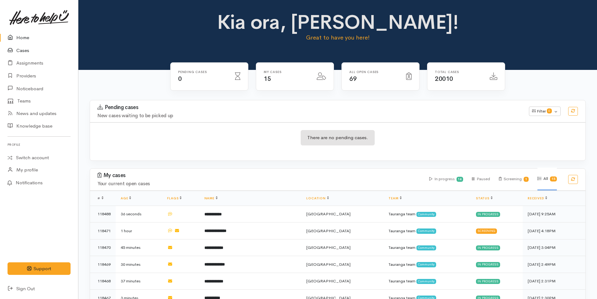
click at [22, 49] on link "Cases" at bounding box center [39, 50] width 78 height 13
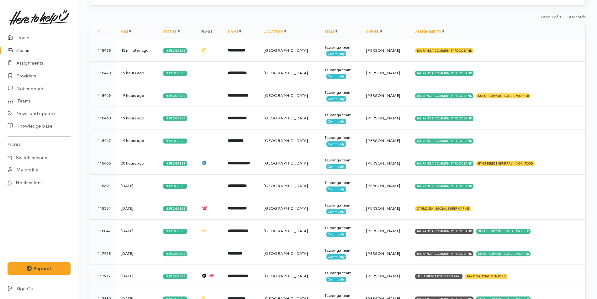
scroll to position [144, 0]
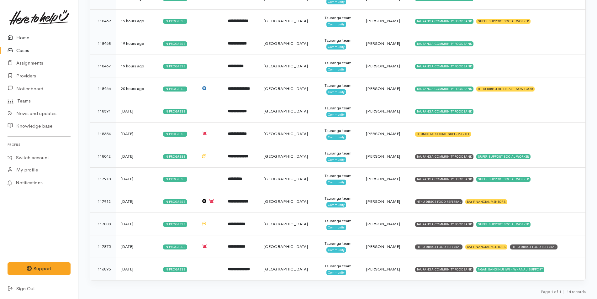
click at [22, 38] on link "Home" at bounding box center [39, 37] width 78 height 13
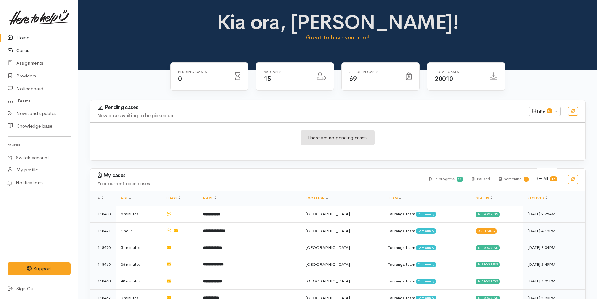
click at [22, 49] on link "Cases" at bounding box center [39, 50] width 78 height 13
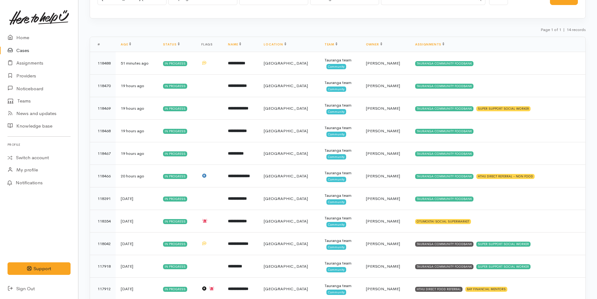
scroll to position [144, 0]
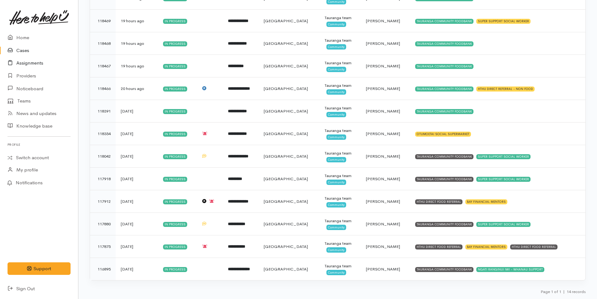
click at [25, 64] on link "Assignments" at bounding box center [39, 63] width 78 height 13
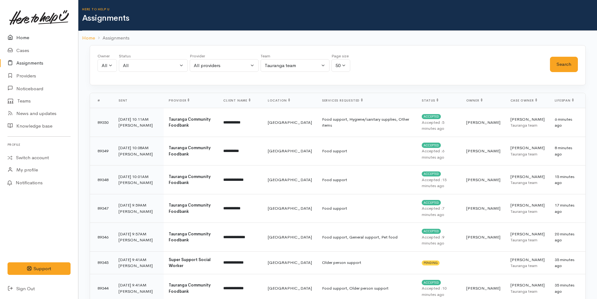
click at [26, 39] on link "Home" at bounding box center [39, 37] width 78 height 13
